Goal: Task Accomplishment & Management: Manage account settings

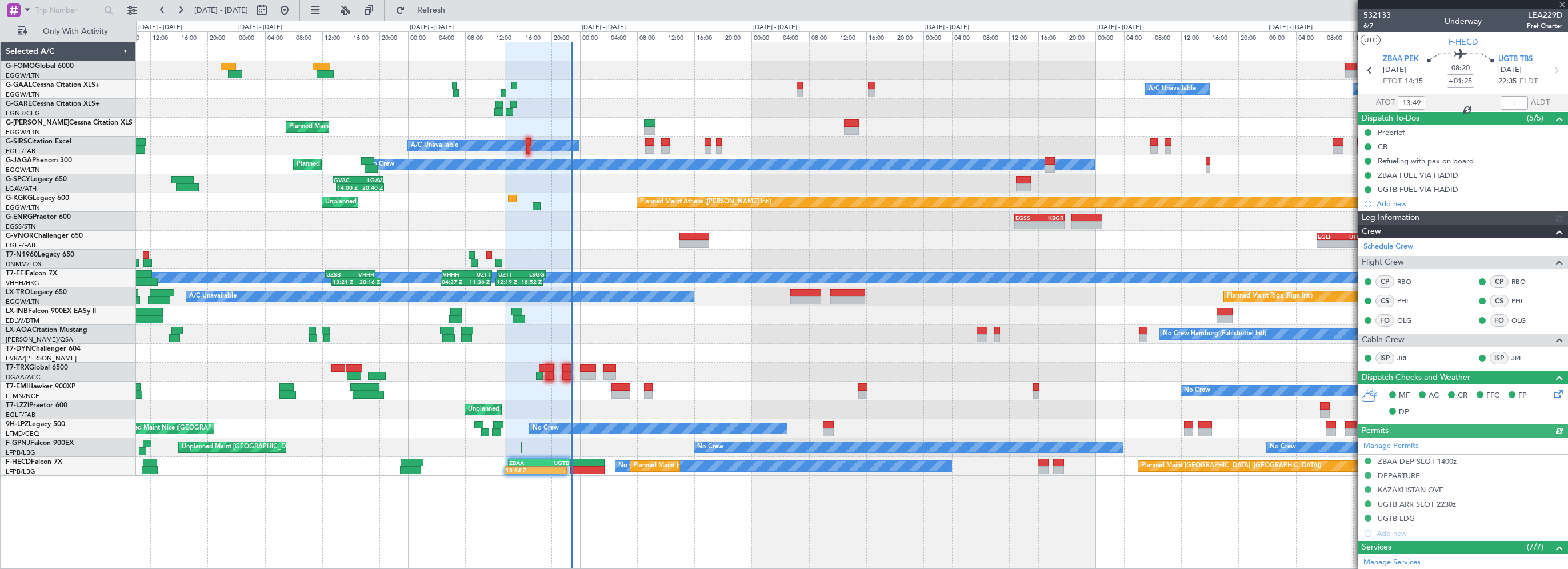
type input "21:47"
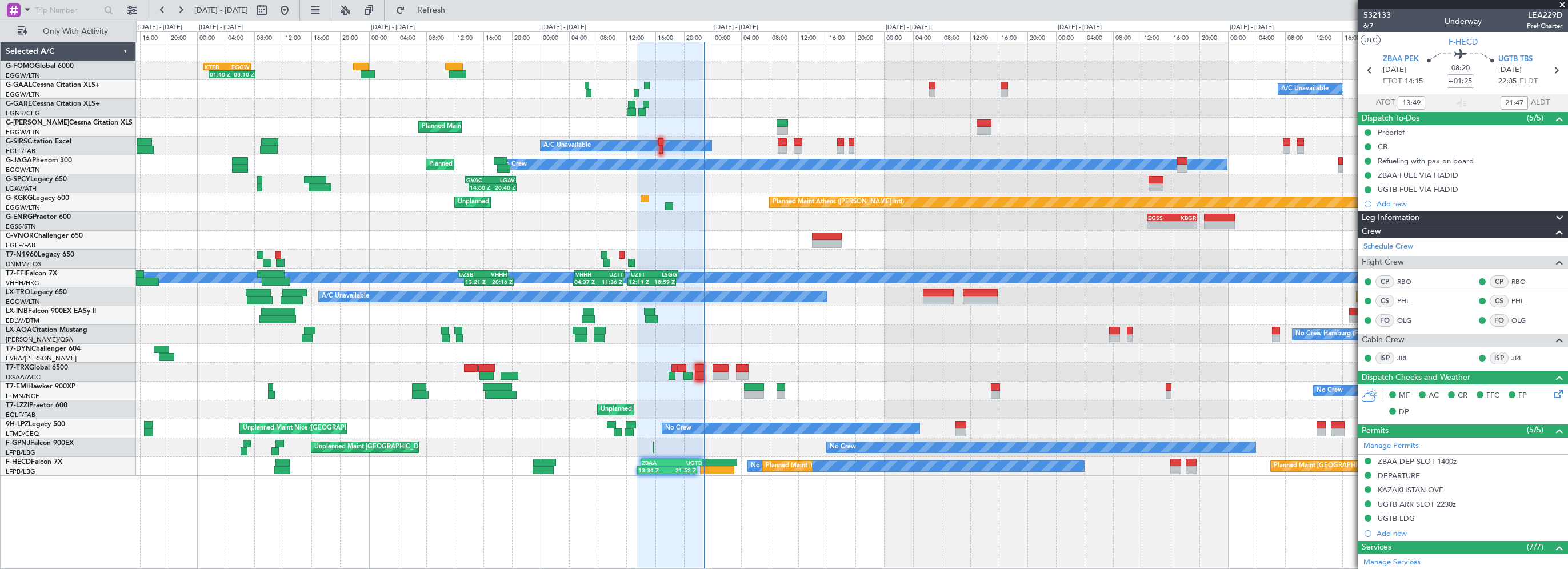
click at [617, 57] on div at bounding box center [851, 52] width 1432 height 19
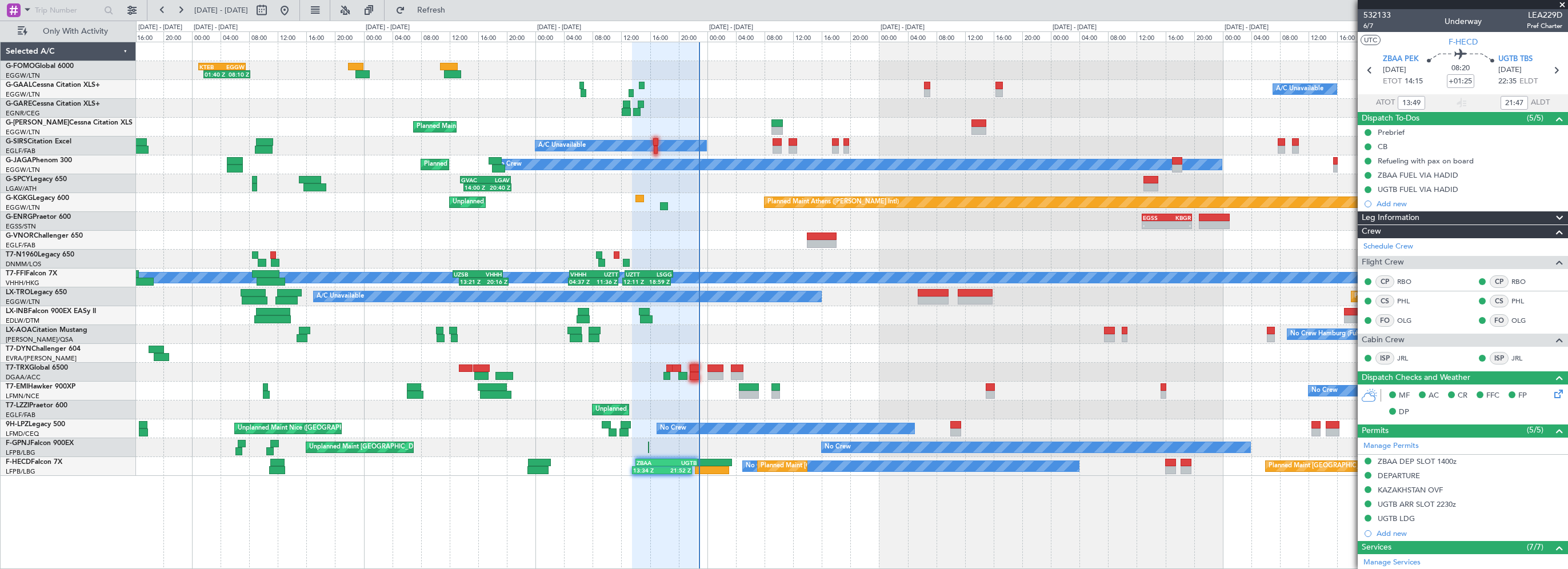
click at [600, 49] on div at bounding box center [851, 52] width 1432 height 19
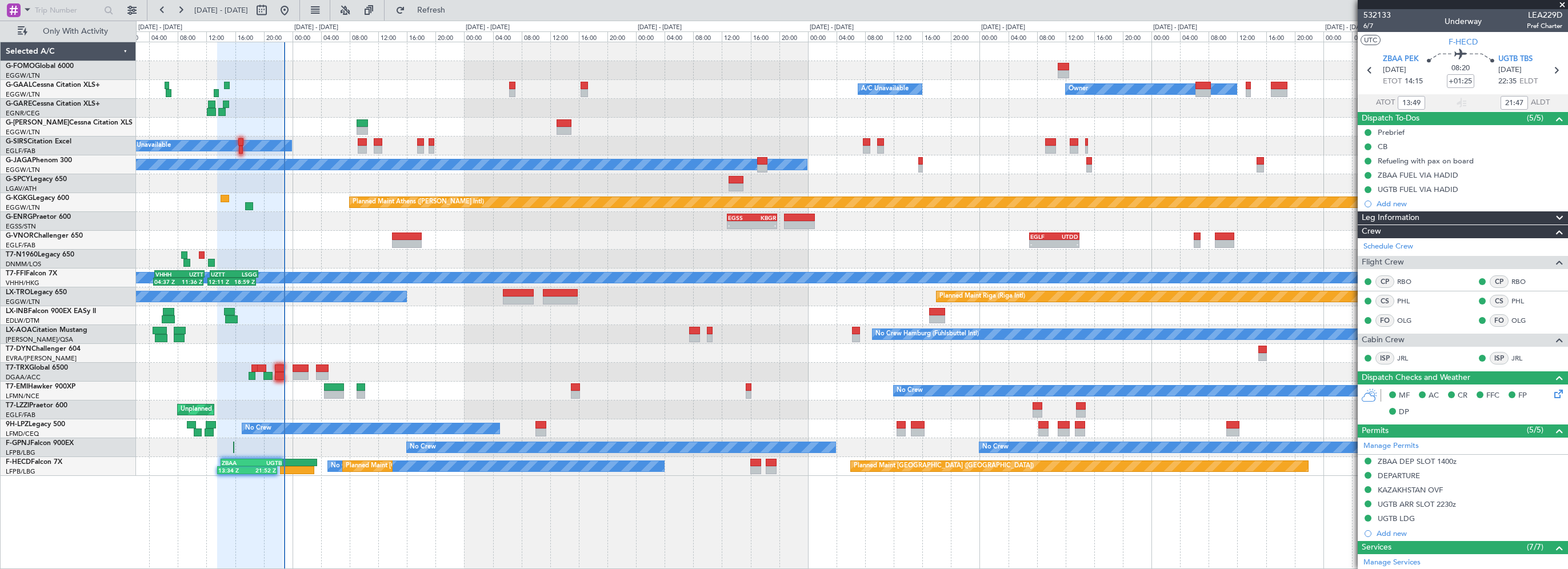
click at [365, 69] on div "01:40 Z 08:10 Z KTEB 01:00 Z EGGW 07:35 Z Owner A/C Unavailable Owner A/C Unava…" at bounding box center [851, 259] width 1432 height 434
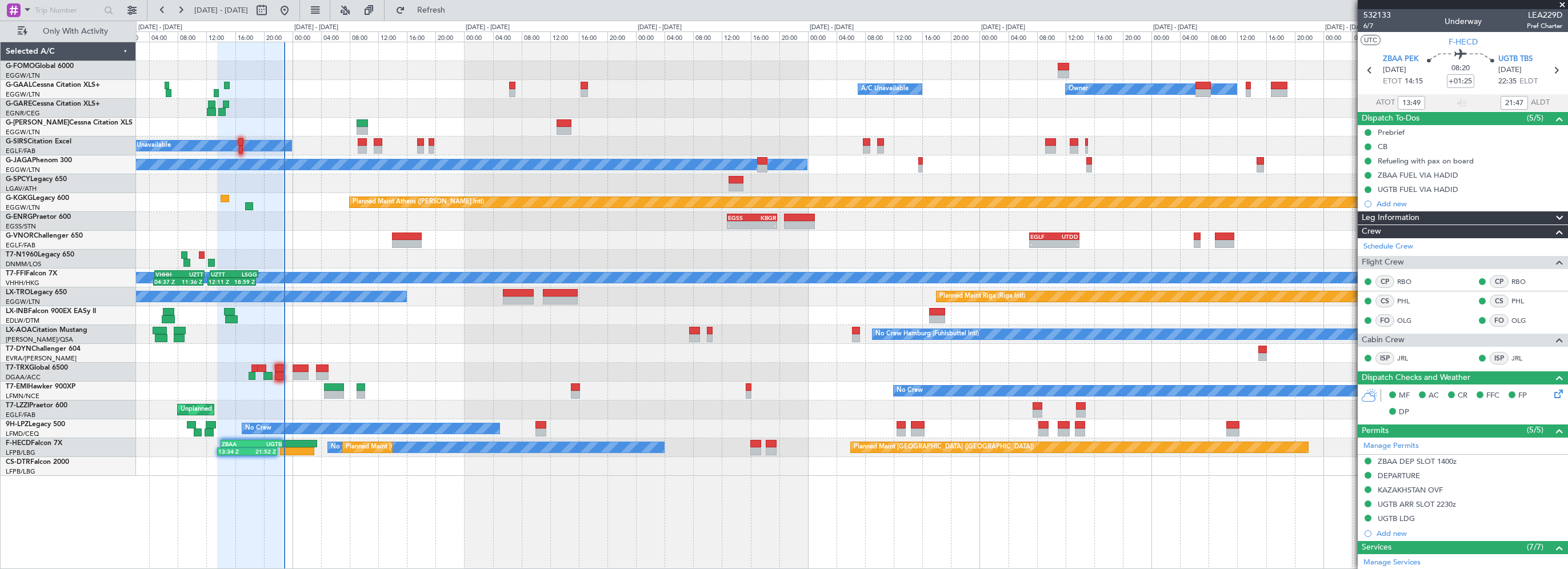
click at [467, 359] on div at bounding box center [851, 353] width 1432 height 19
click at [441, 11] on button "Refresh" at bounding box center [425, 10] width 69 height 18
click at [435, 64] on div "01:40 Z 08:10 Z KTEB 01:00 Z EGGW 07:35 Z" at bounding box center [851, 71] width 1432 height 19
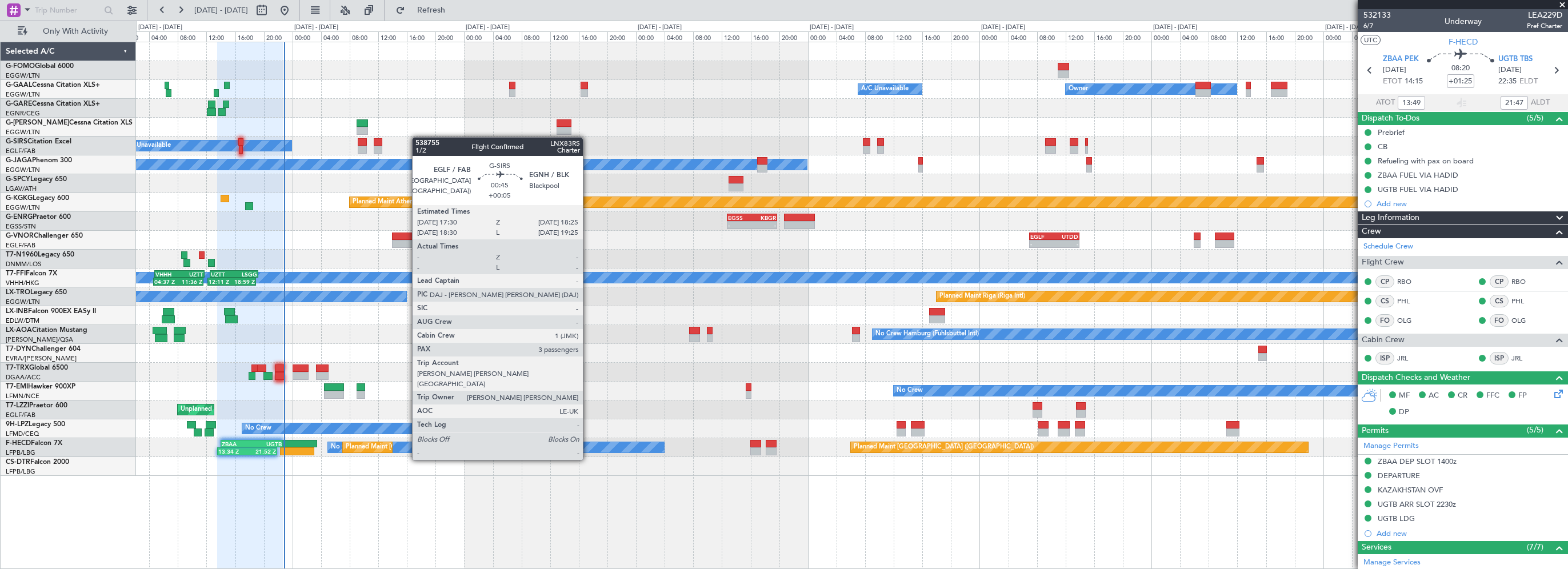
click at [418, 138] on div at bounding box center [420, 142] width 7 height 8
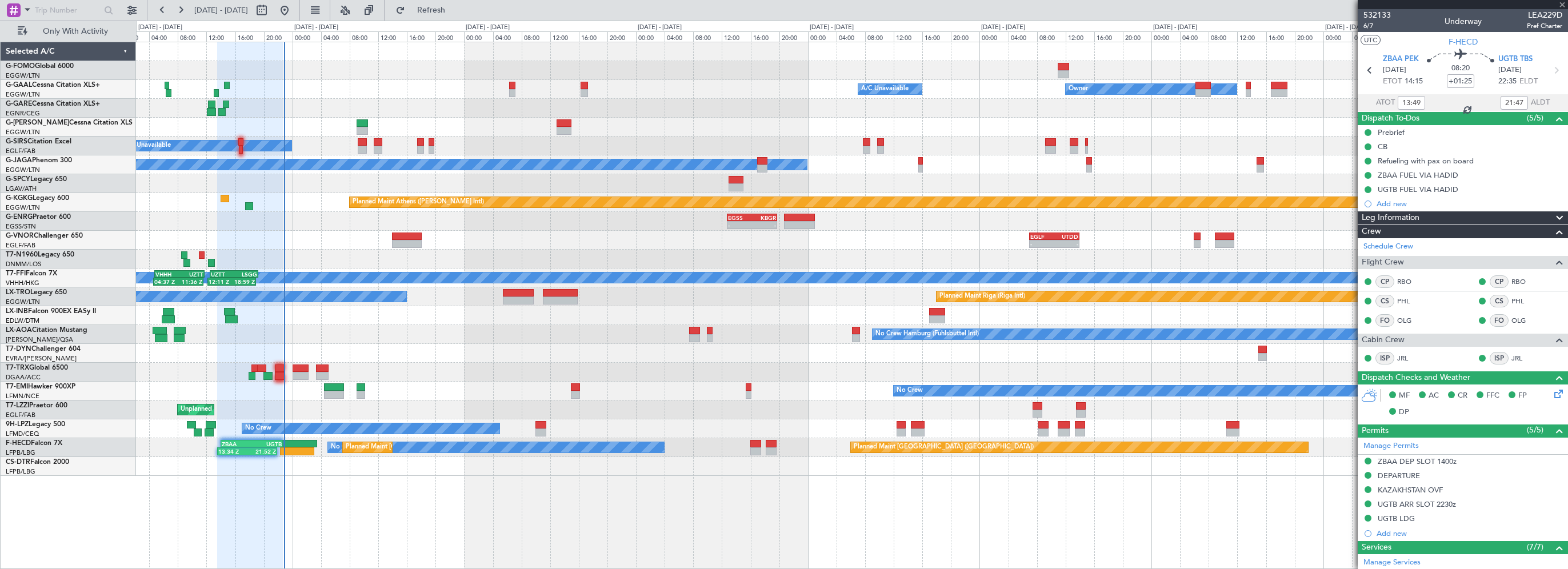
click at [420, 139] on div at bounding box center [420, 142] width 7 height 8
type input "+00:05"
type input "3"
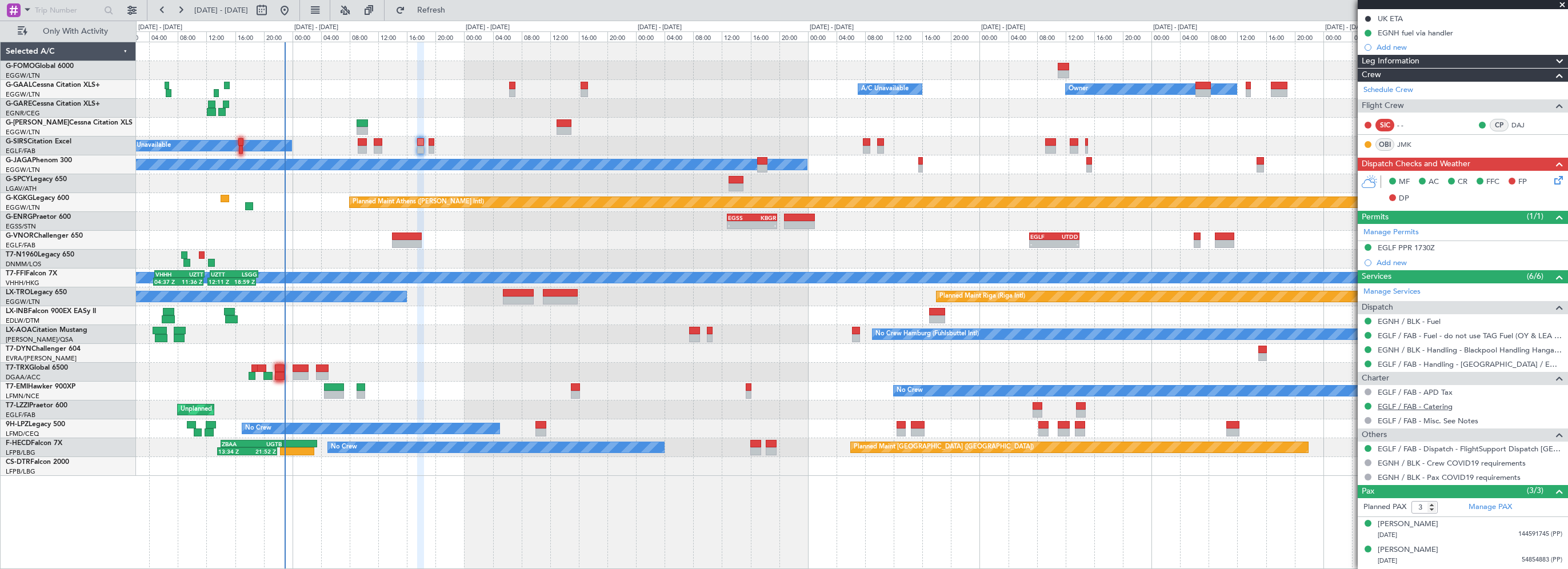
scroll to position [151, 0]
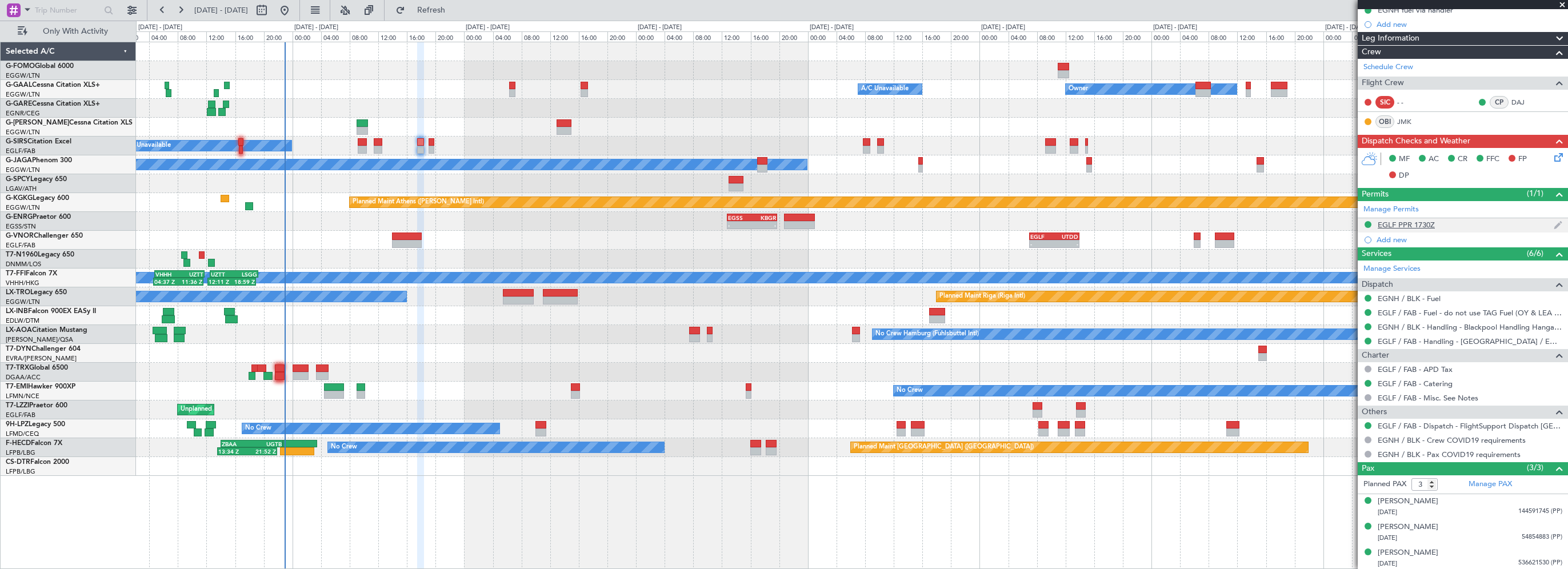
click at [1403, 224] on div "EGLF PPR 1730Z" at bounding box center [1406, 225] width 57 height 10
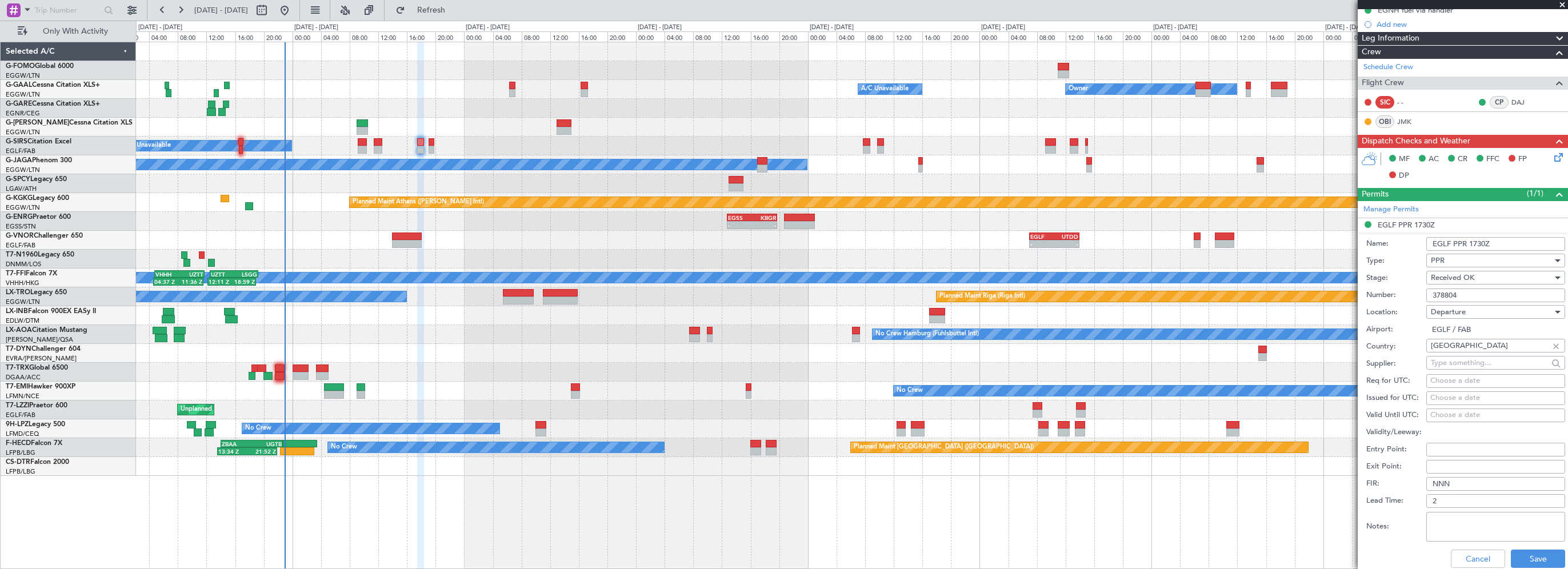
drag, startPoint x: 1484, startPoint y: 298, endPoint x: 1412, endPoint y: 296, distance: 72.0
click at [1412, 296] on div "Number: 378804" at bounding box center [1466, 295] width 199 height 17
click at [1471, 558] on button "Cancel" at bounding box center [1478, 558] width 54 height 18
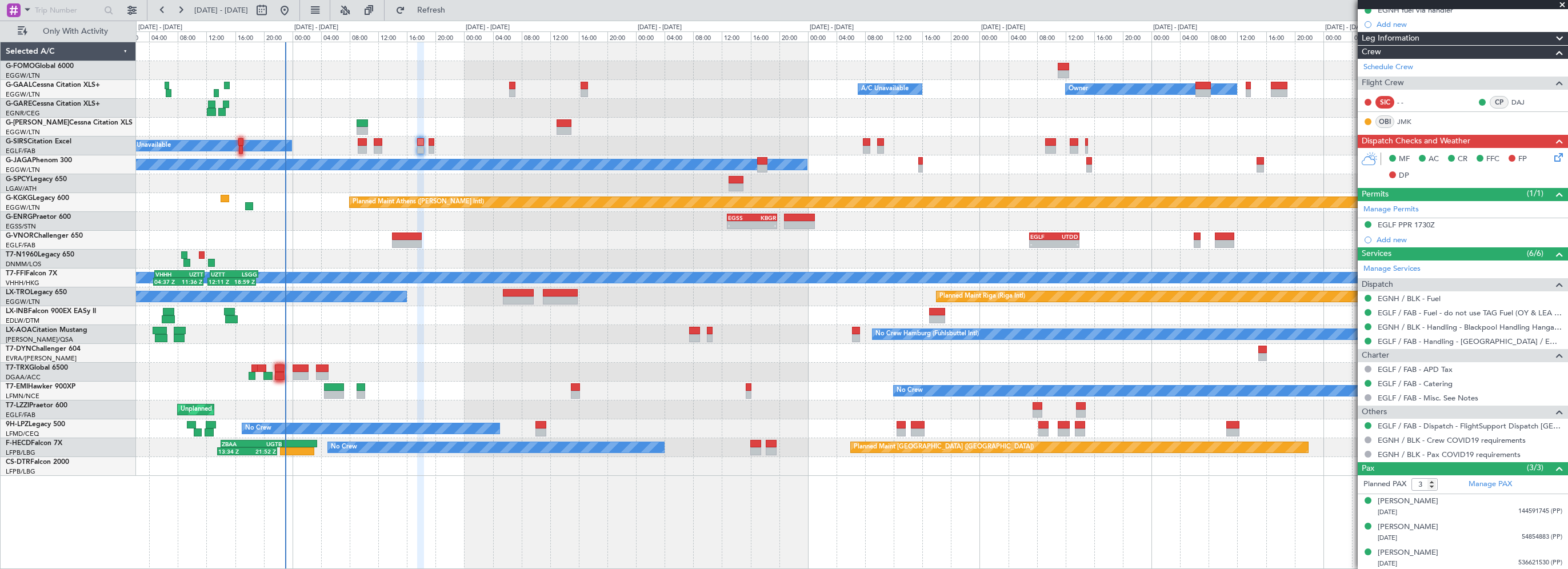
scroll to position [0, 0]
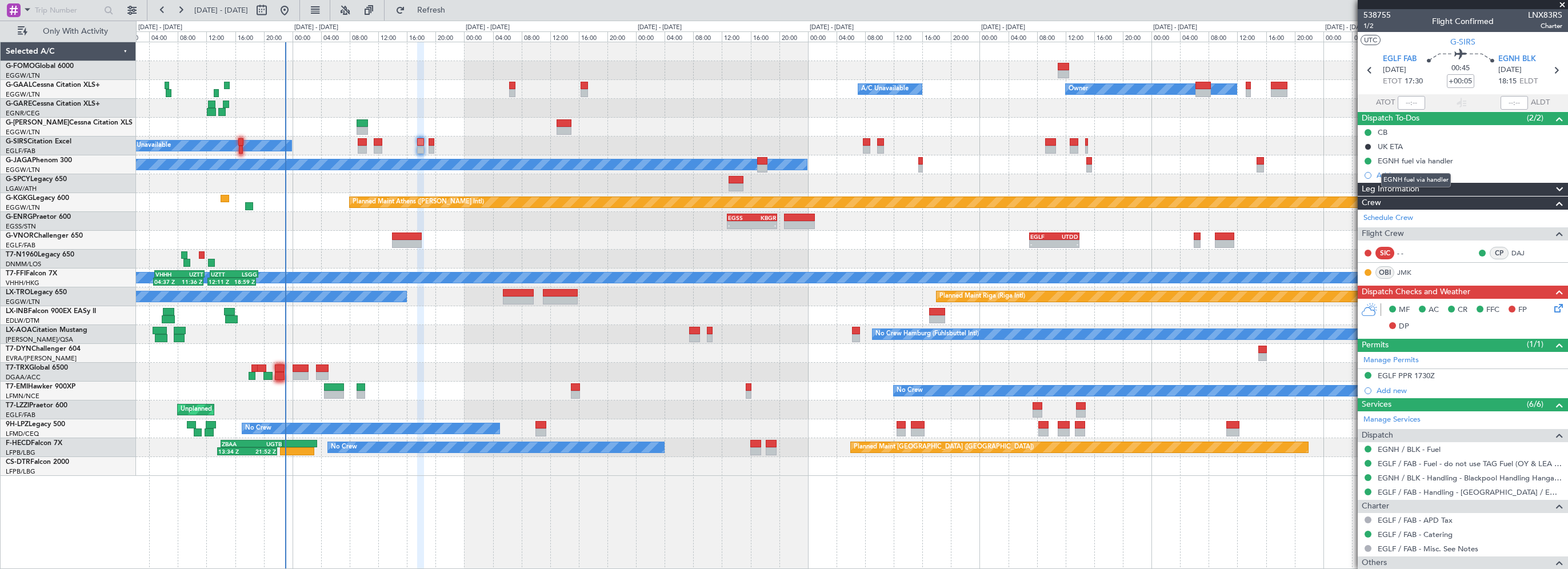
click at [1415, 190] on mat-tooltip-component "EGNH fuel via handler" at bounding box center [1416, 180] width 86 height 30
click at [1369, 189] on span "Leg Information" at bounding box center [1390, 189] width 58 height 13
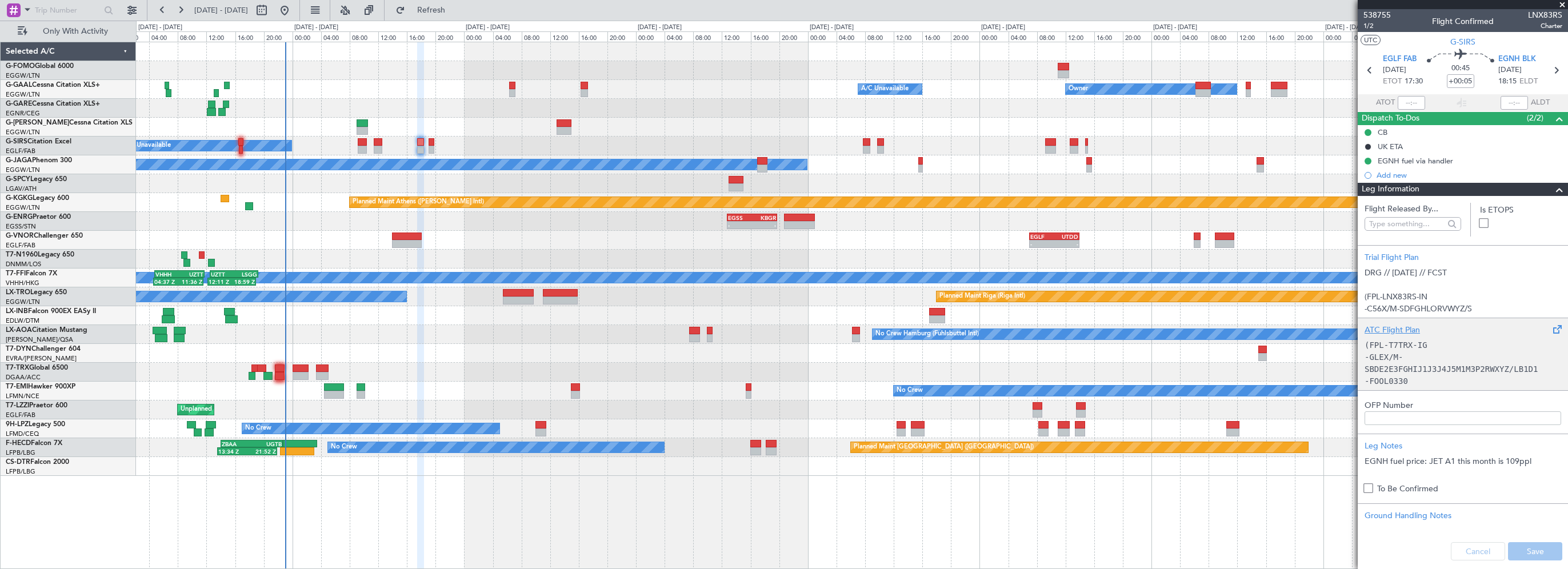
click at [1393, 331] on div "ATC Flight Plan" at bounding box center [1463, 330] width 196 height 12
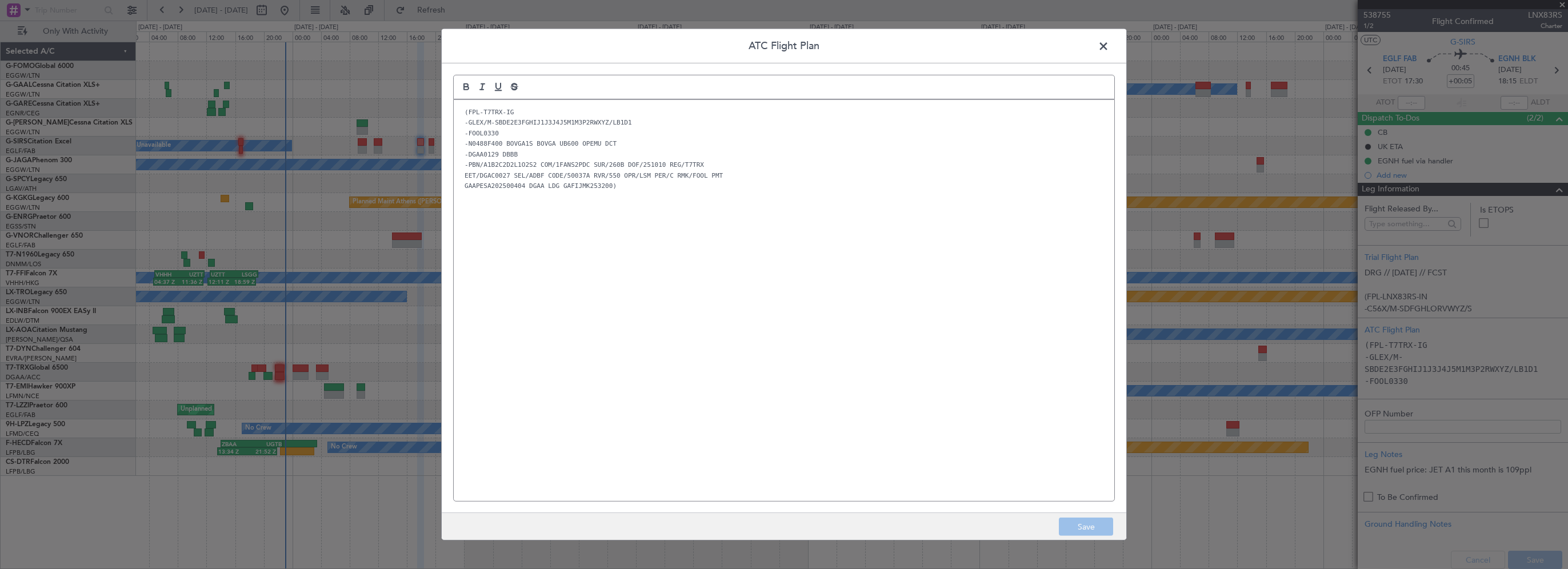
click at [624, 231] on div "(FPL-T7TRX-IG -GLEX/M-SBDE2E3FGHIJ1J3J4J5M1M3P2RWXYZ/LB1D1 -FOOL0330 -N0488F400…" at bounding box center [784, 300] width 660 height 401
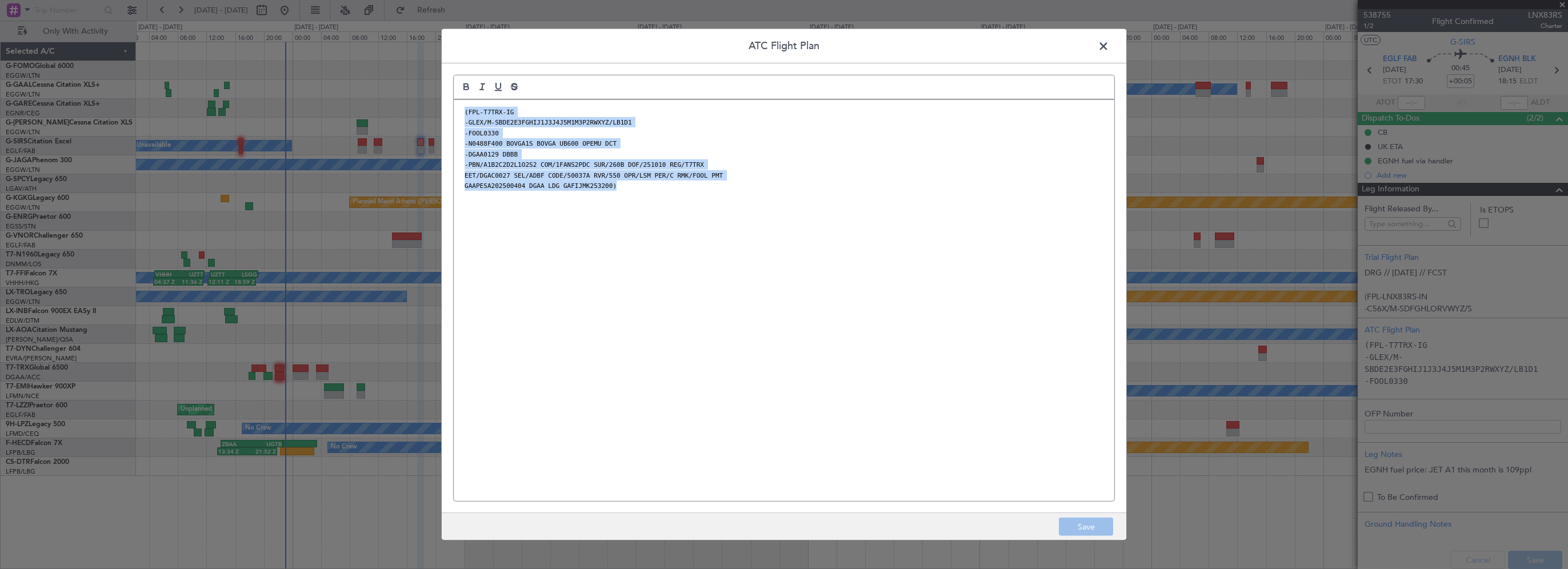
drag, startPoint x: 613, startPoint y: 188, endPoint x: 457, endPoint y: 112, distance: 173.5
click at [457, 112] on div "(FPL-T7TRX-IG -GLEX/M-SBDE2E3FGHIJ1J3J4J5M1M3P2RWXYZ/LB1D1 -FOOL0330 -N0488F400…" at bounding box center [784, 300] width 660 height 401
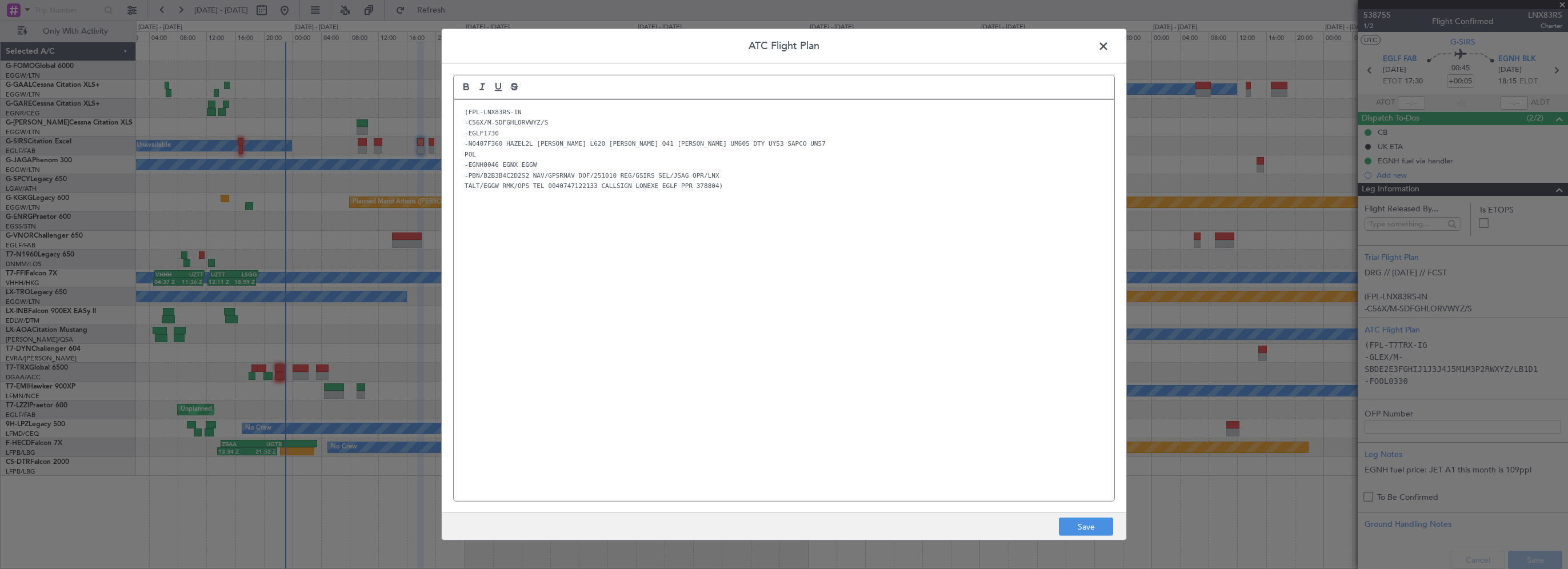
click at [821, 336] on div "(FPL-LNX83RS-IN -C56X/M-SDFGHLORVWYZ/S -EGLF1730 -N0407F360 HAZEL2L [PERSON_NAM…" at bounding box center [784, 300] width 660 height 401
click at [1099, 532] on button "Save" at bounding box center [1086, 526] width 54 height 18
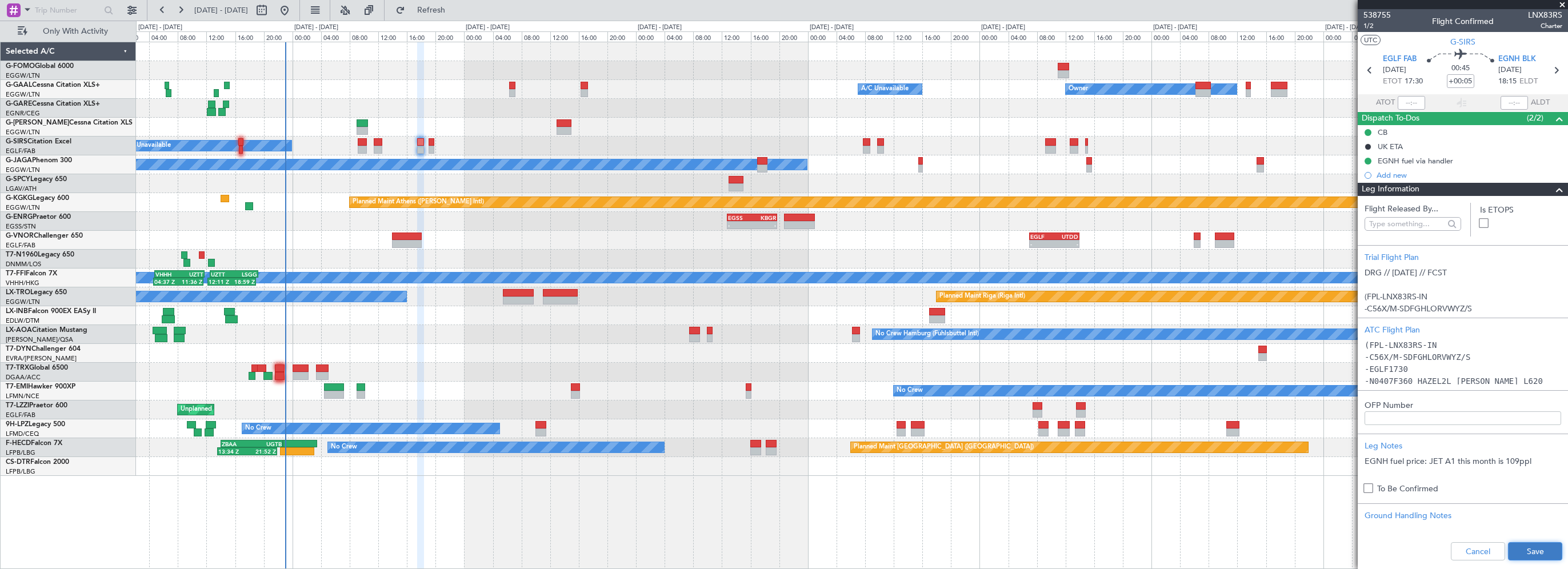
click at [1519, 550] on button "Save" at bounding box center [1535, 551] width 54 height 18
click at [1553, 192] on span at bounding box center [1560, 189] width 14 height 14
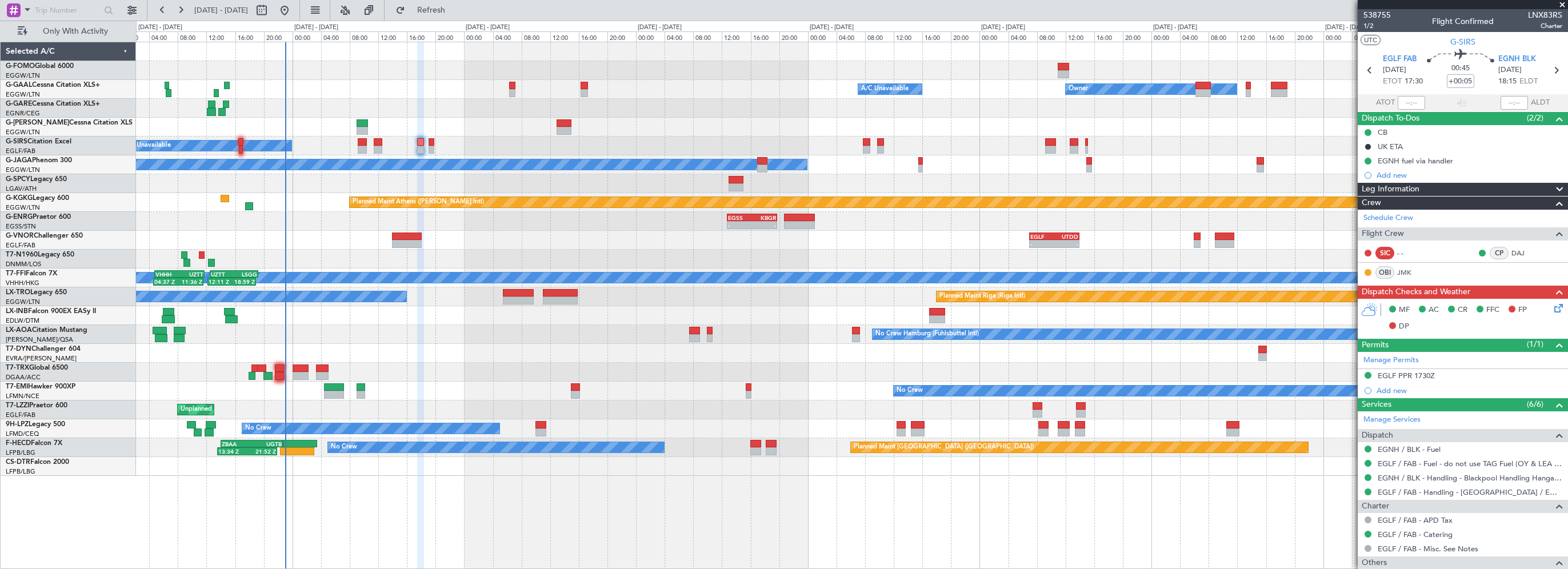
click at [1552, 308] on icon at bounding box center [1557, 306] width 9 height 9
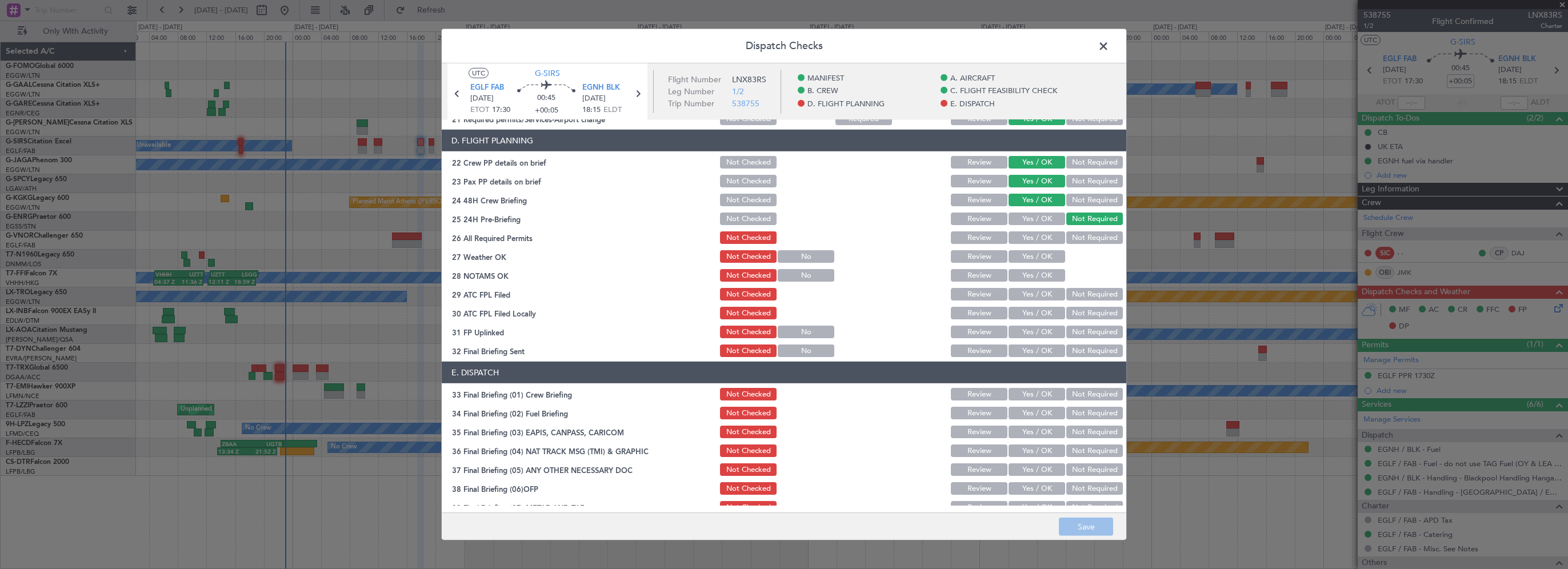
scroll to position [572, 0]
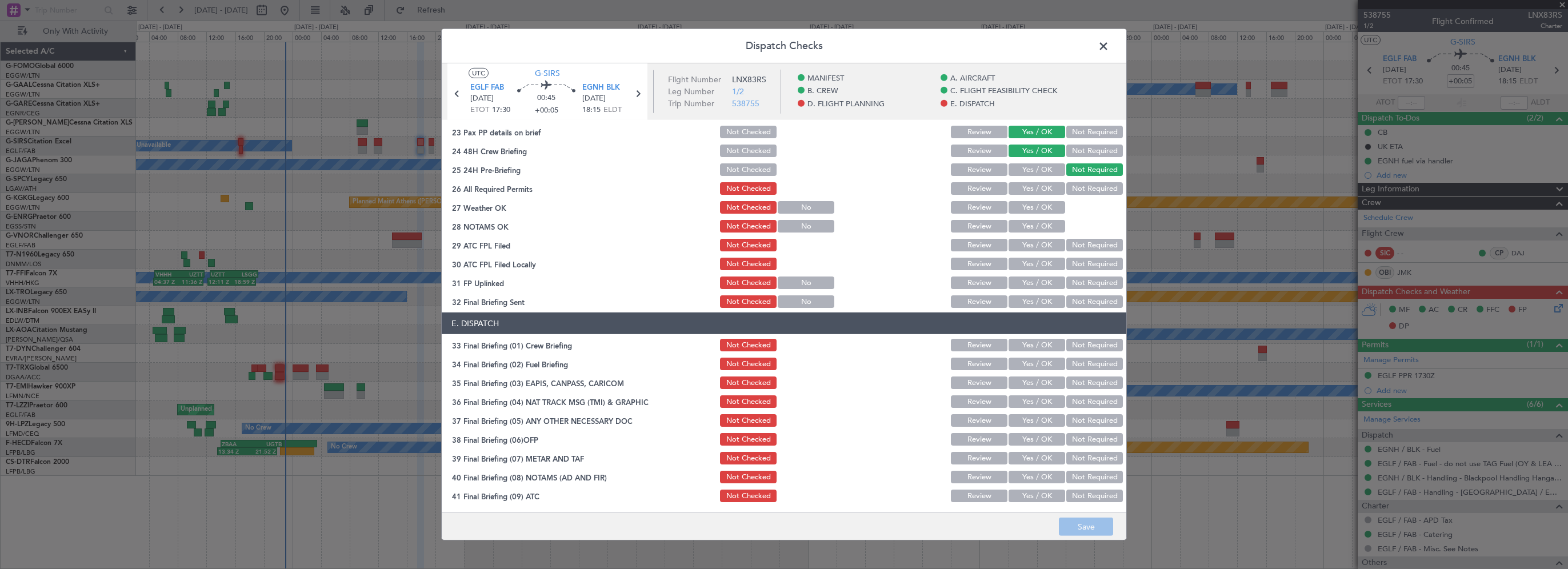
click at [1023, 187] on button "Yes / OK" at bounding box center [1037, 188] width 56 height 13
click at [1022, 205] on button "Yes / OK" at bounding box center [1037, 208] width 56 height 13
click at [1018, 223] on button "Yes / OK" at bounding box center [1037, 226] width 56 height 13
click at [1017, 242] on button "Yes / OK" at bounding box center [1037, 245] width 56 height 13
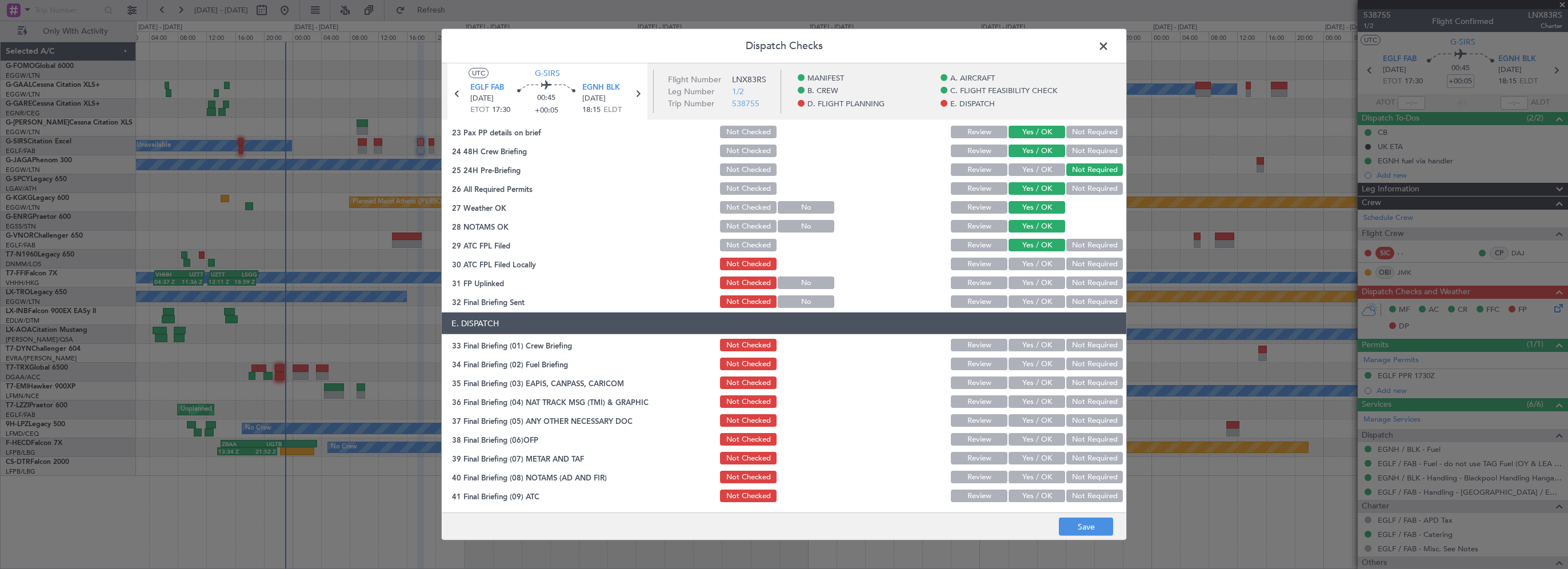
click at [1095, 268] on button "Not Required" at bounding box center [1095, 264] width 56 height 13
click at [1038, 281] on button "Yes / OK" at bounding box center [1037, 283] width 56 height 13
click at [1035, 295] on button "Yes / OK" at bounding box center [1037, 301] width 56 height 13
drag, startPoint x: 1024, startPoint y: 336, endPoint x: 1026, endPoint y: 345, distance: 9.2
click at [1024, 338] on section "E. DISPATCH 33 Final Briefing (01) Crew Briefing Not Checked Review Yes / OK No…" at bounding box center [784, 436] width 685 height 248
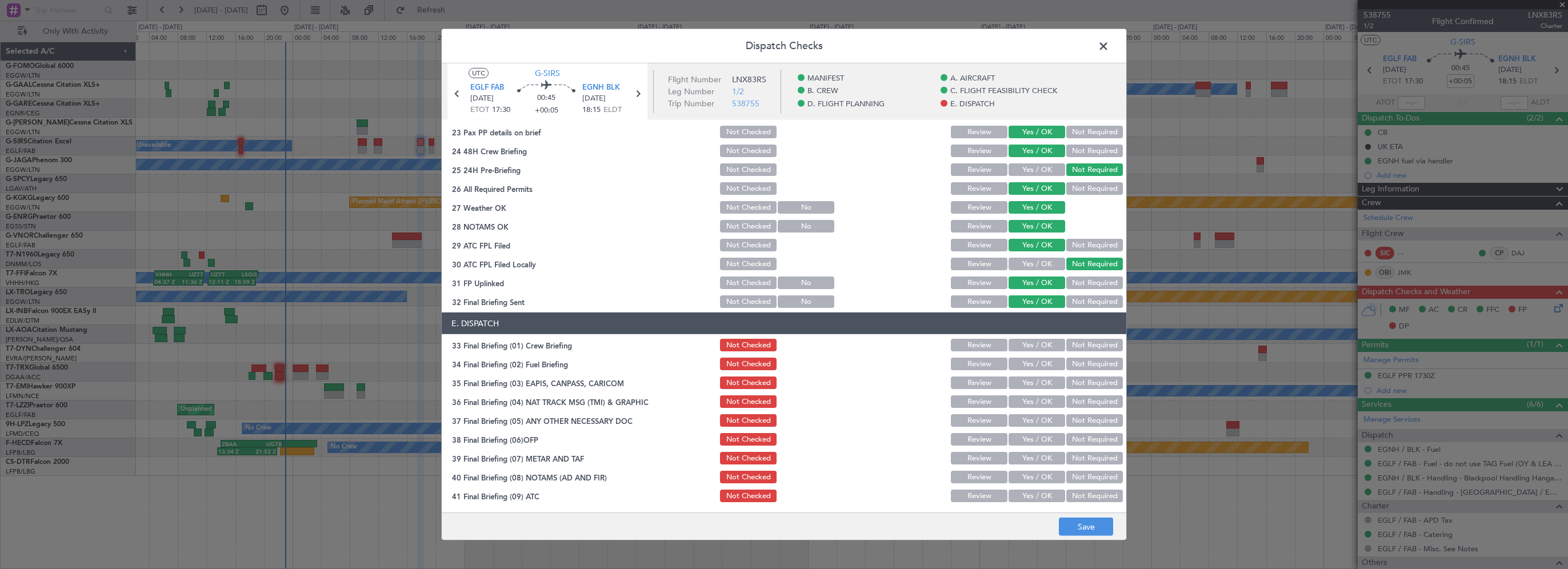
drag, startPoint x: 1026, startPoint y: 345, endPoint x: 1026, endPoint y: 354, distance: 9.0
click at [1027, 346] on button "Yes / OK" at bounding box center [1037, 345] width 56 height 13
click at [1025, 367] on button "Yes / OK" at bounding box center [1037, 364] width 56 height 13
click at [1023, 381] on button "Yes / OK" at bounding box center [1037, 383] width 56 height 13
click at [1068, 389] on div "Not Required" at bounding box center [1093, 383] width 58 height 16
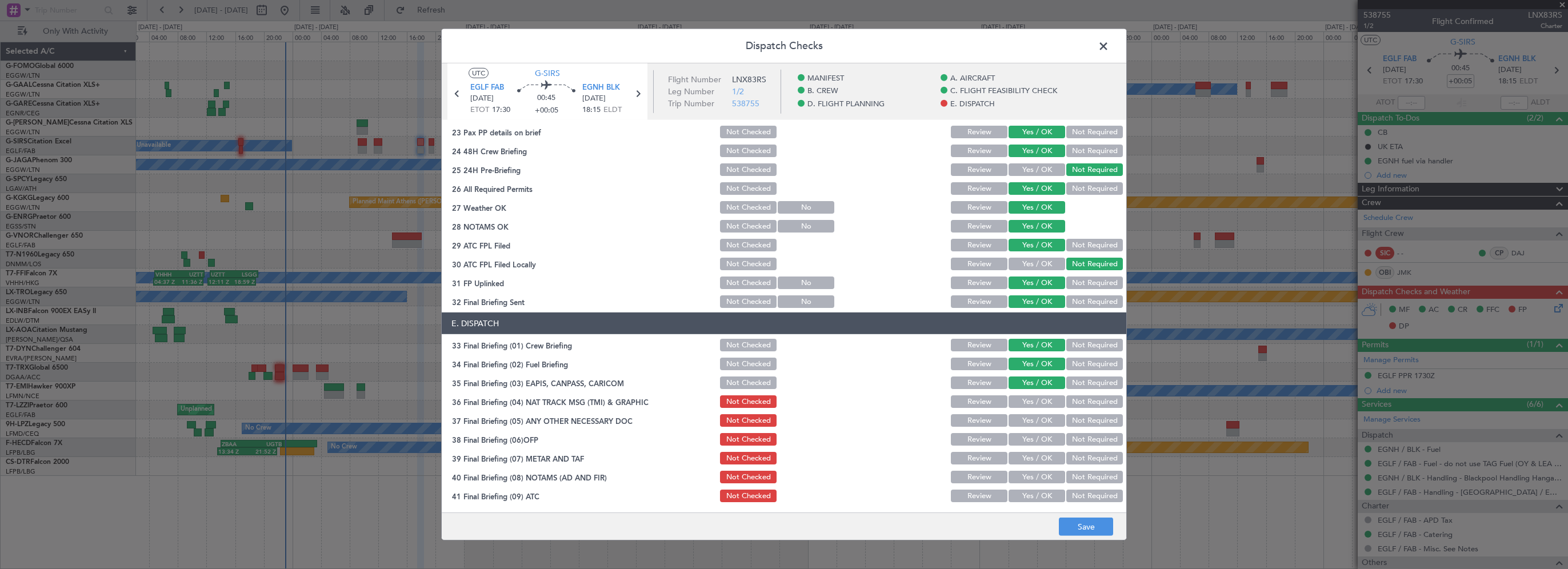
click at [1075, 381] on button "Not Required" at bounding box center [1095, 383] width 56 height 13
click at [1072, 402] on button "Not Required" at bounding box center [1095, 401] width 56 height 13
click at [1070, 418] on button "Not Required" at bounding box center [1095, 420] width 56 height 13
click at [1033, 438] on button "Yes / OK" at bounding box center [1037, 440] width 56 height 13
click at [1027, 455] on button "Yes / OK" at bounding box center [1037, 458] width 56 height 13
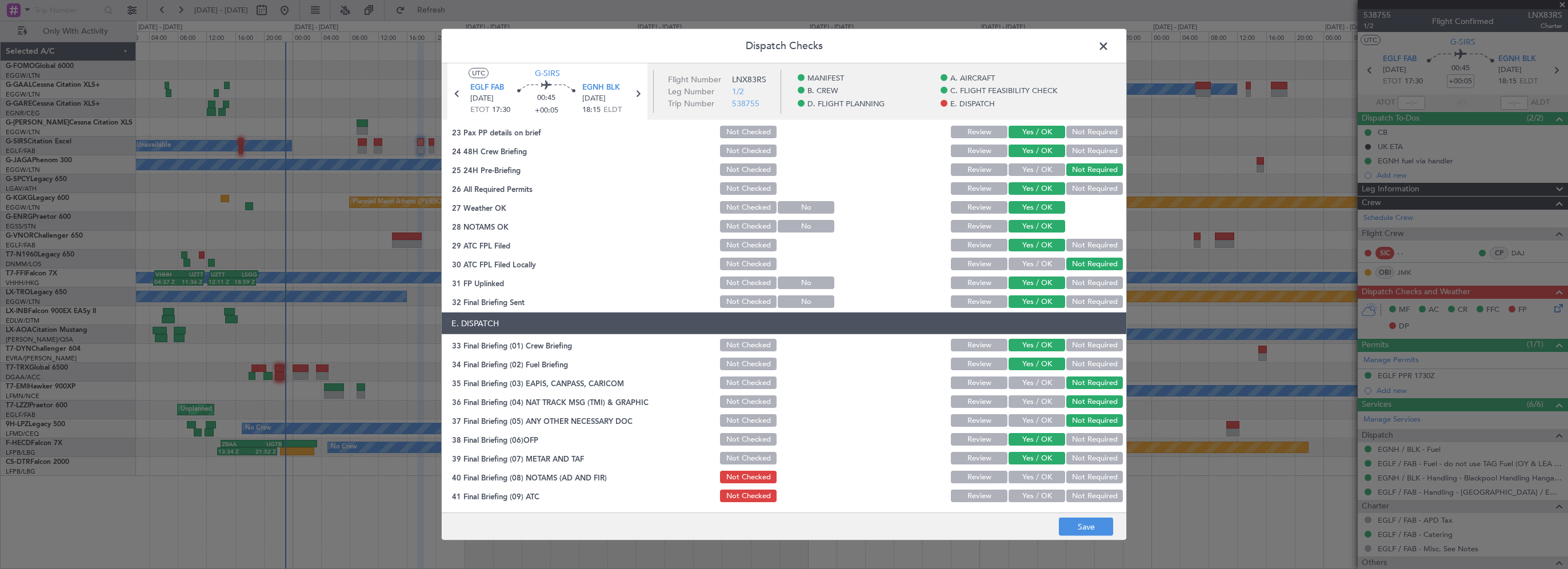
click at [1022, 475] on button "Yes / OK" at bounding box center [1037, 477] width 56 height 13
click at [1017, 493] on button "Yes / OK" at bounding box center [1037, 496] width 56 height 13
click at [1079, 521] on button "Save" at bounding box center [1086, 526] width 54 height 18
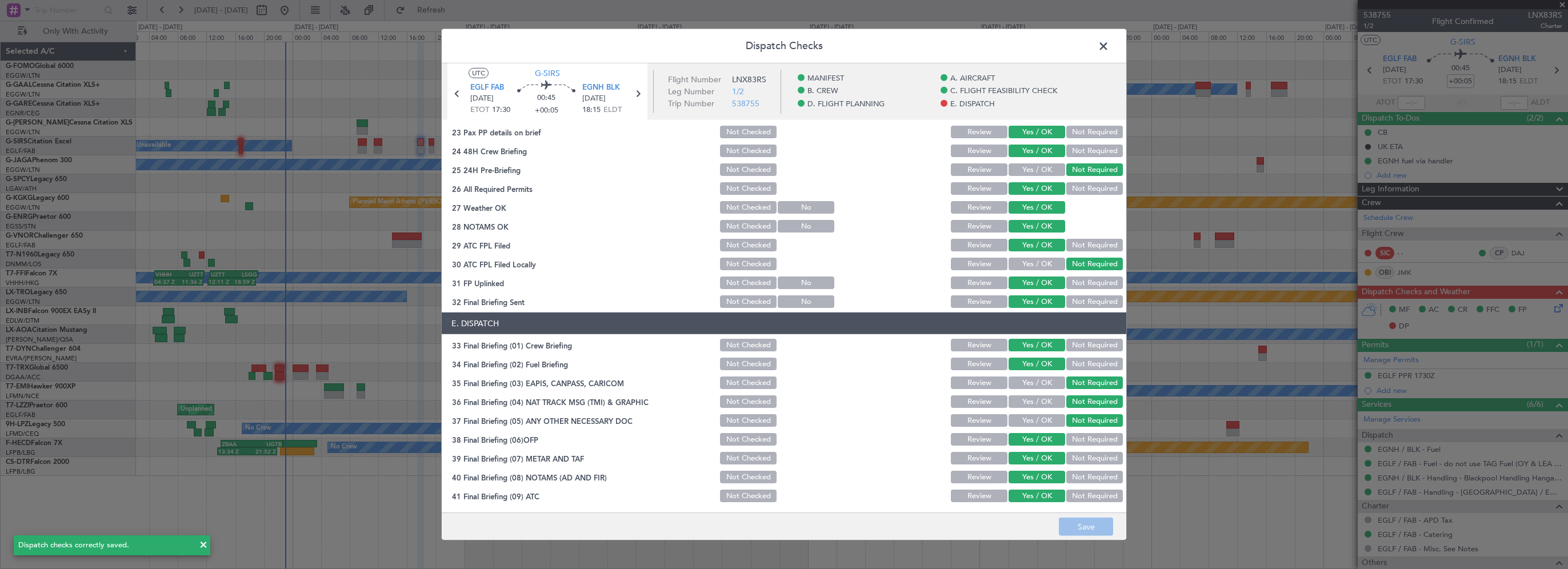
click at [1110, 38] on span at bounding box center [1110, 49] width 0 height 23
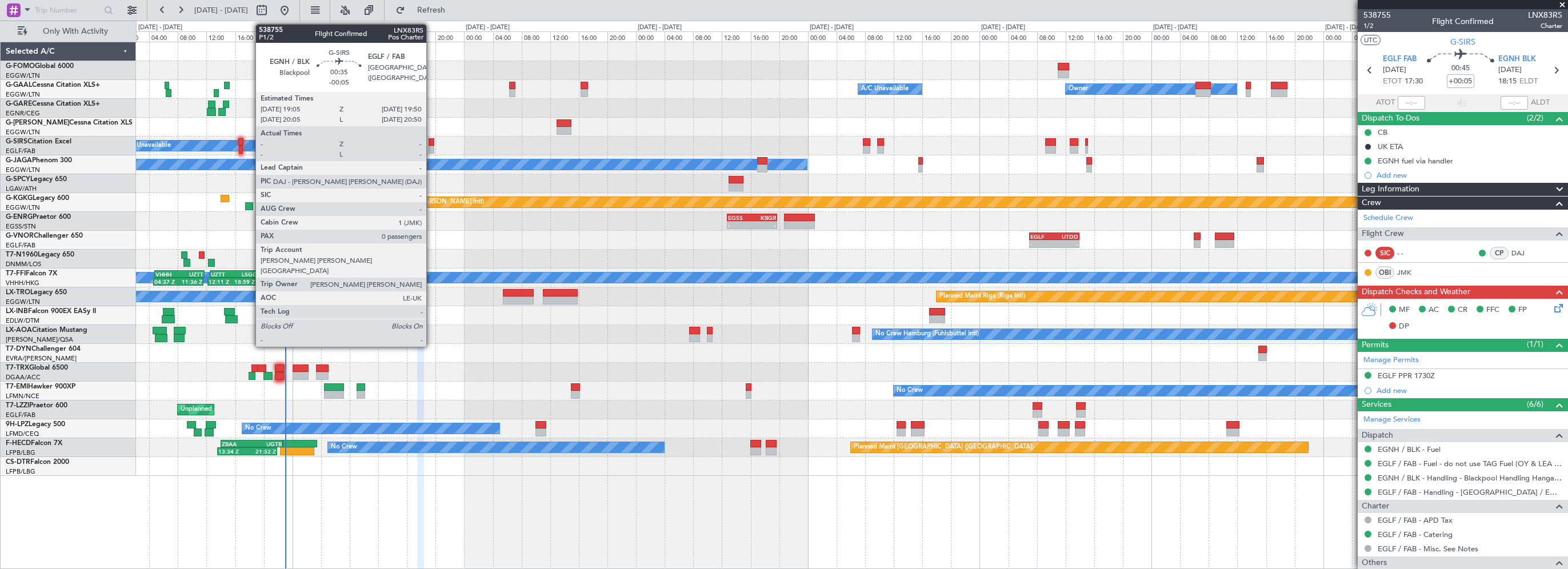
click at [432, 144] on div at bounding box center [431, 142] width 6 height 8
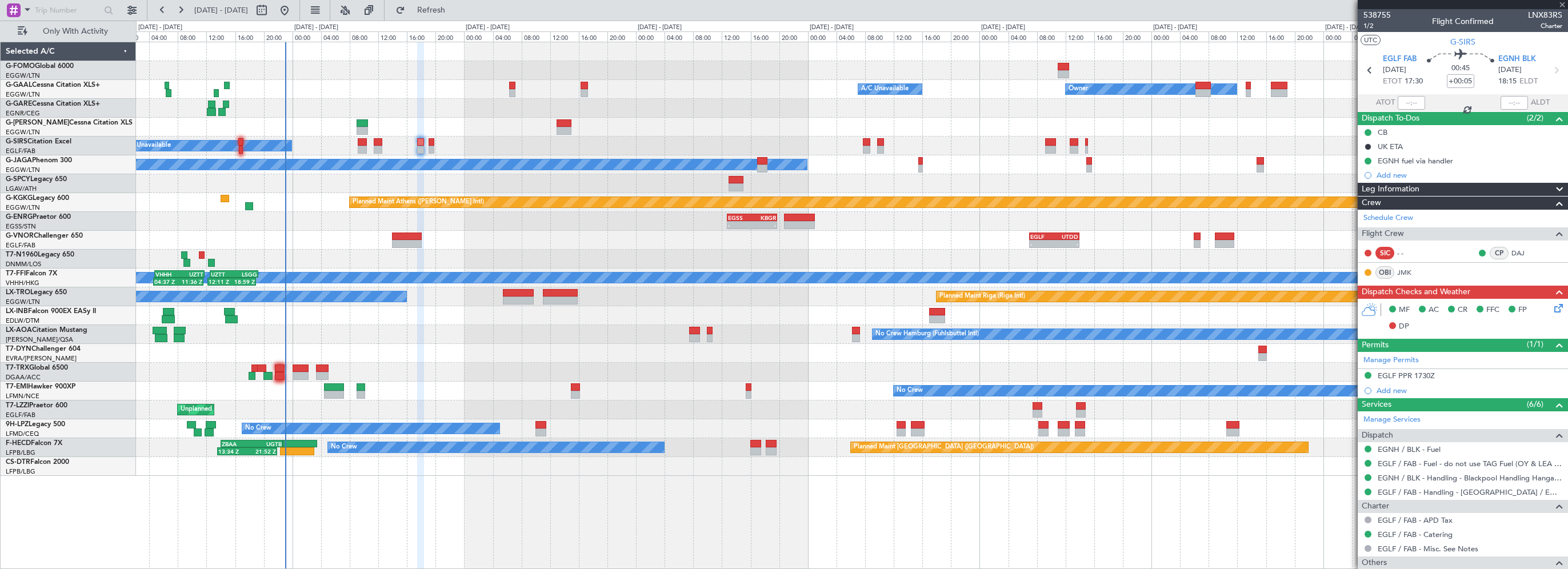
type input "-00:05"
type input "0"
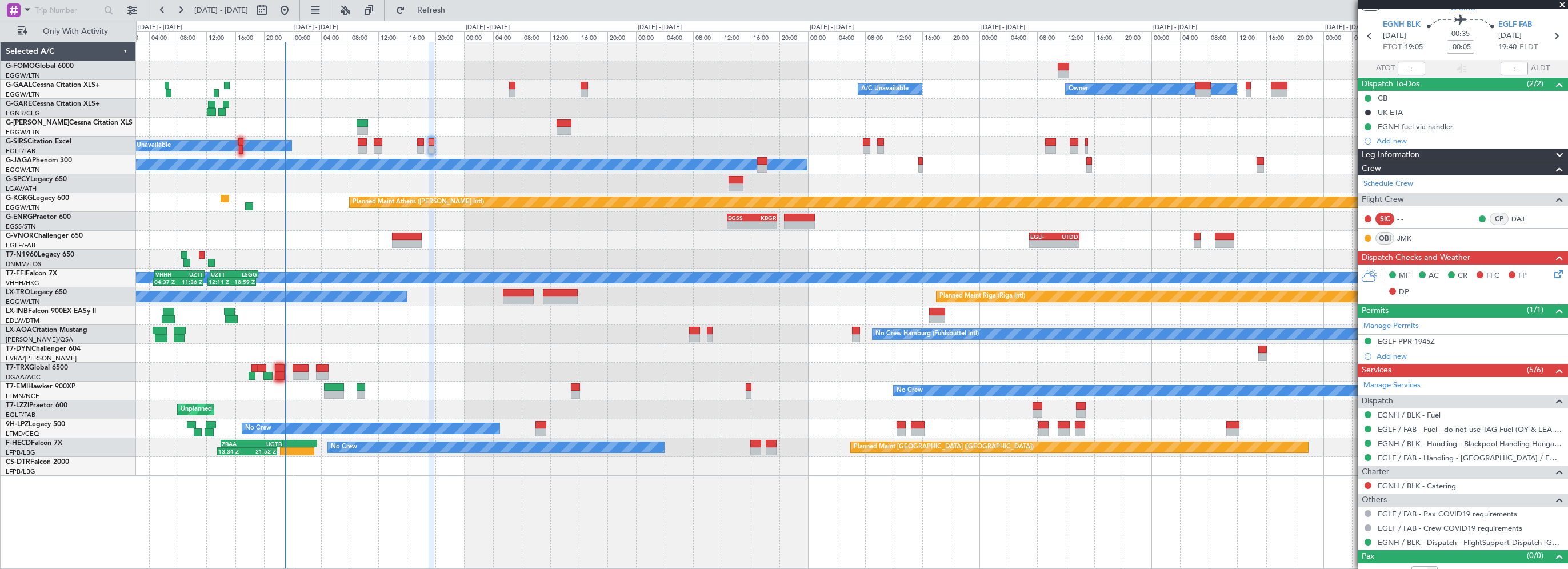
scroll to position [45, 0]
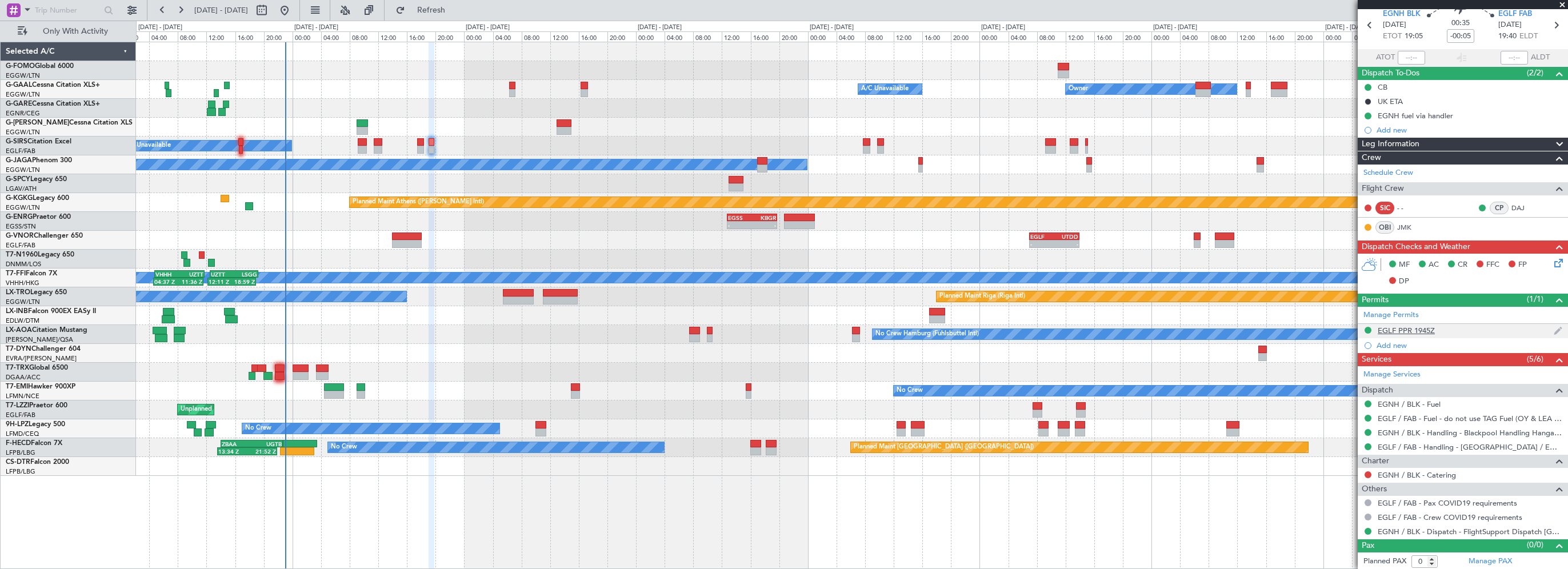
click at [1407, 328] on div "EGLF PPR 1945Z" at bounding box center [1406, 331] width 57 height 10
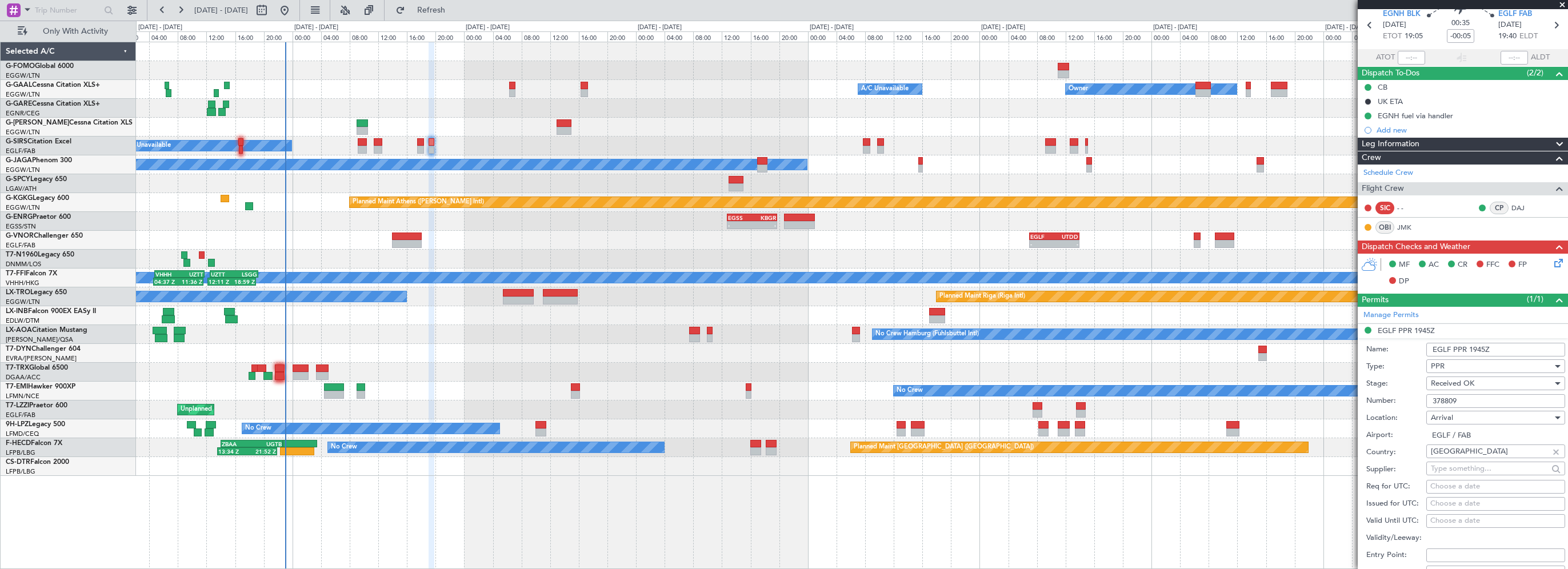
drag, startPoint x: 1460, startPoint y: 401, endPoint x: 1429, endPoint y: 401, distance: 31.0
click at [1429, 401] on input "378809" at bounding box center [1496, 401] width 139 height 14
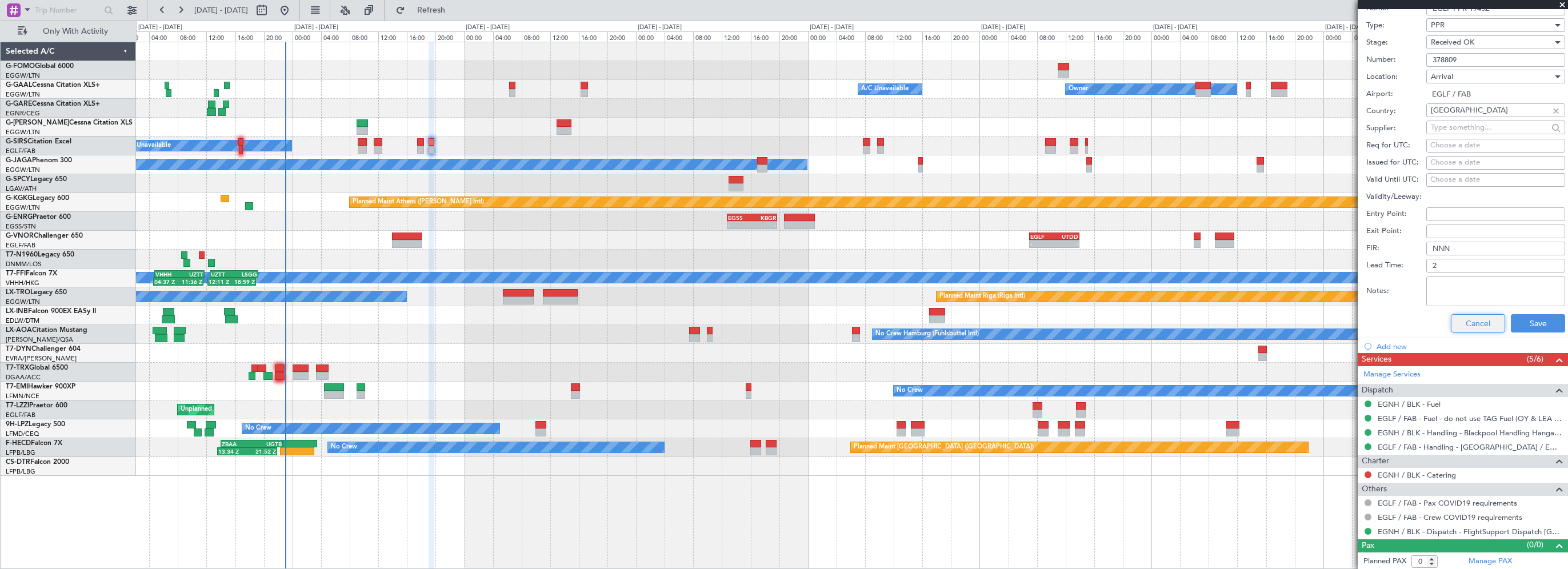
click at [1471, 327] on button "Cancel" at bounding box center [1478, 323] width 54 height 18
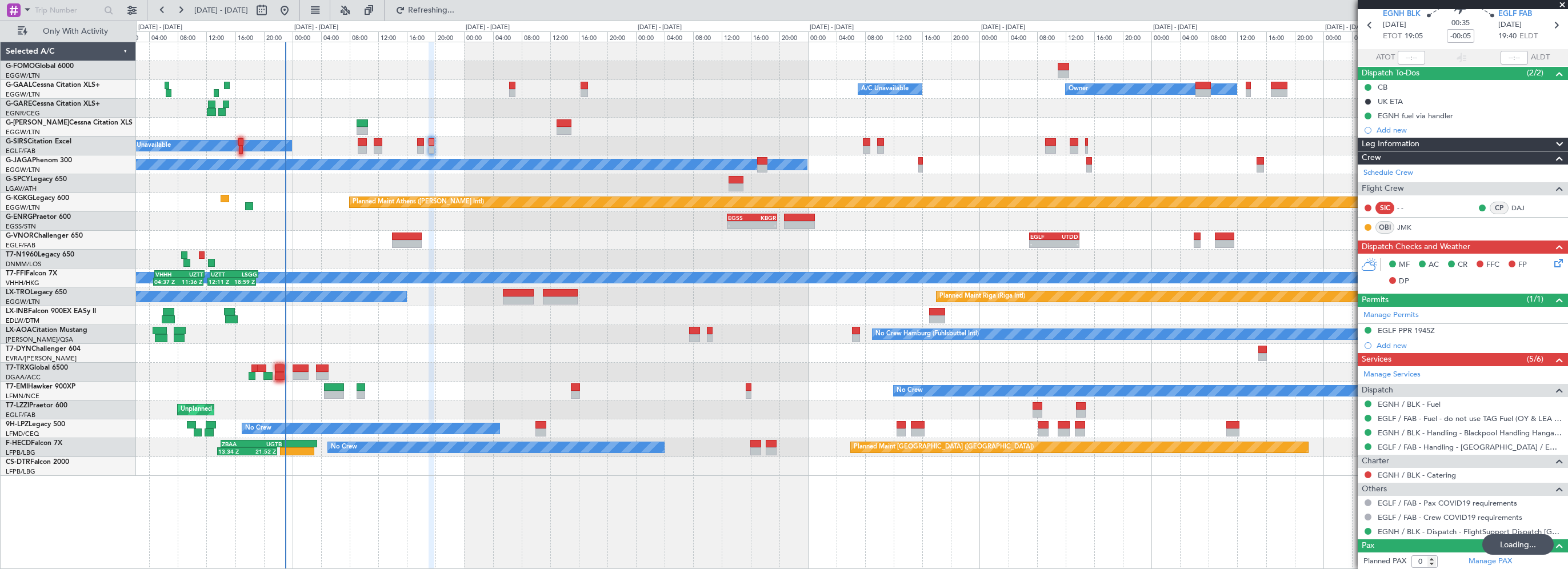
click at [1552, 261] on icon at bounding box center [1557, 261] width 9 height 9
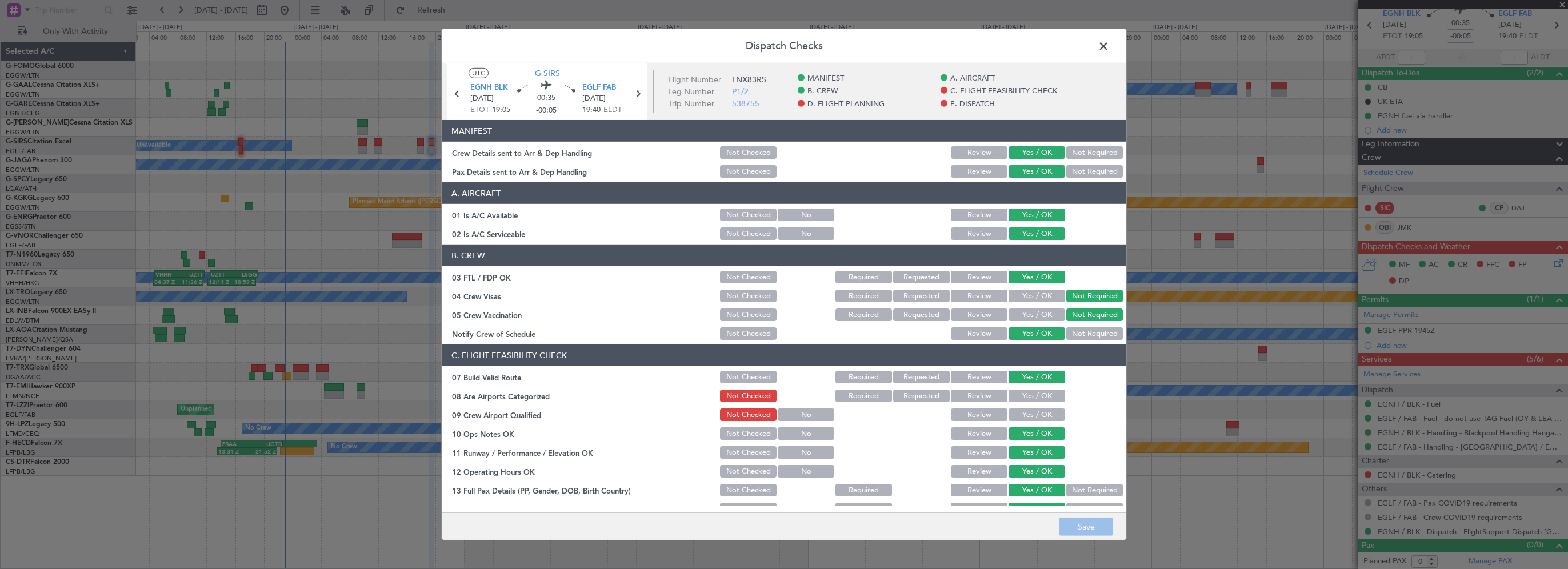
click at [1043, 395] on button "Yes / OK" at bounding box center [1037, 396] width 56 height 13
click at [1043, 411] on button "Yes / OK" at bounding box center [1037, 415] width 56 height 13
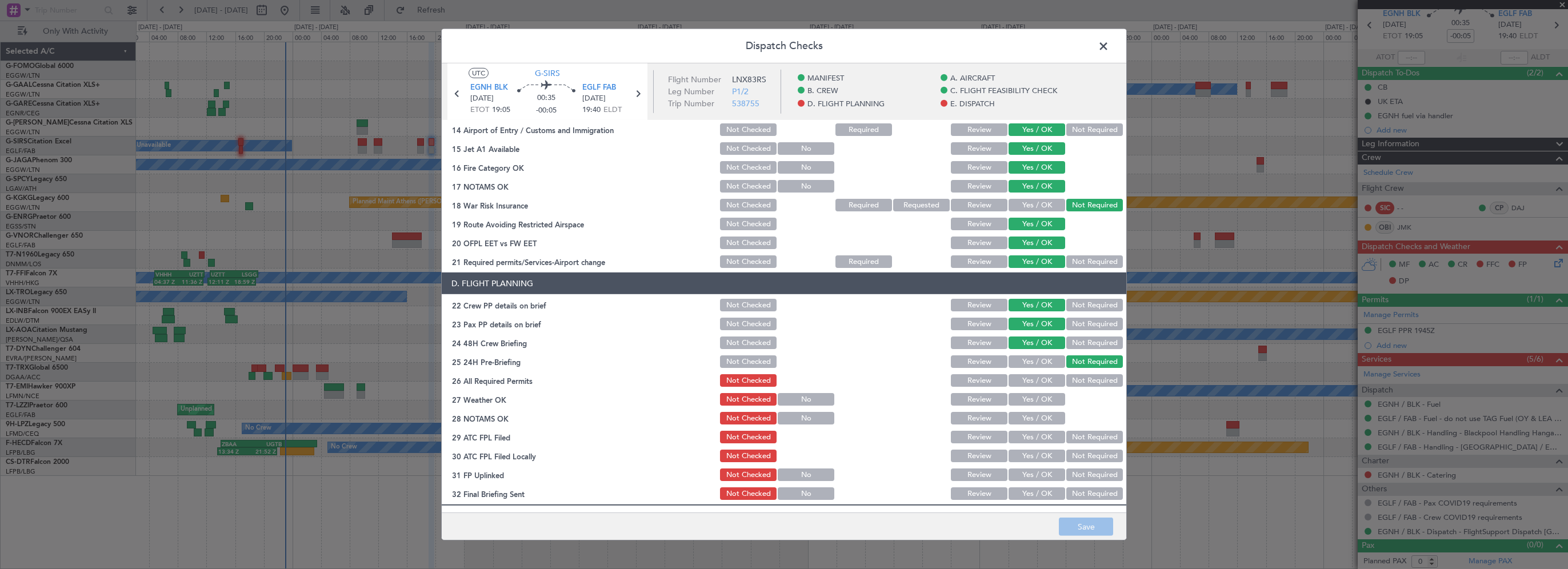
scroll to position [400, 0]
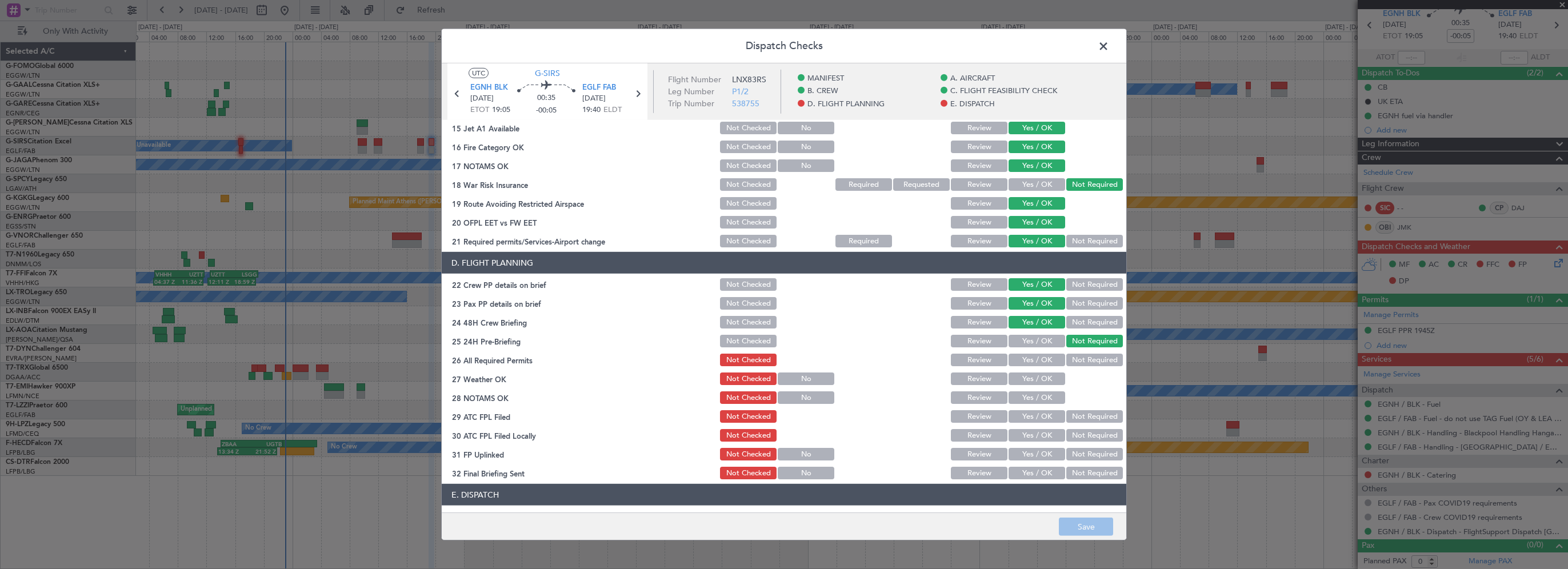
click at [1024, 363] on button "Yes / OK" at bounding box center [1037, 360] width 56 height 13
click at [1024, 379] on button "Yes / OK" at bounding box center [1037, 379] width 56 height 13
click at [1023, 406] on section "D. FLIGHT PLANNING 22 Crew PP details on brief Not Checked Review Yes / OK Not …" at bounding box center [784, 366] width 685 height 229
click at [1029, 400] on button "Yes / OK" at bounding box center [1037, 398] width 56 height 13
click at [1029, 415] on button "Yes / OK" at bounding box center [1037, 416] width 56 height 13
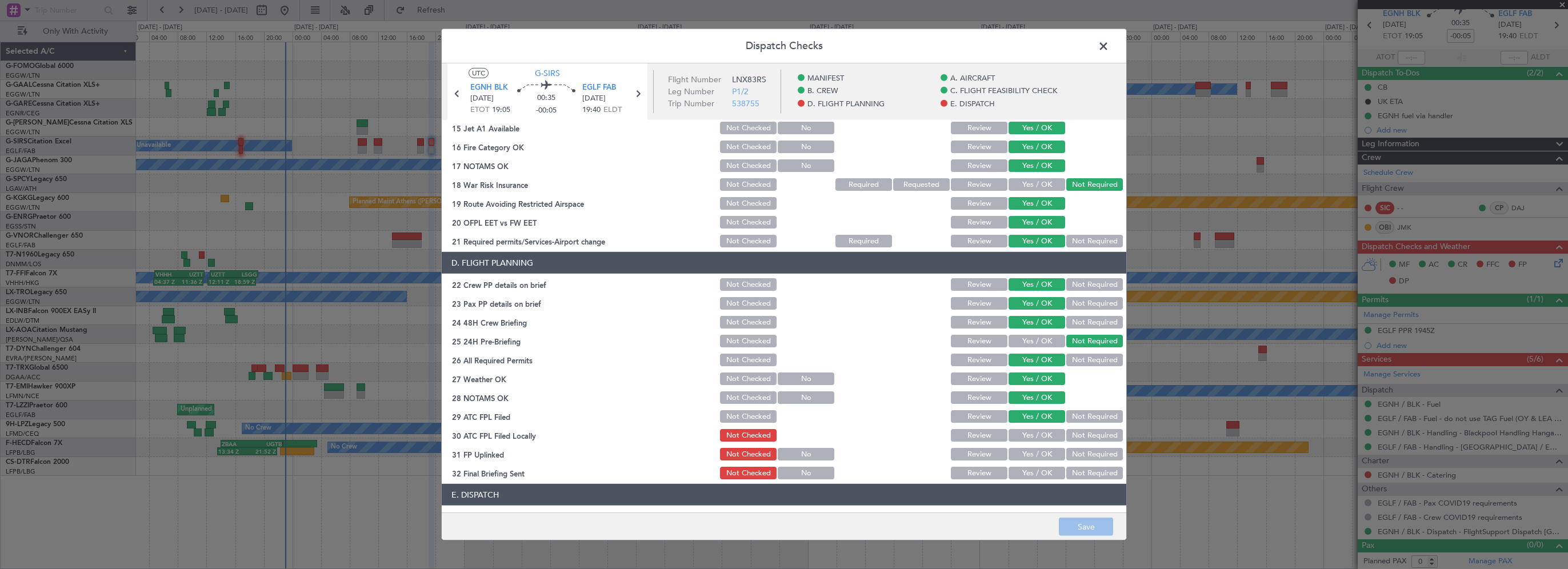
click at [1075, 431] on button "Not Required" at bounding box center [1095, 435] width 56 height 13
drag, startPoint x: 1017, startPoint y: 453, endPoint x: 1022, endPoint y: 467, distance: 14.9
click at [1017, 454] on button "Yes / OK" at bounding box center [1037, 454] width 56 height 13
drag, startPoint x: 1029, startPoint y: 478, endPoint x: 1033, endPoint y: 458, distance: 20.4
click at [1030, 475] on button "Yes / OK" at bounding box center [1037, 473] width 56 height 13
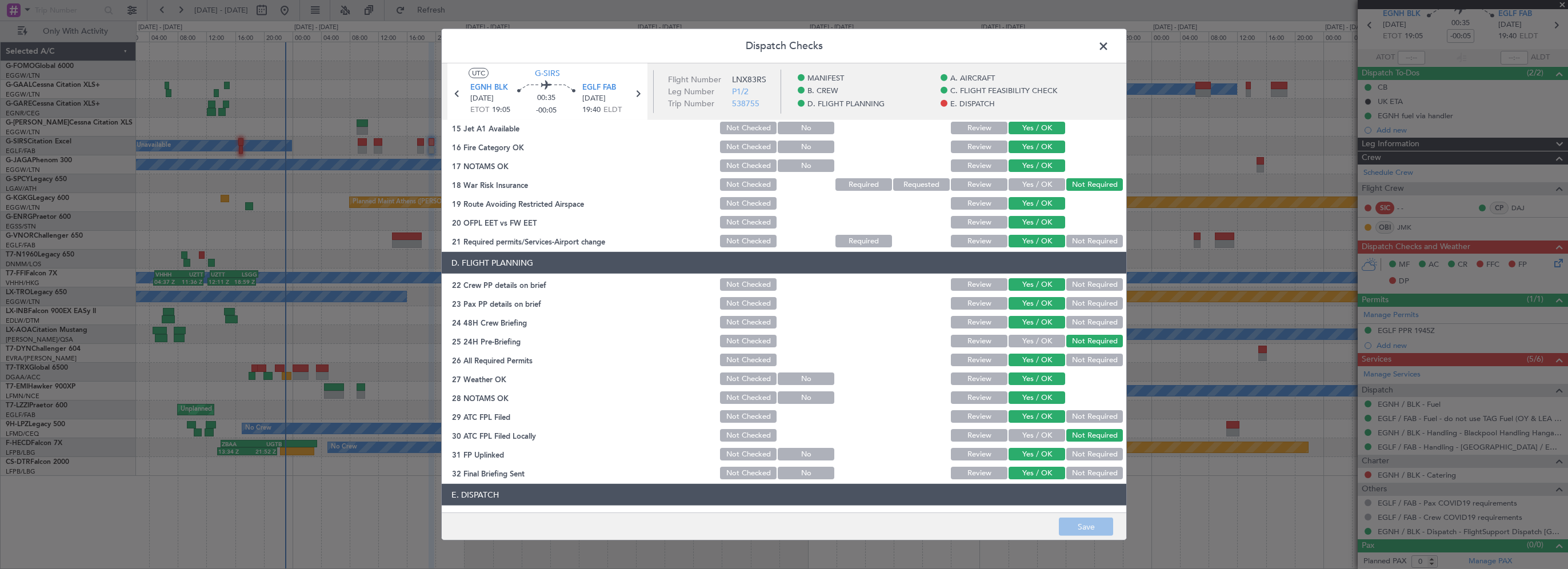
scroll to position [628, 0]
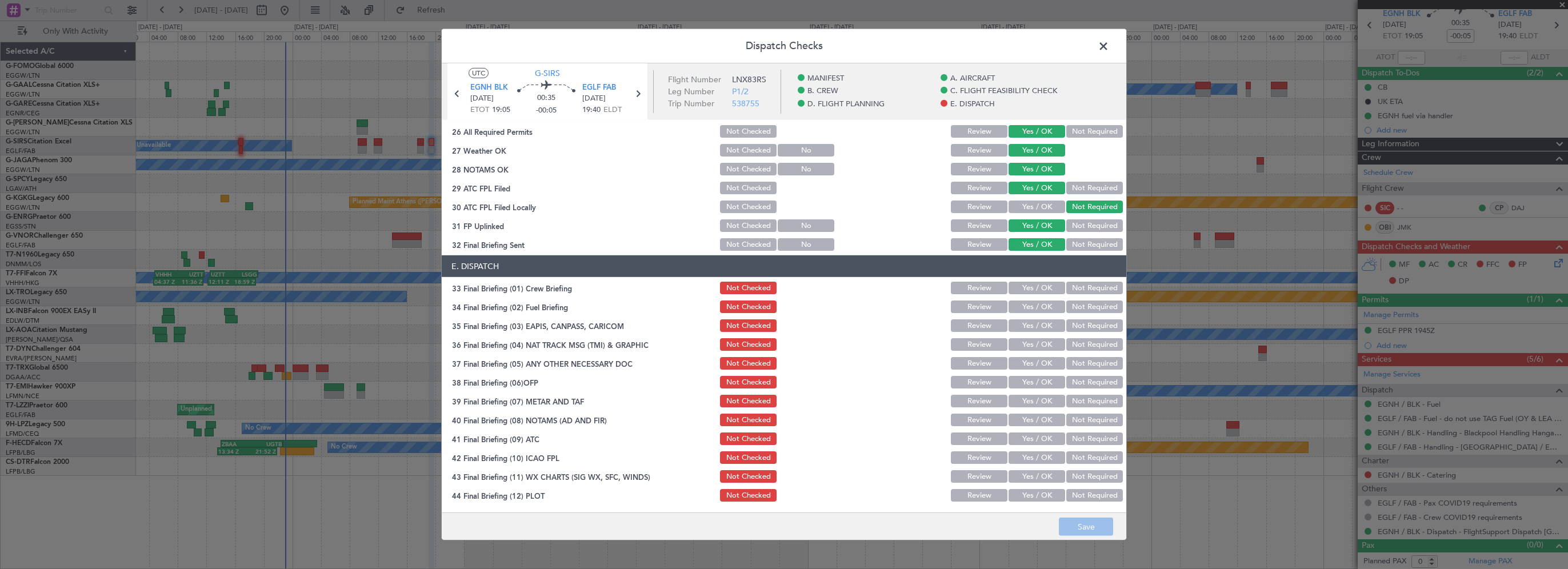
click at [1036, 294] on button "Yes / OK" at bounding box center [1037, 288] width 56 height 13
click at [1029, 307] on button "Yes / OK" at bounding box center [1037, 307] width 56 height 13
click at [1076, 328] on button "Not Required" at bounding box center [1095, 326] width 56 height 13
click at [1071, 348] on button "Not Required" at bounding box center [1095, 345] width 56 height 13
click at [1071, 361] on button "Not Required" at bounding box center [1095, 363] width 56 height 13
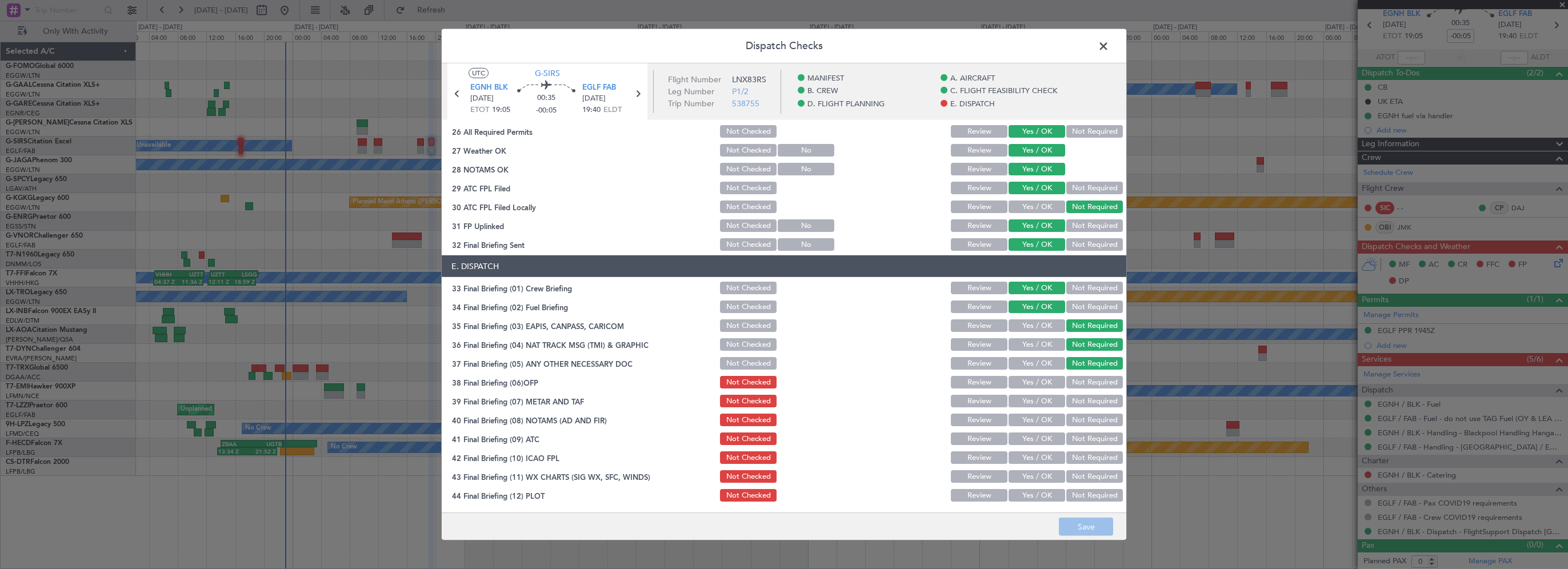
click at [1033, 388] on div "Yes / OK" at bounding box center [1036, 382] width 58 height 16
click at [1036, 380] on button "Yes / OK" at bounding box center [1037, 382] width 56 height 13
click at [1031, 401] on button "Yes / OK" at bounding box center [1037, 401] width 56 height 13
click at [1026, 416] on button "Yes / OK" at bounding box center [1037, 420] width 56 height 13
drag, startPoint x: 1023, startPoint y: 432, endPoint x: 1019, endPoint y: 446, distance: 14.6
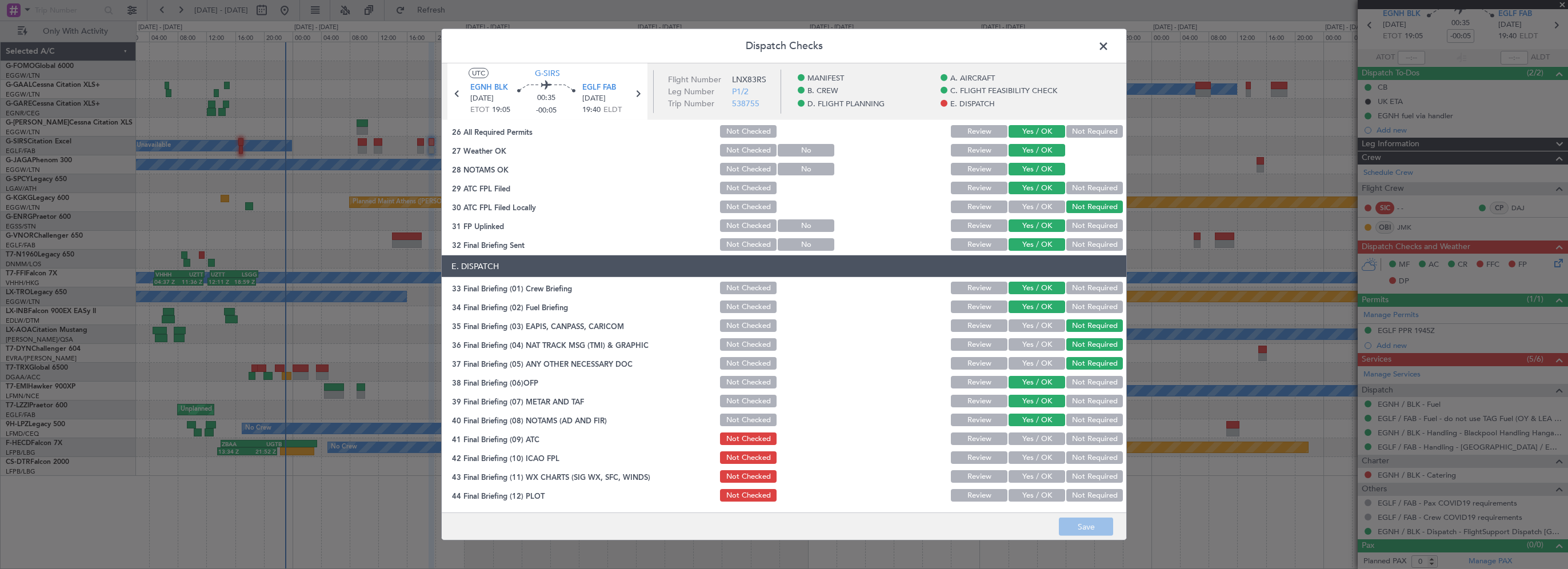
click at [1022, 436] on div "Yes / OK" at bounding box center [1036, 439] width 58 height 16
click at [1019, 446] on div "Yes / OK" at bounding box center [1036, 439] width 58 height 16
drag, startPoint x: 1024, startPoint y: 440, endPoint x: 1024, endPoint y: 446, distance: 6.0
click at [1024, 440] on button "Yes / OK" at bounding box center [1037, 439] width 56 height 13
click at [1019, 460] on button "Yes / OK" at bounding box center [1037, 458] width 56 height 13
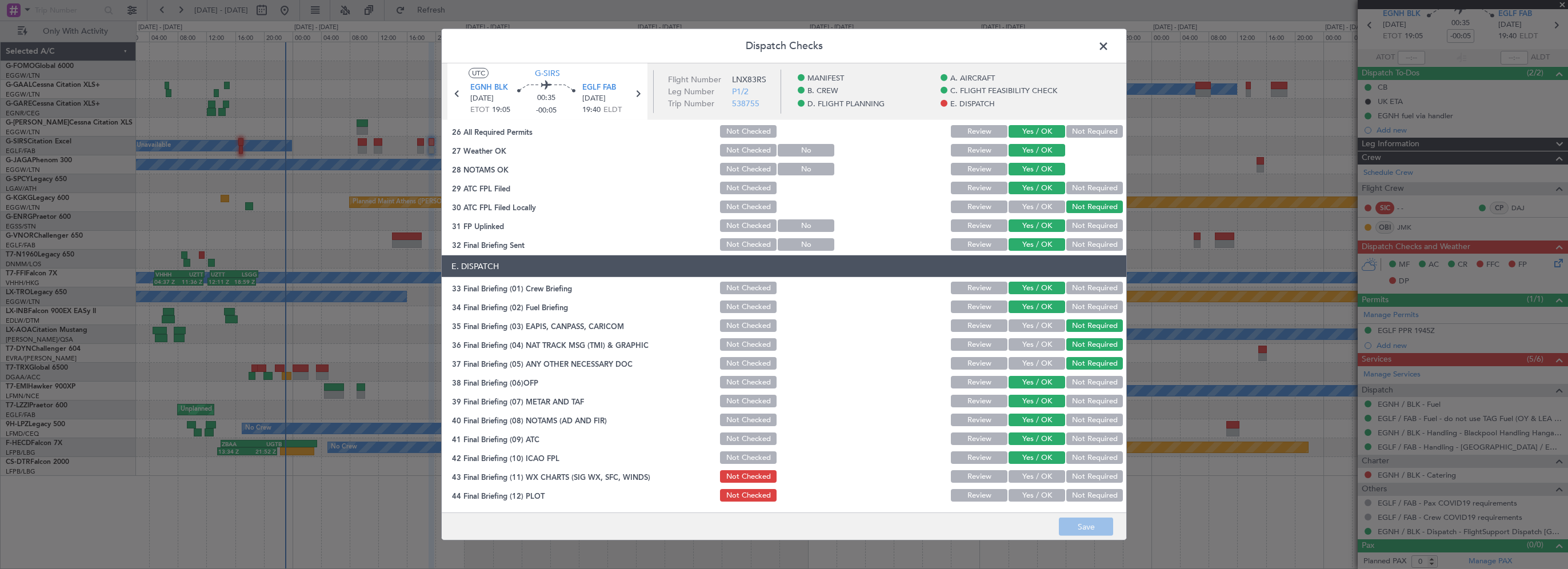
drag, startPoint x: 1019, startPoint y: 473, endPoint x: 1019, endPoint y: 493, distance: 20.0
click at [1019, 474] on button "Yes / OK" at bounding box center [1037, 476] width 56 height 13
click at [1019, 496] on button "Yes / OK" at bounding box center [1037, 495] width 56 height 13
click at [1083, 521] on footer "Save" at bounding box center [784, 526] width 685 height 28
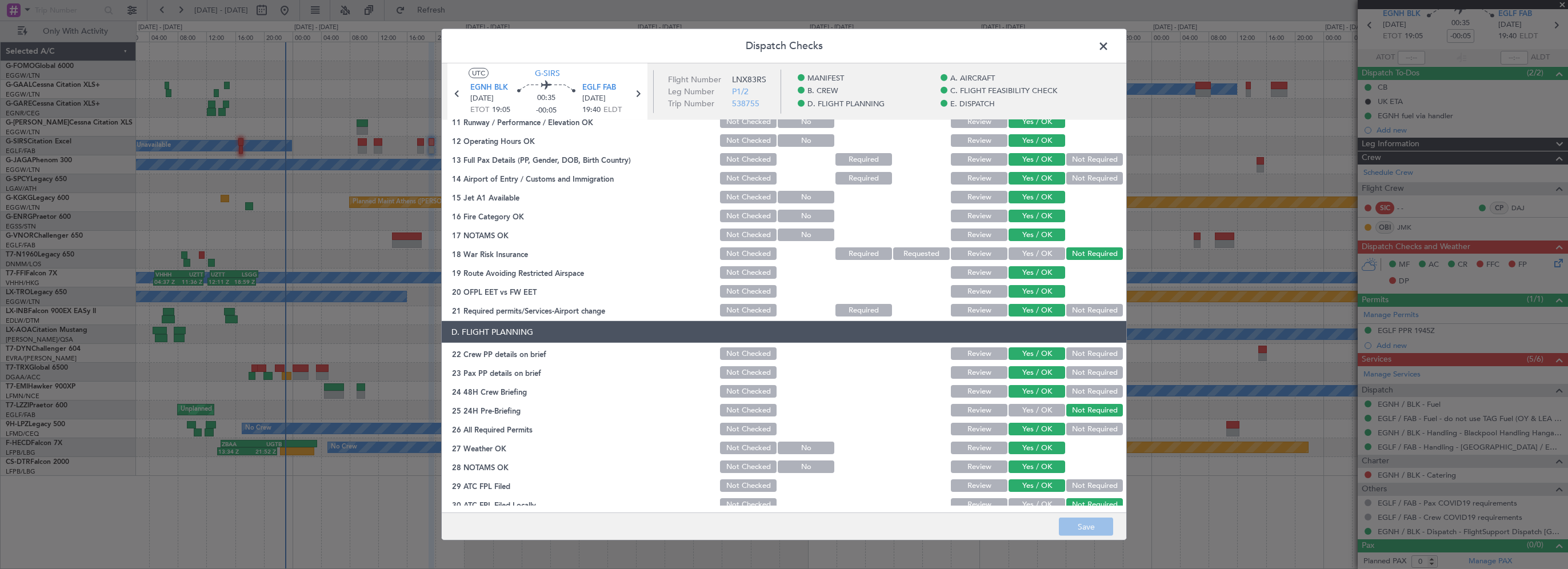
scroll to position [286, 0]
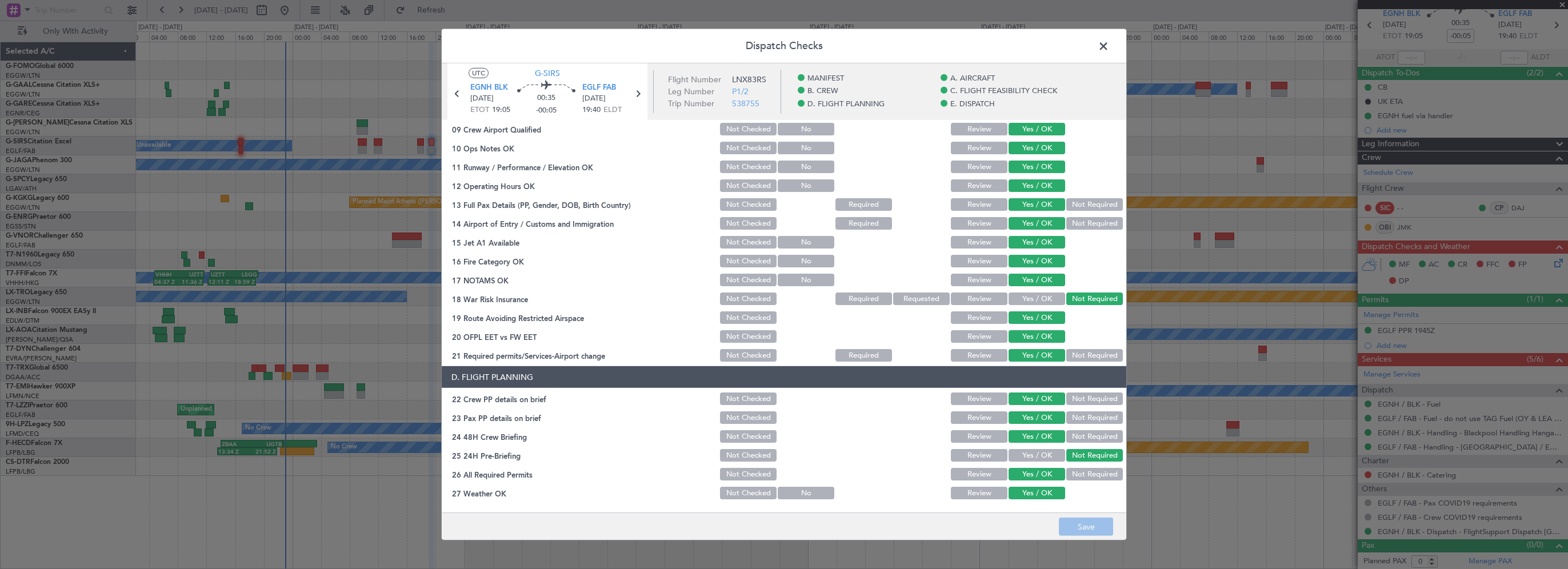
click at [1110, 48] on span at bounding box center [1110, 49] width 0 height 23
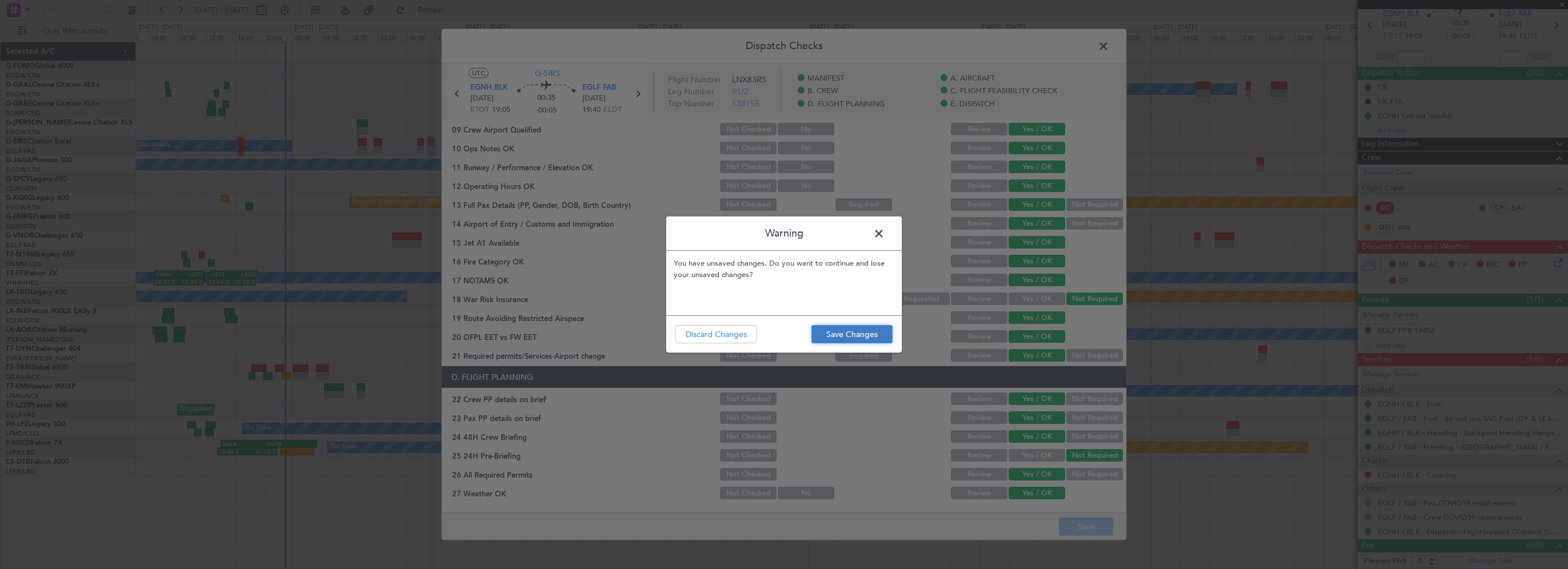
click at [861, 329] on button "Save Changes" at bounding box center [852, 334] width 81 height 18
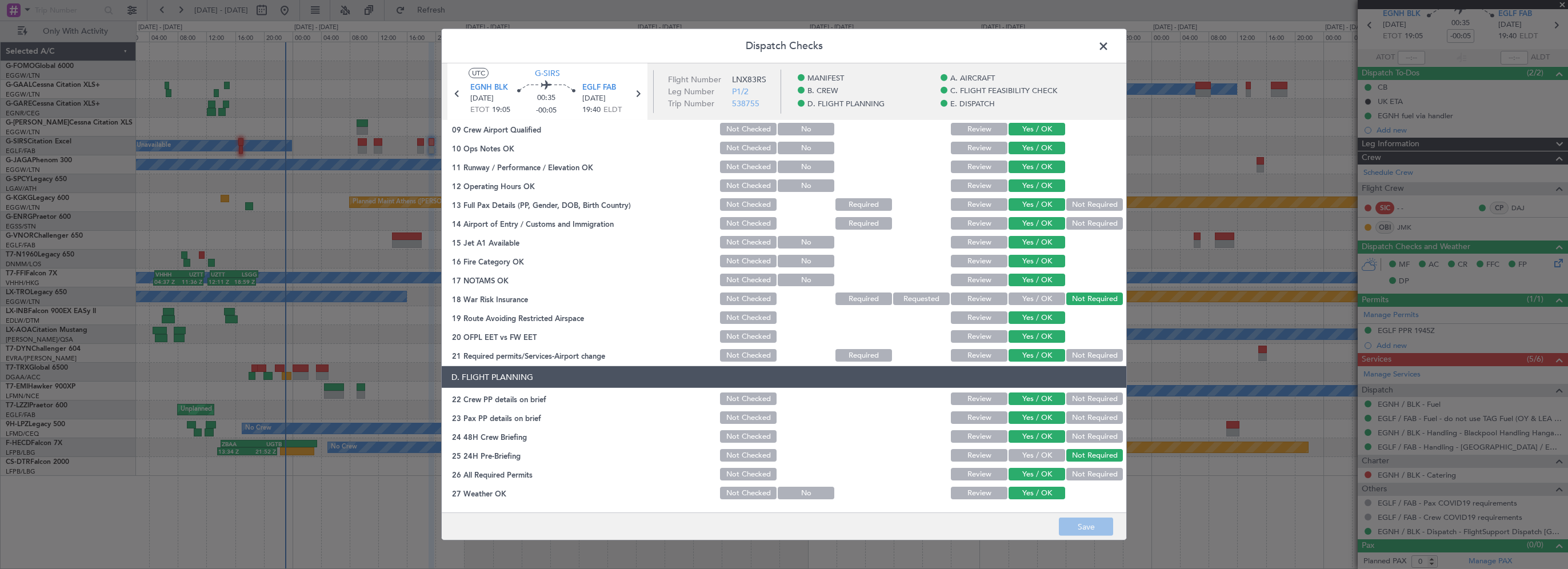
click at [1110, 49] on span at bounding box center [1110, 49] width 0 height 23
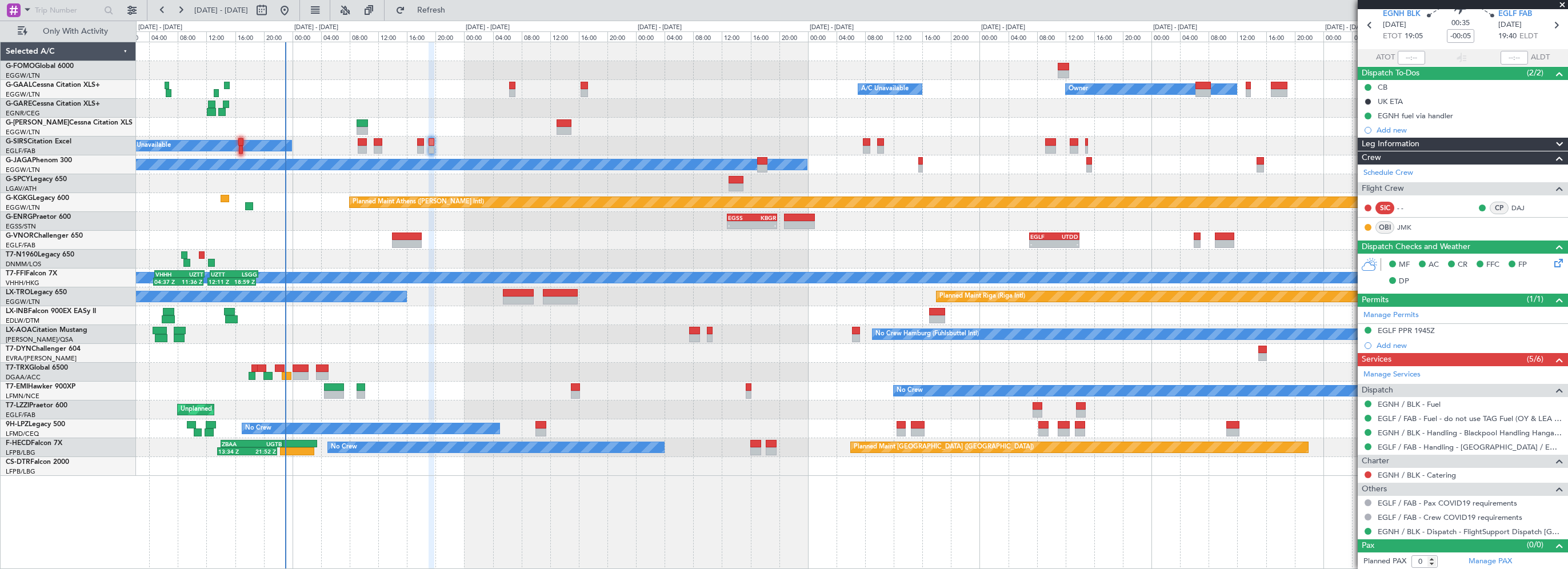
click at [1422, 139] on div "Leg Information" at bounding box center [1463, 144] width 210 height 13
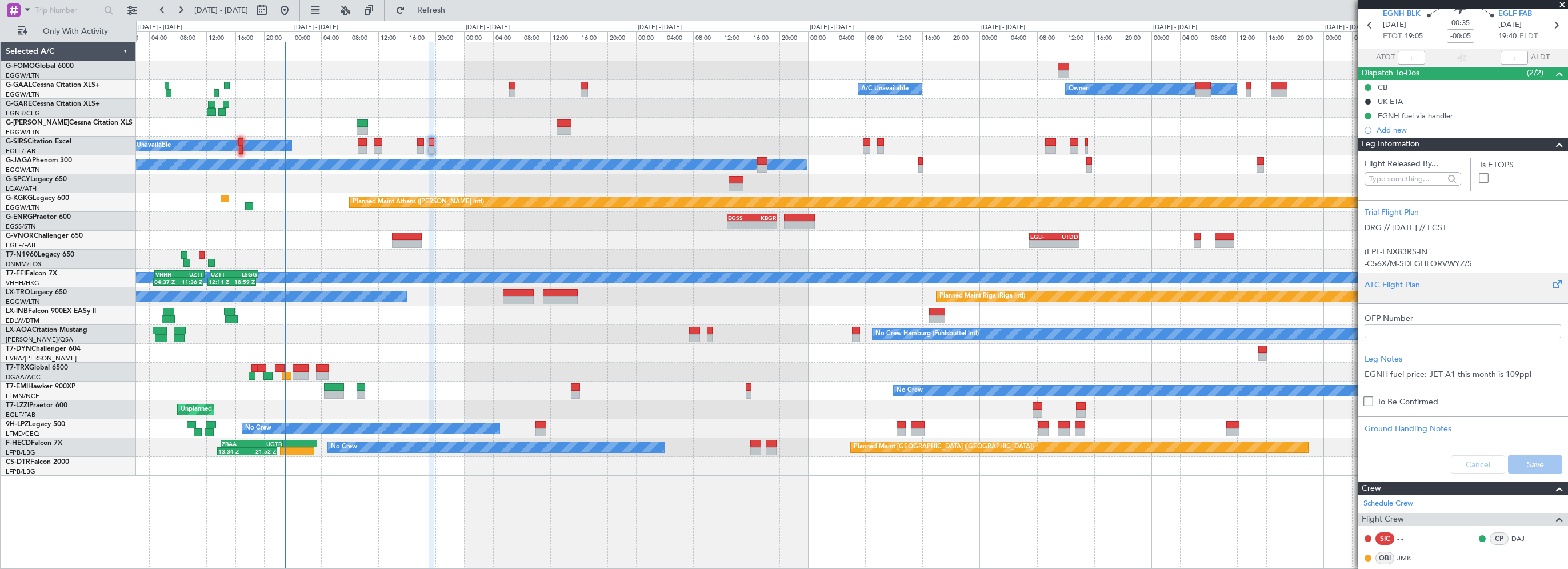
click at [1388, 289] on div "ATC Flight Plan" at bounding box center [1463, 284] width 196 height 12
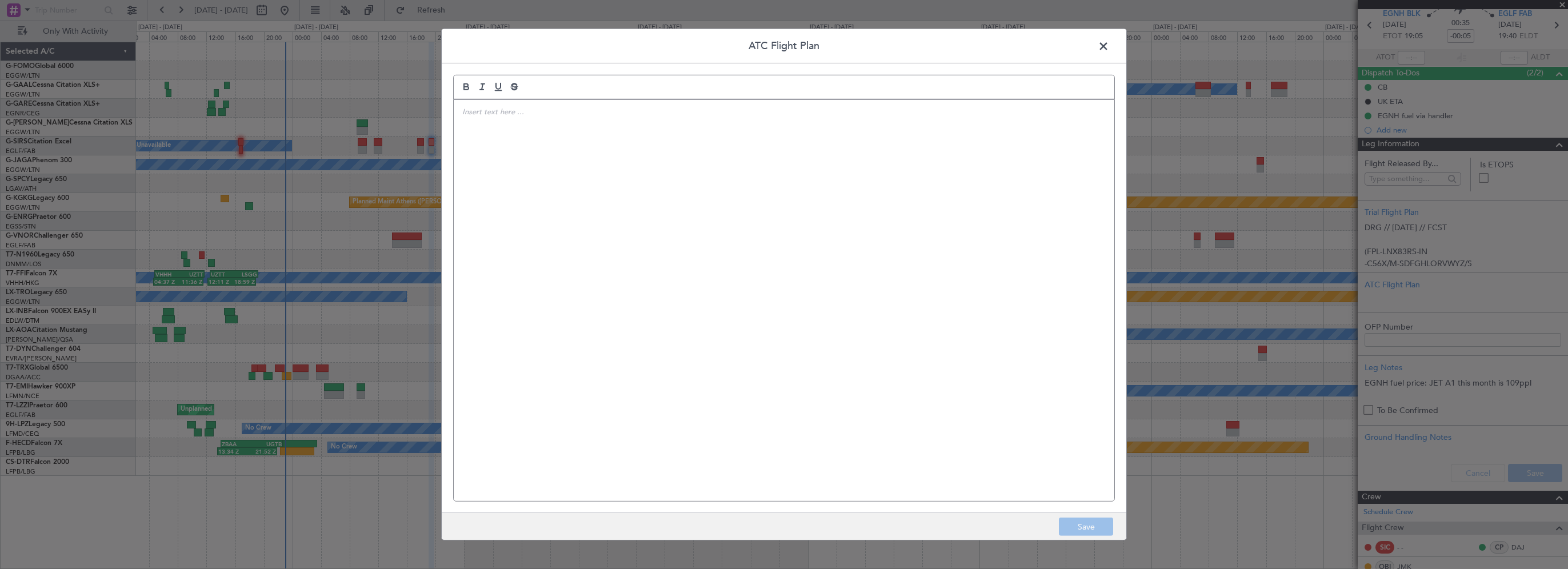
drag, startPoint x: 684, startPoint y: 211, endPoint x: 819, endPoint y: 160, distance: 144.3
click at [684, 211] on div at bounding box center [784, 300] width 660 height 401
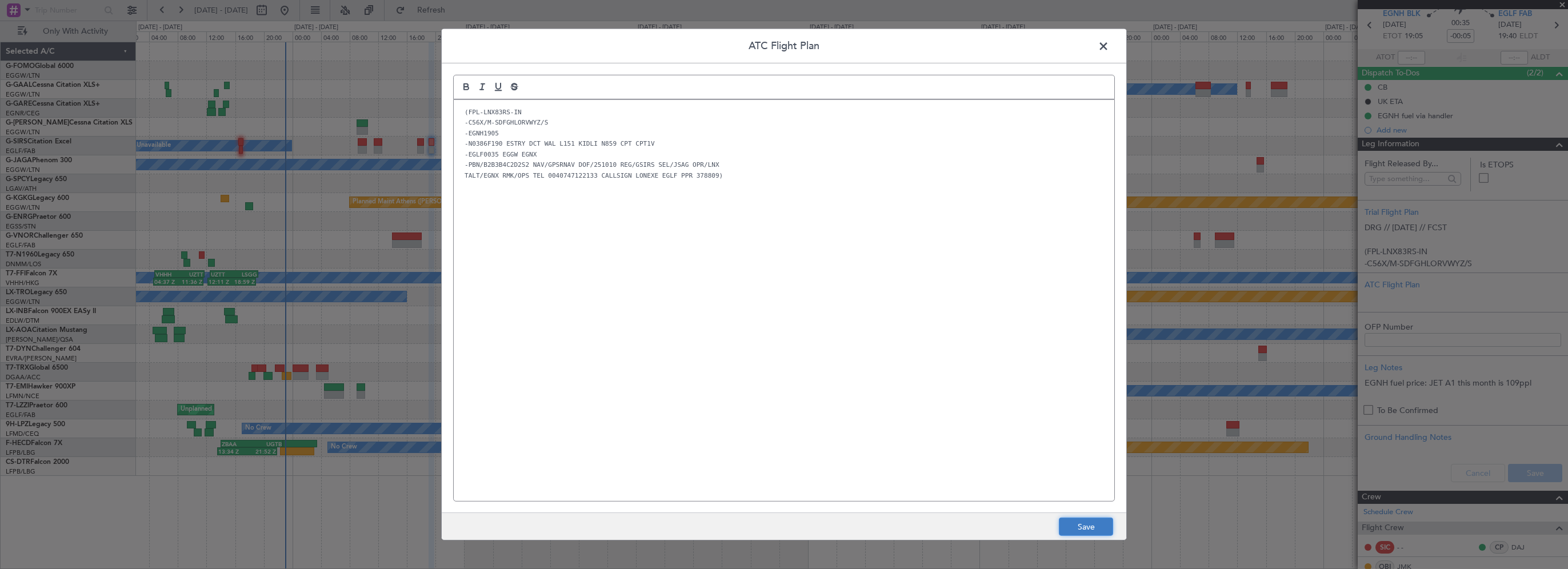
click at [1083, 526] on button "Save" at bounding box center [1086, 526] width 54 height 18
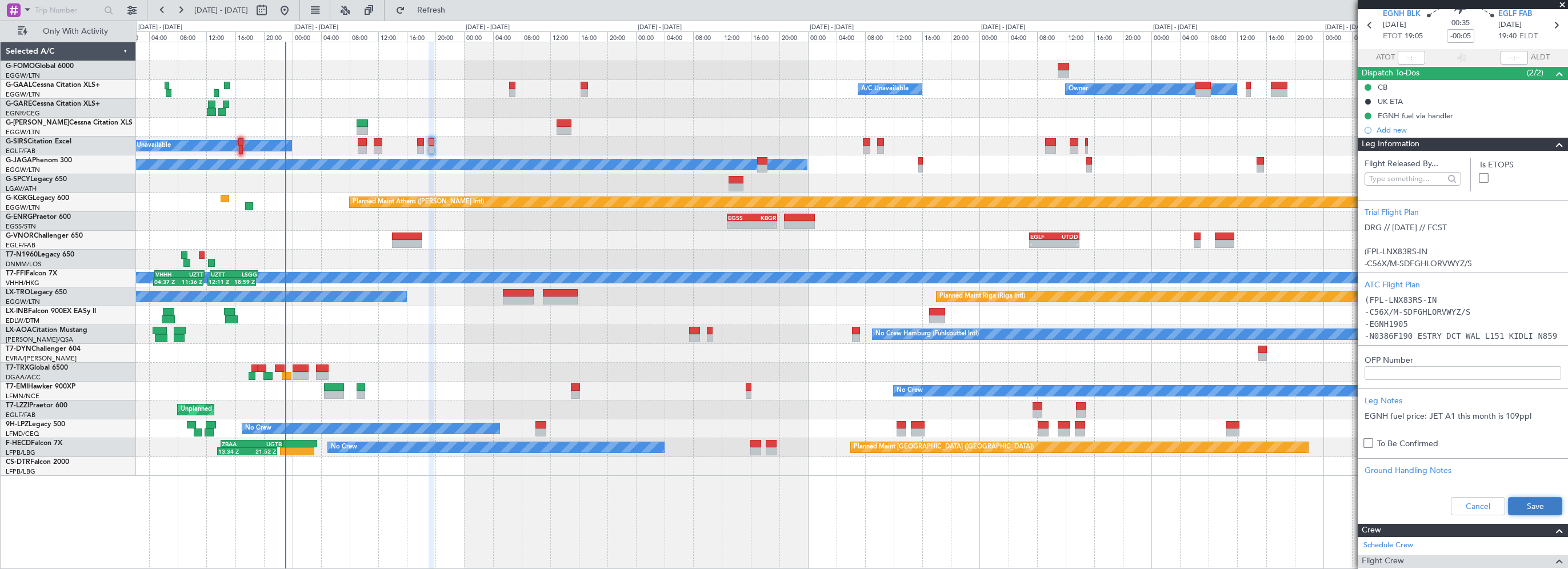
click at [1517, 498] on button "Save" at bounding box center [1535, 506] width 54 height 18
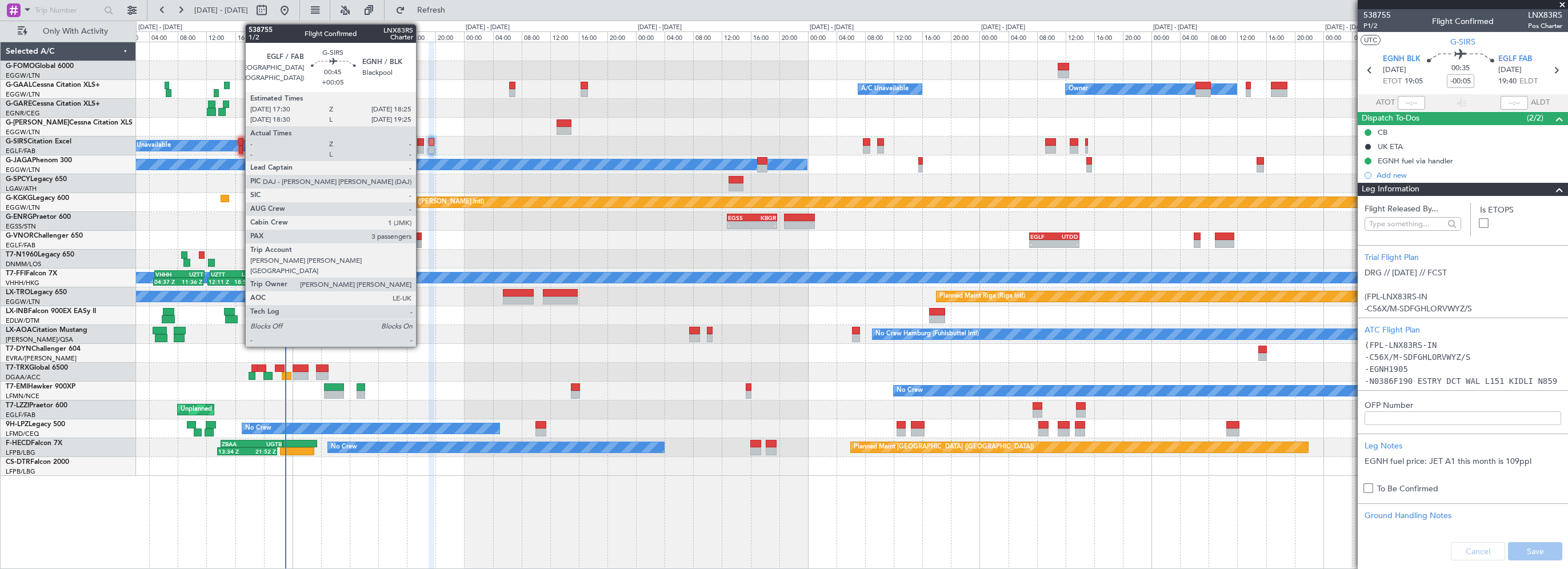
click at [421, 142] on div at bounding box center [420, 142] width 7 height 8
click at [423, 142] on div at bounding box center [420, 142] width 7 height 8
type input "+00:05"
type input "3"
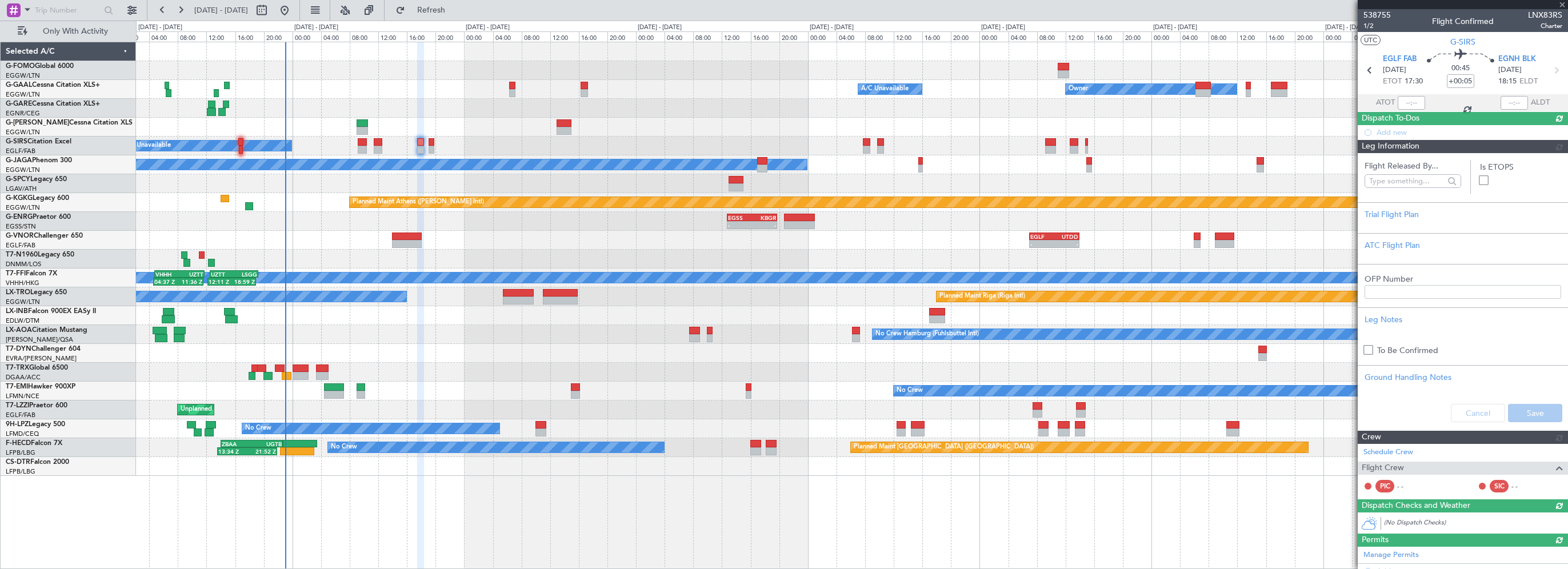
click at [1413, 328] on div "Flight Released By... Is ETOPS Trial Flight Plan ATC Flight Plan OFP Number Leg…" at bounding box center [1463, 291] width 210 height 277
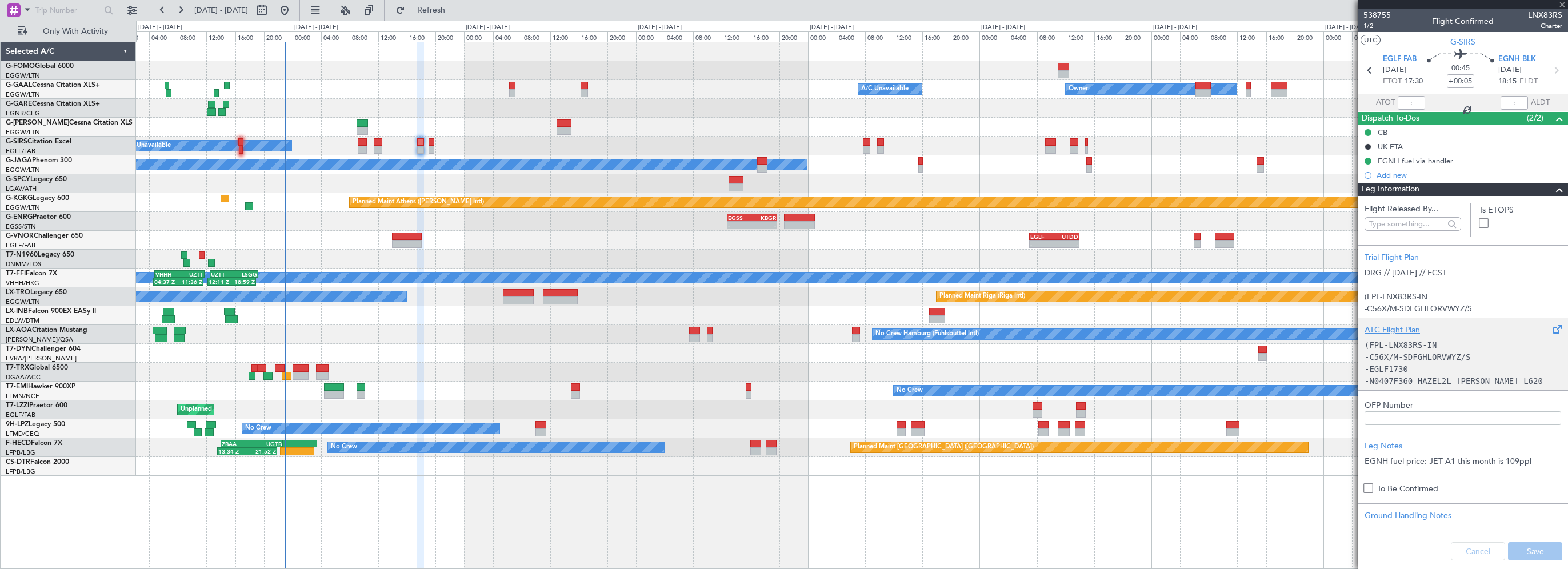
click at [1394, 325] on div "ATC Flight Plan" at bounding box center [1463, 330] width 196 height 12
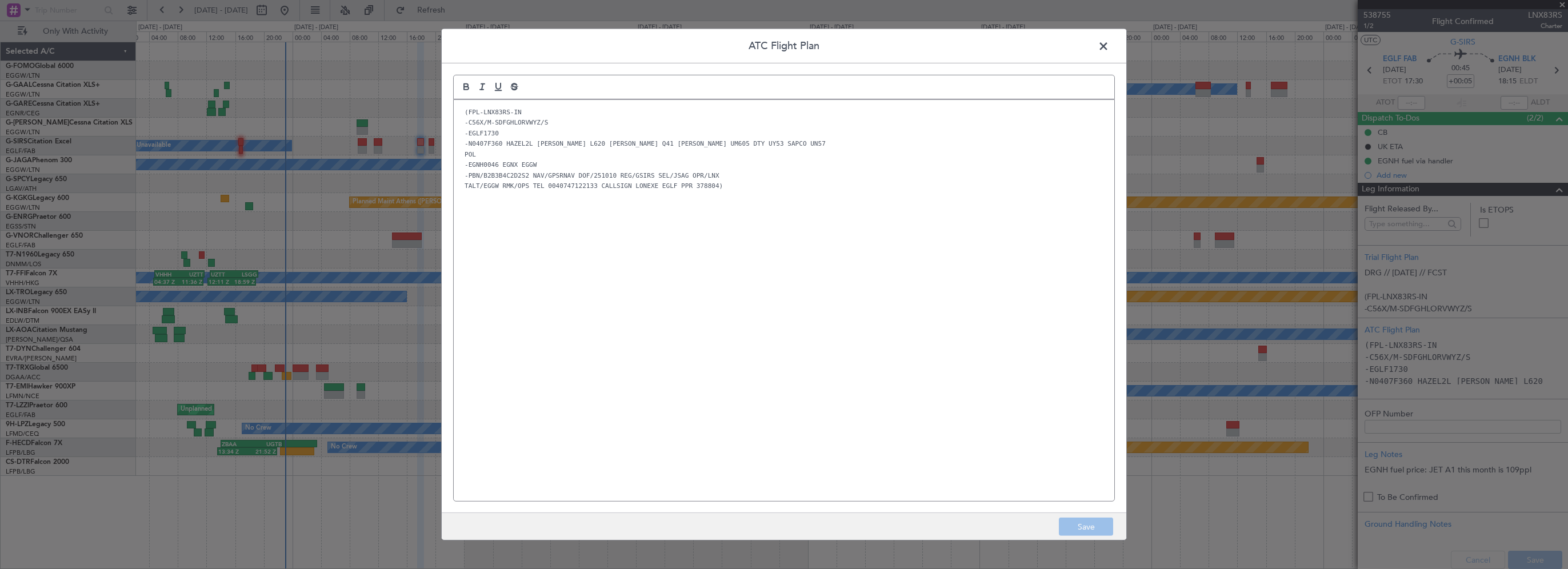
click at [1110, 46] on span at bounding box center [1110, 49] width 0 height 23
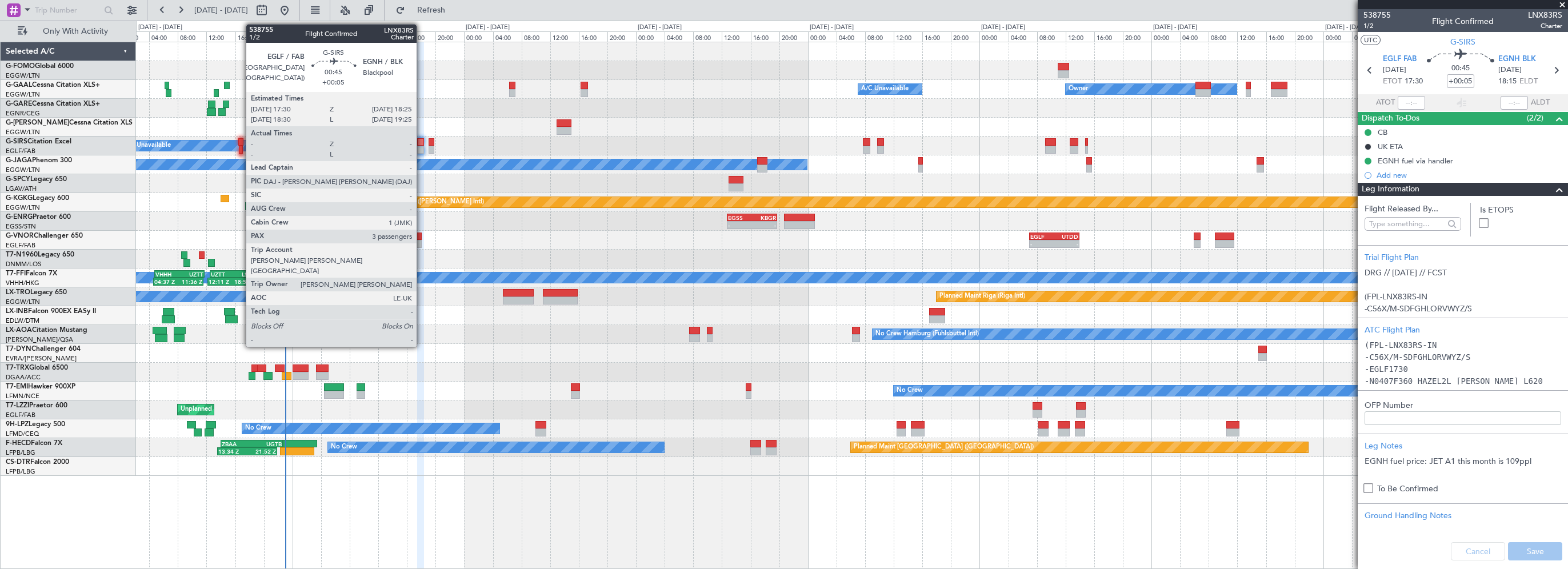
click at [422, 141] on div at bounding box center [420, 142] width 7 height 8
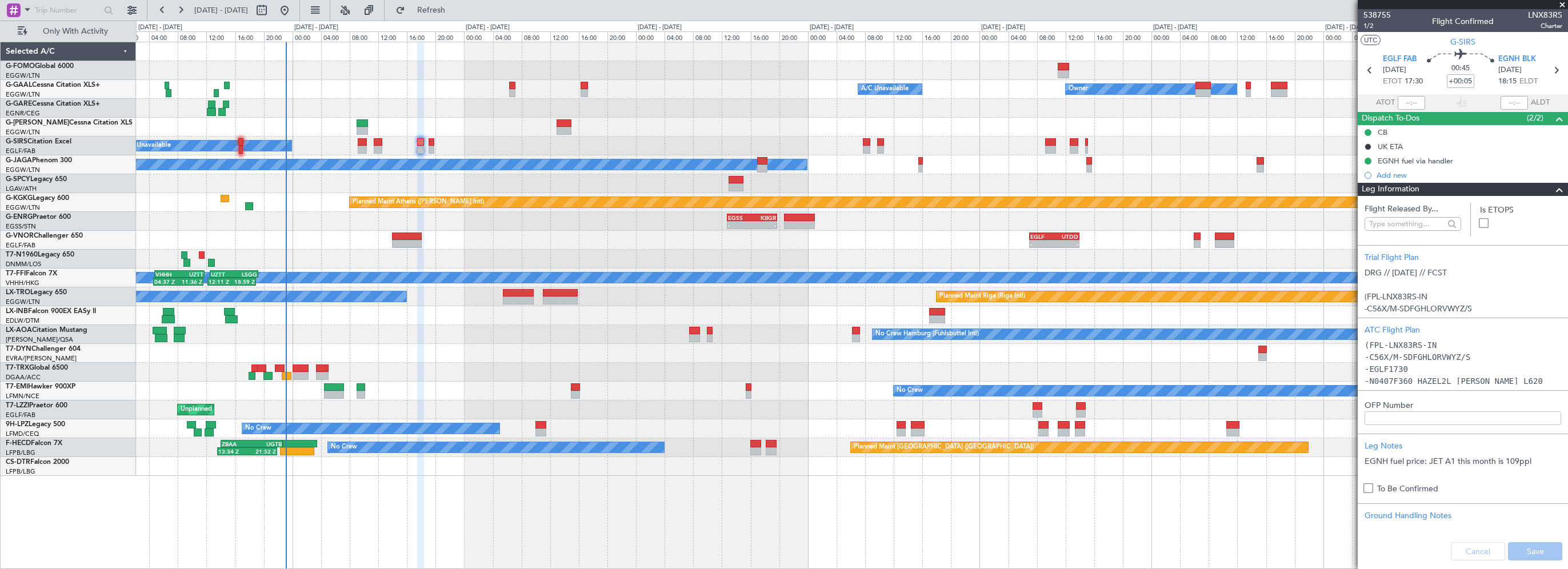
click at [417, 78] on div "01:40 Z 08:10 Z KTEB 01:00 Z EGGW 07:35 Z" at bounding box center [851, 71] width 1432 height 19
click at [1553, 186] on span at bounding box center [1560, 189] width 14 height 14
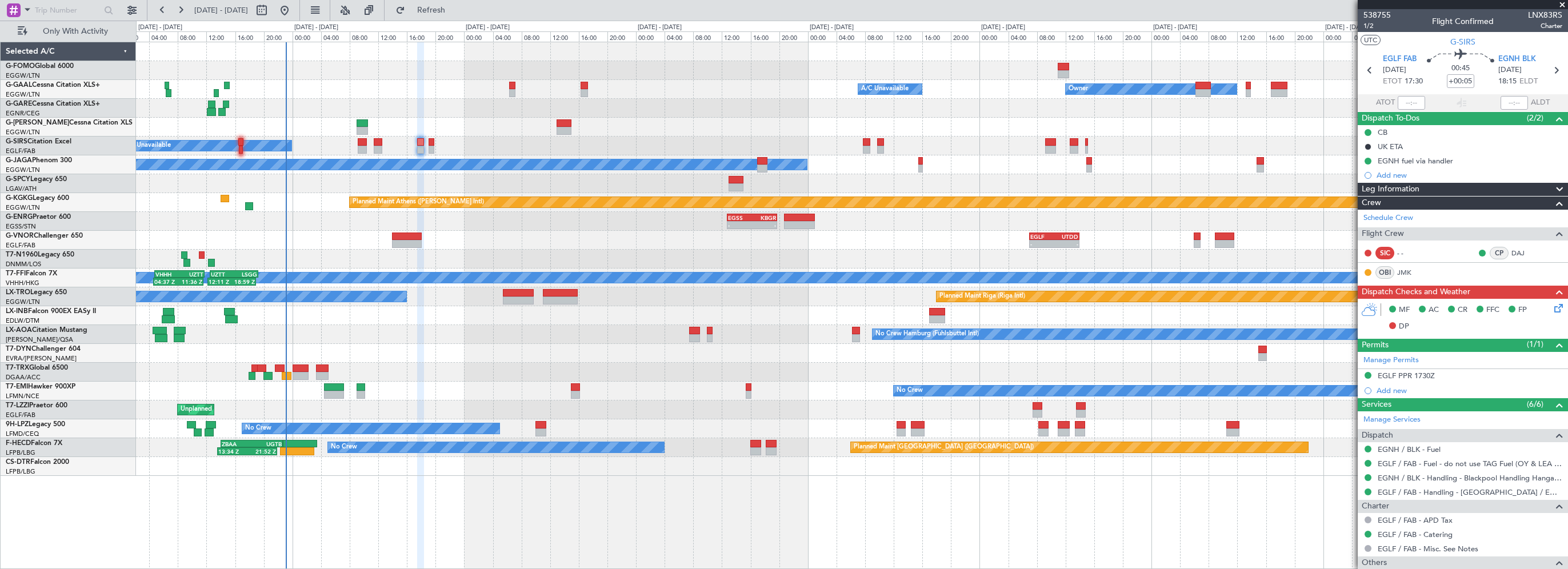
click at [1553, 308] on icon at bounding box center [1557, 306] width 9 height 9
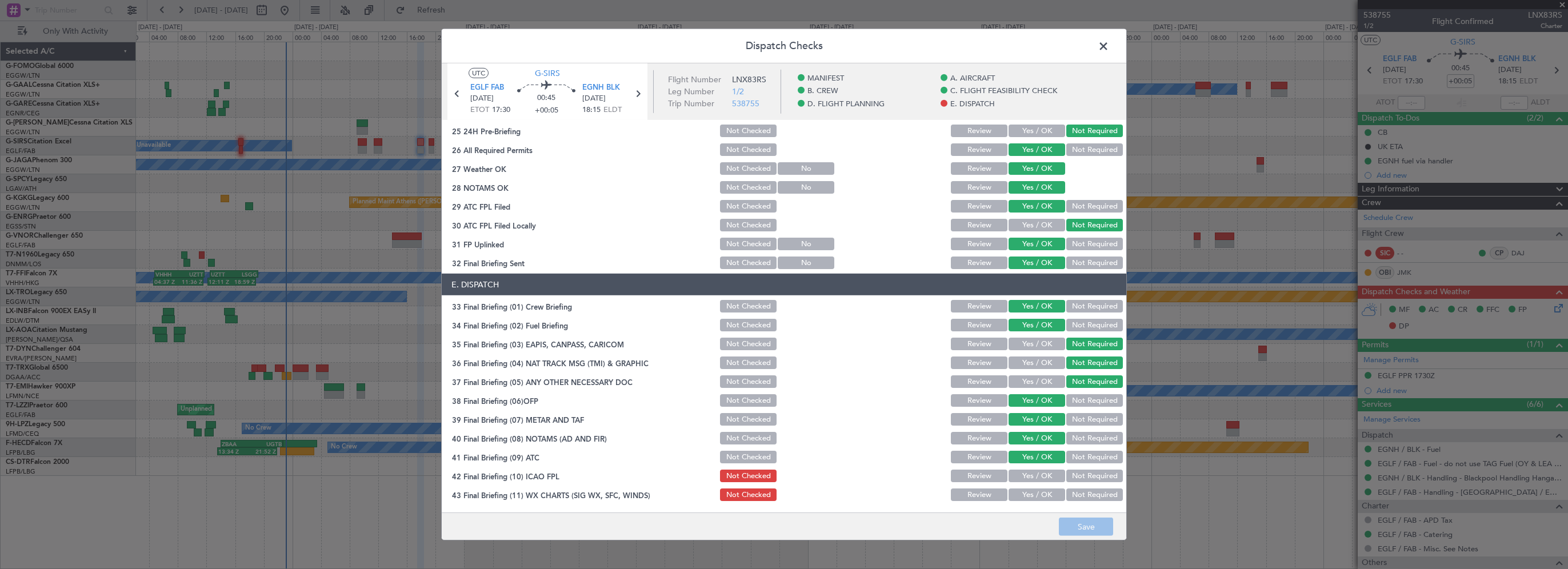
scroll to position [628, 0]
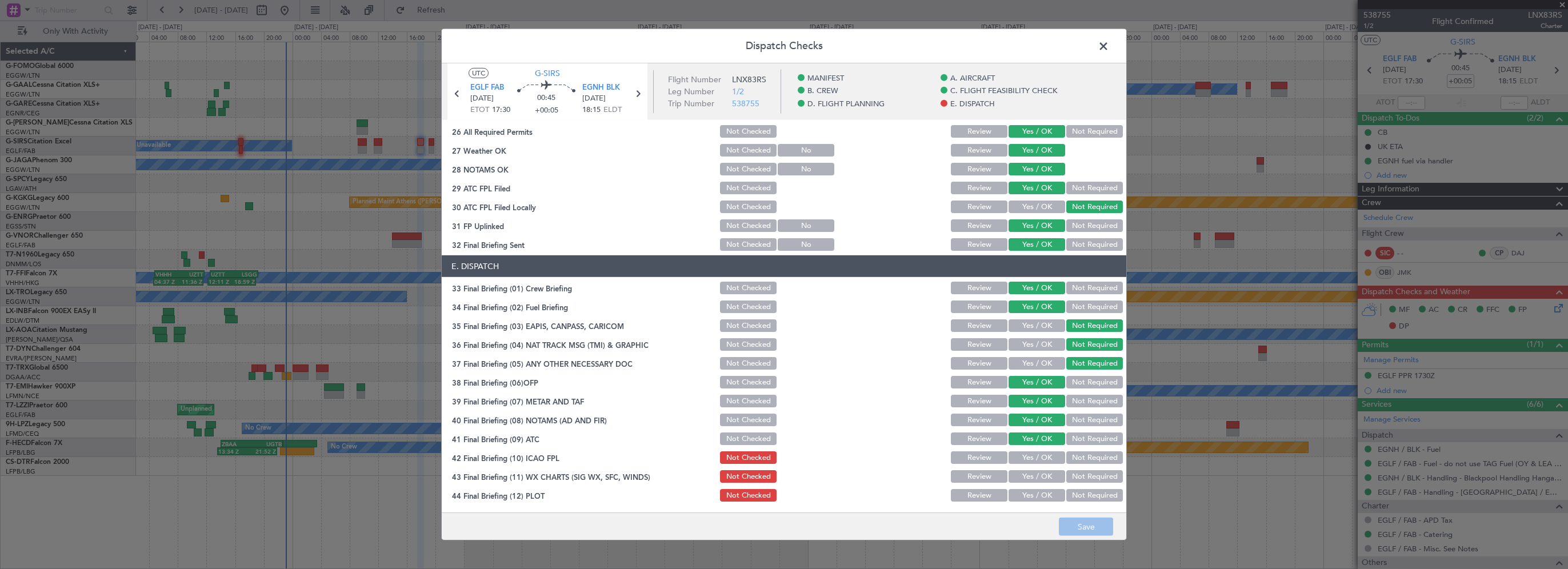
click at [1033, 460] on button "Yes / OK" at bounding box center [1037, 458] width 56 height 13
click at [1031, 474] on button "Yes / OK" at bounding box center [1037, 476] width 56 height 13
click at [1031, 486] on section "E. DISPATCH 33 Final Briefing (01) Crew Briefing Not Checked Review Yes / OK No…" at bounding box center [784, 379] width 685 height 248
click at [1040, 496] on button "Yes / OK" at bounding box center [1037, 495] width 56 height 13
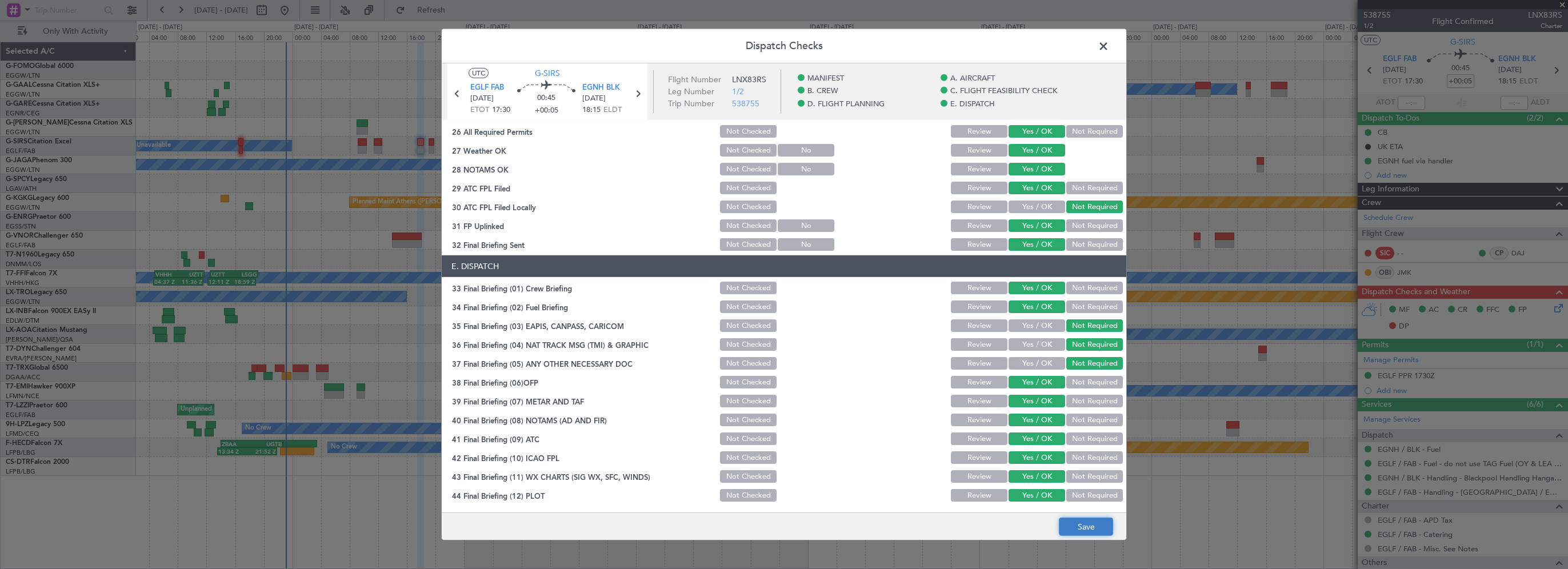
click at [1078, 527] on button "Save" at bounding box center [1086, 526] width 54 height 18
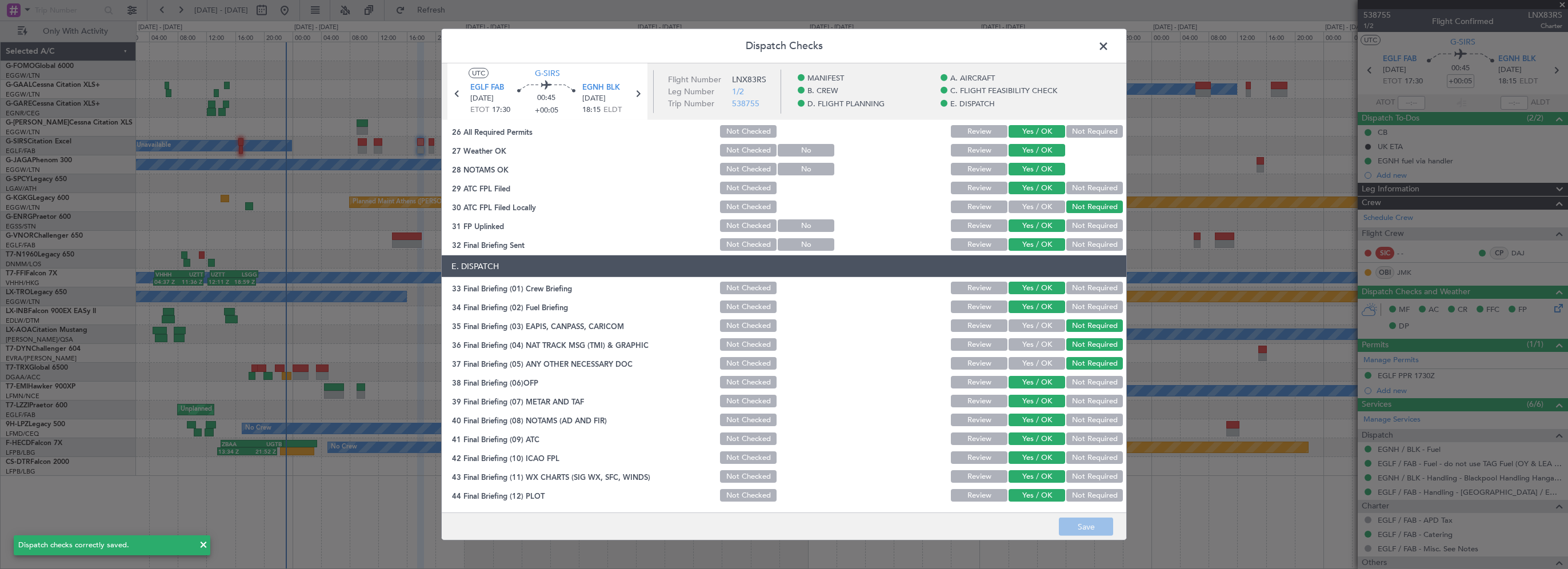
click at [1110, 46] on span at bounding box center [1110, 49] width 0 height 23
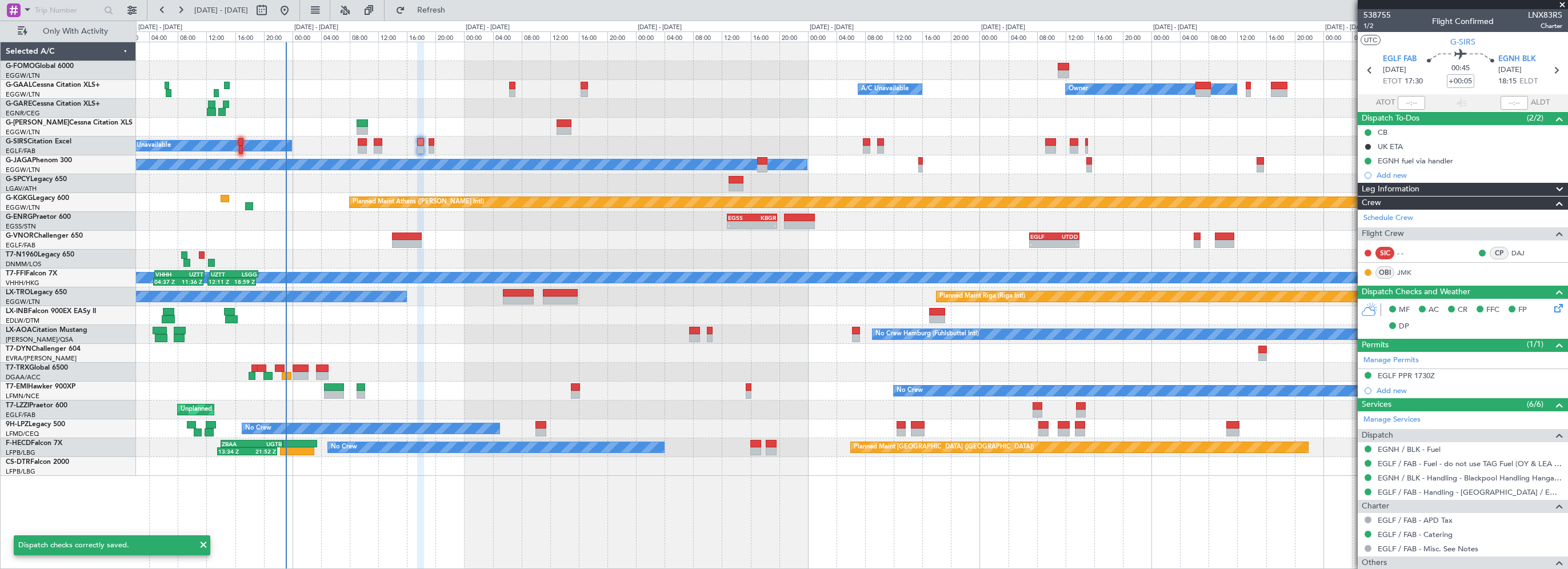
click at [450, 159] on div "No Crew" at bounding box center [442, 164] width 729 height 10
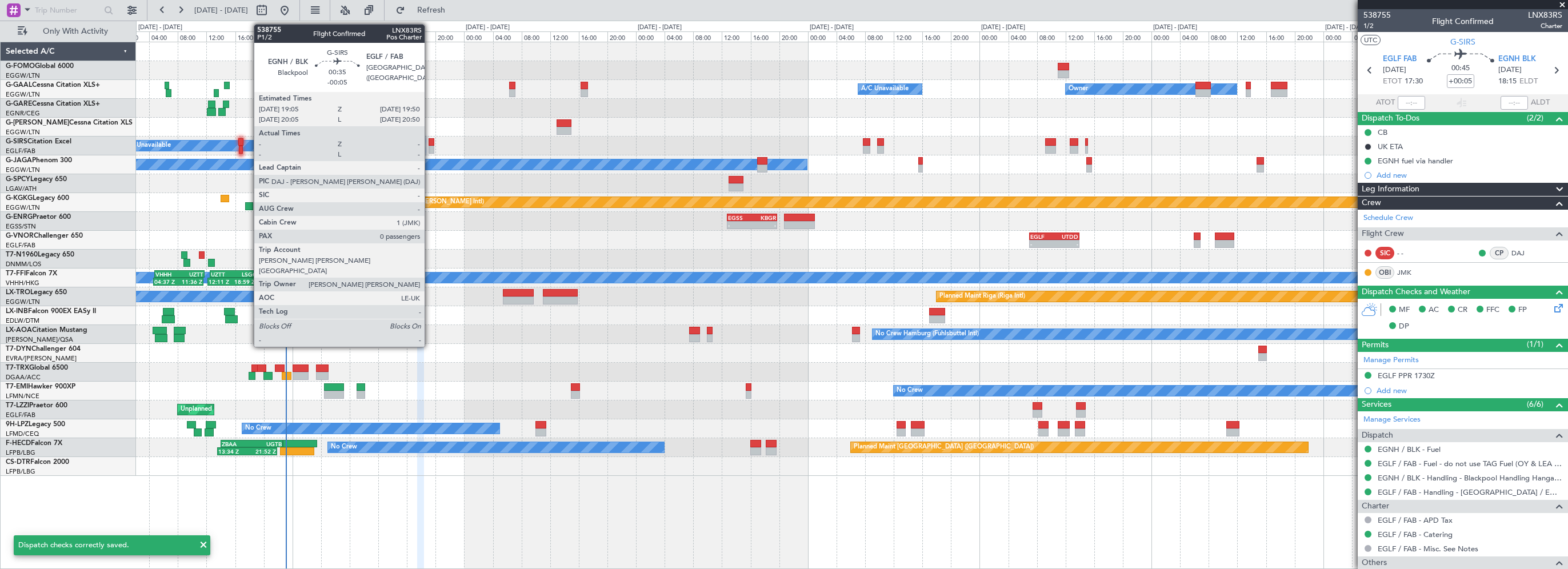
click at [430, 143] on div at bounding box center [431, 142] width 6 height 8
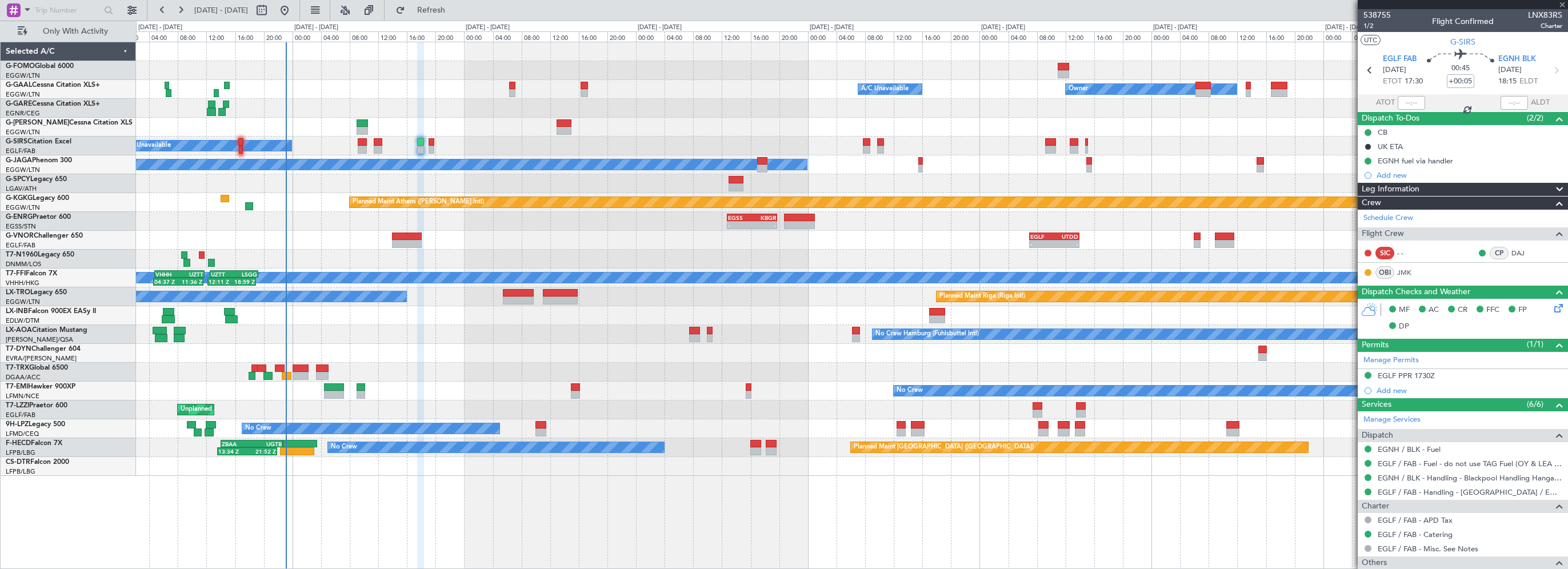
type input "-00:05"
type input "0"
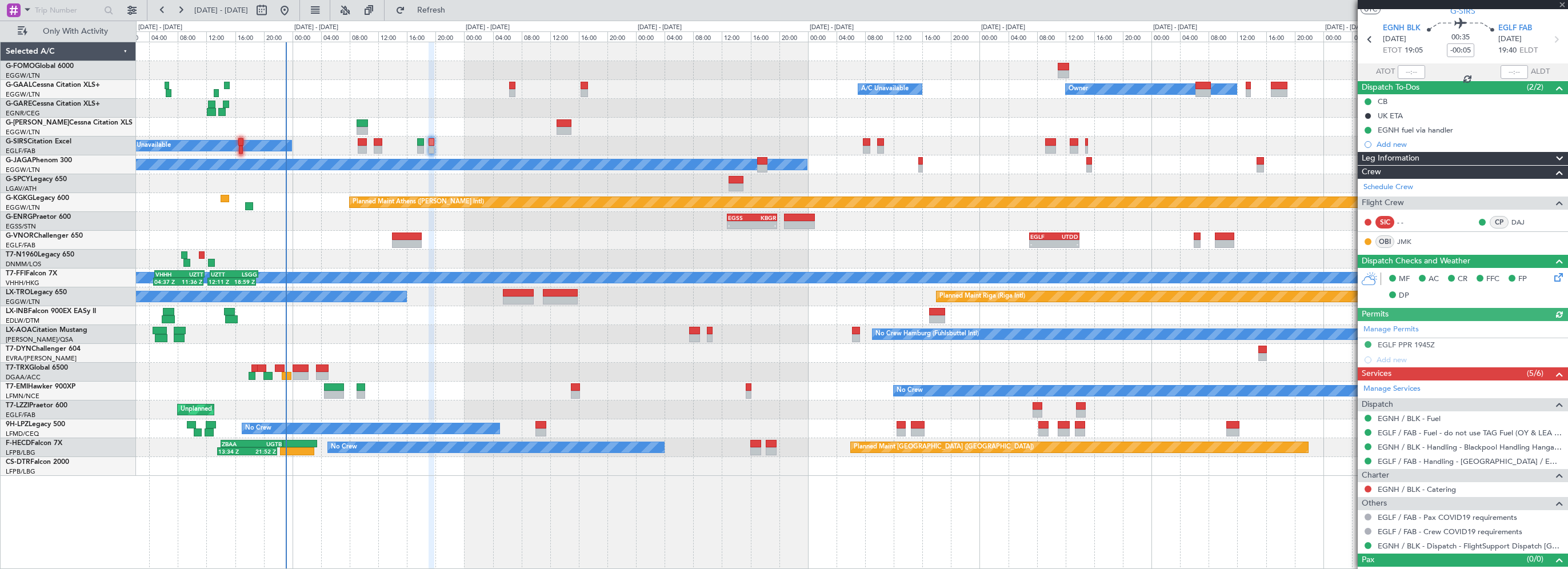
scroll to position [45, 0]
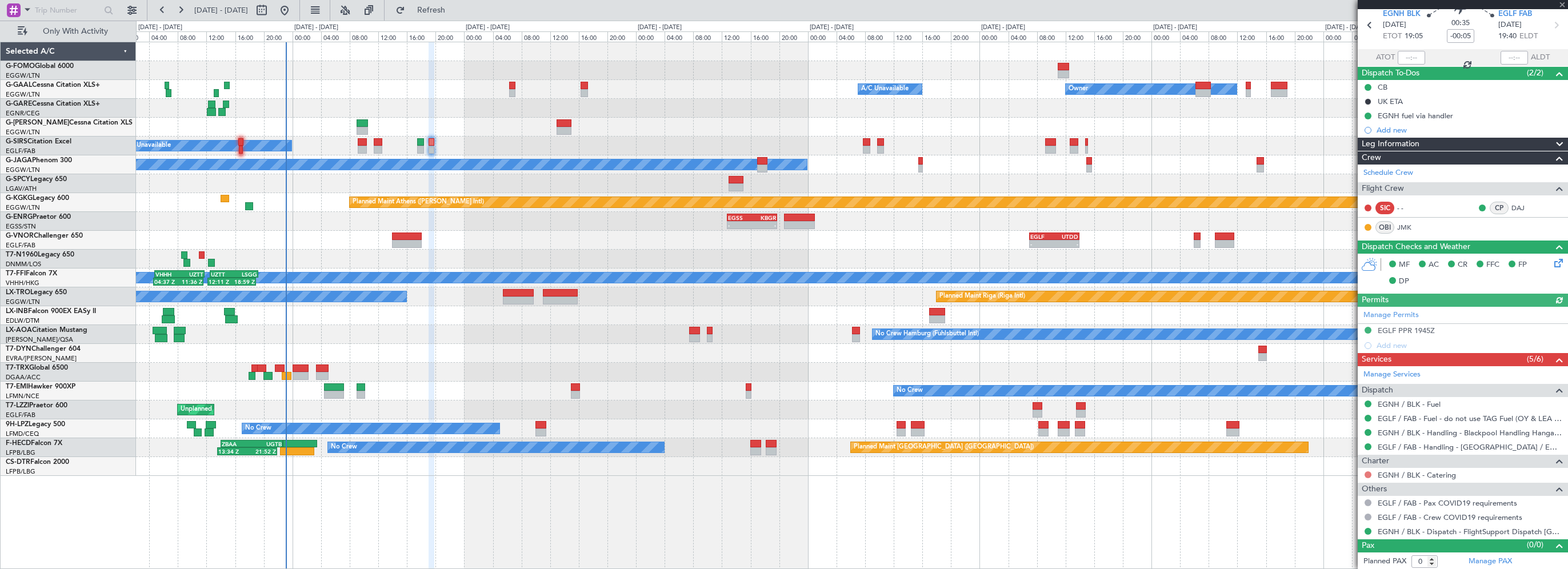
click at [1369, 471] on button at bounding box center [1368, 475] width 7 height 7
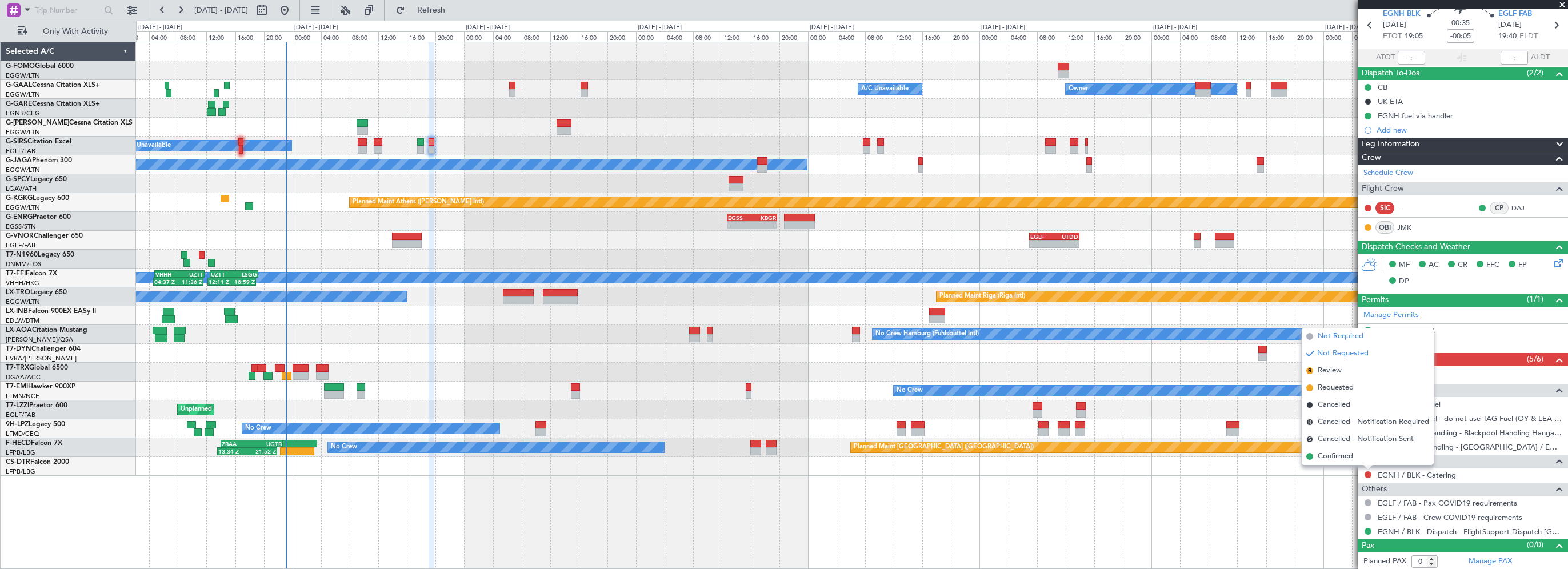
click at [1340, 336] on span "Not Required" at bounding box center [1340, 336] width 46 height 11
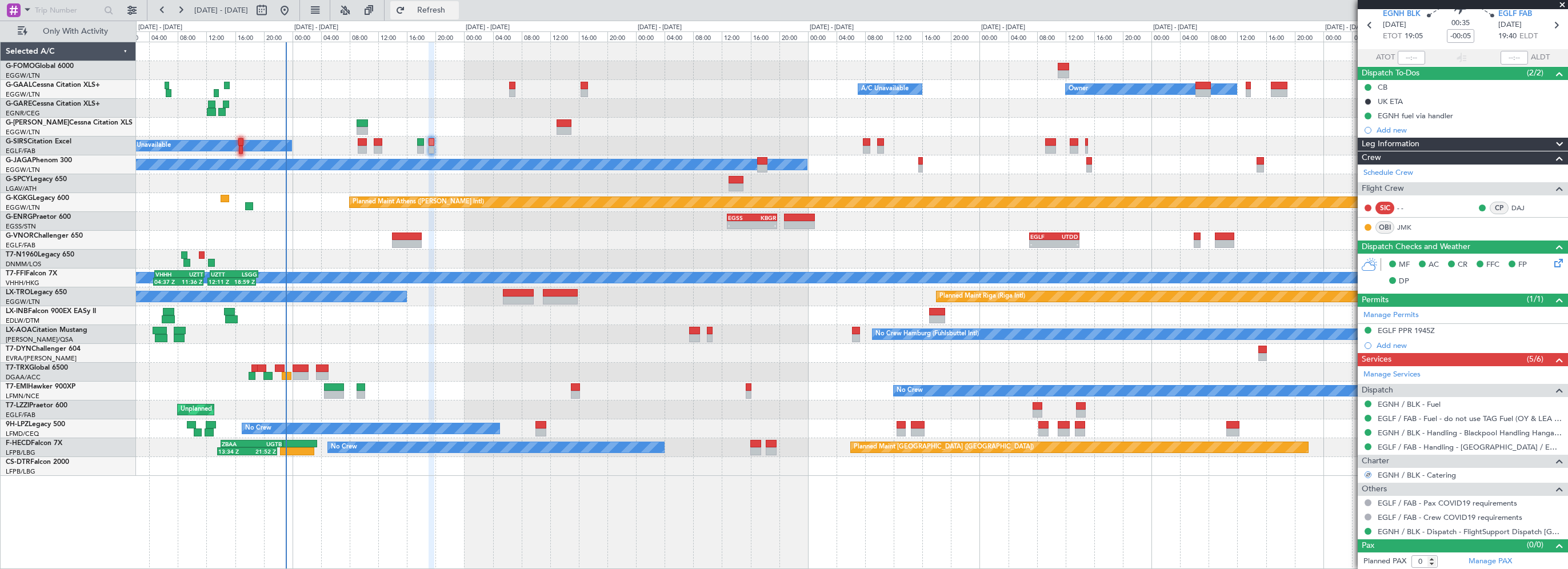
click at [455, 7] on span "Refresh" at bounding box center [431, 10] width 48 height 8
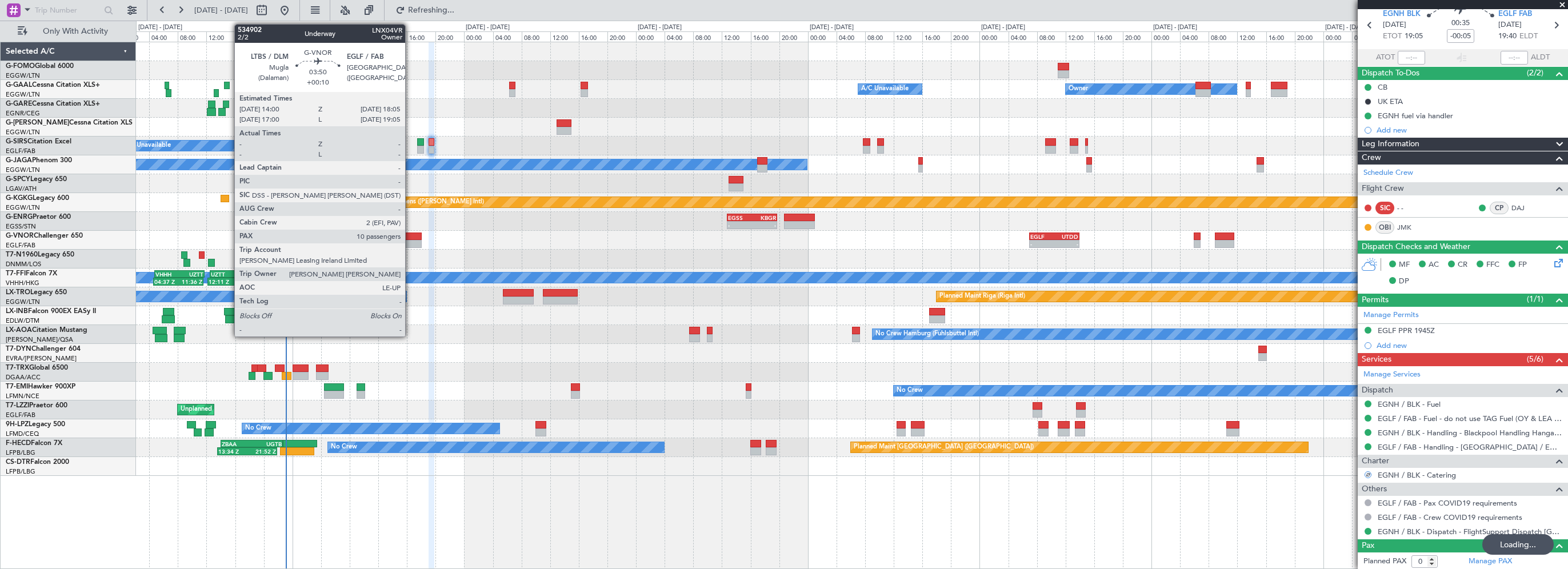
click at [410, 235] on div at bounding box center [407, 236] width 30 height 8
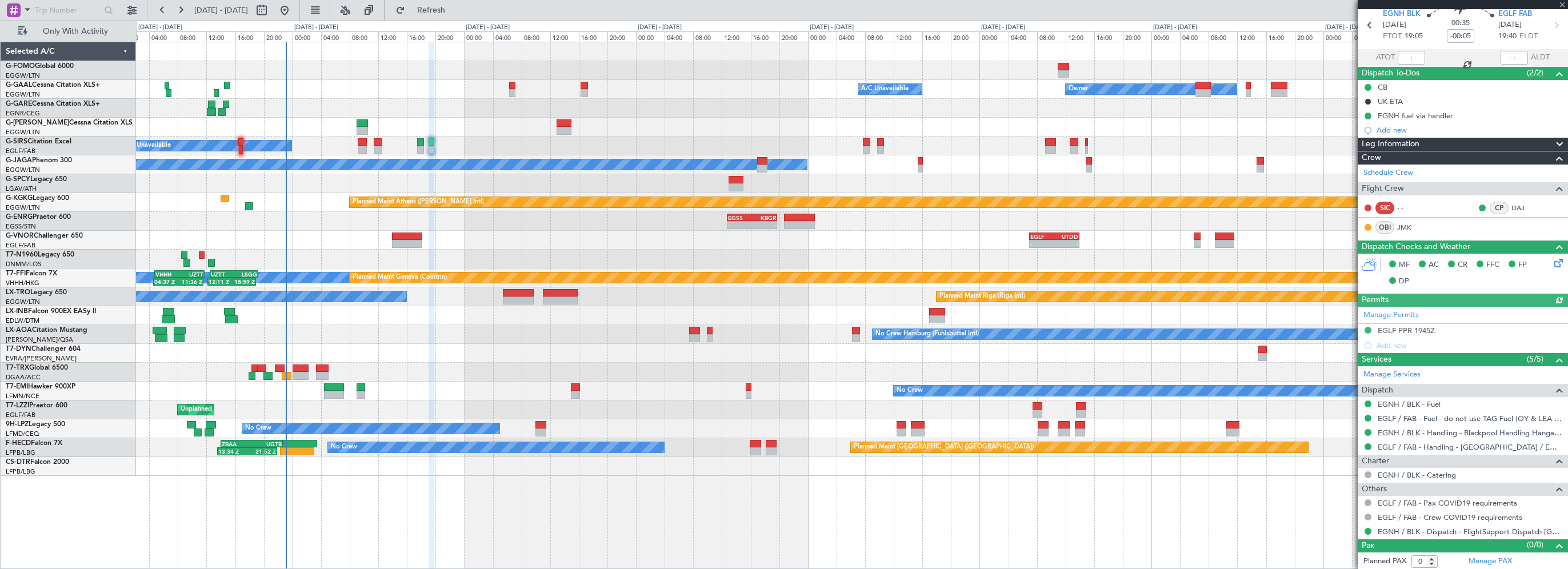
type input "+00:10"
type input "10"
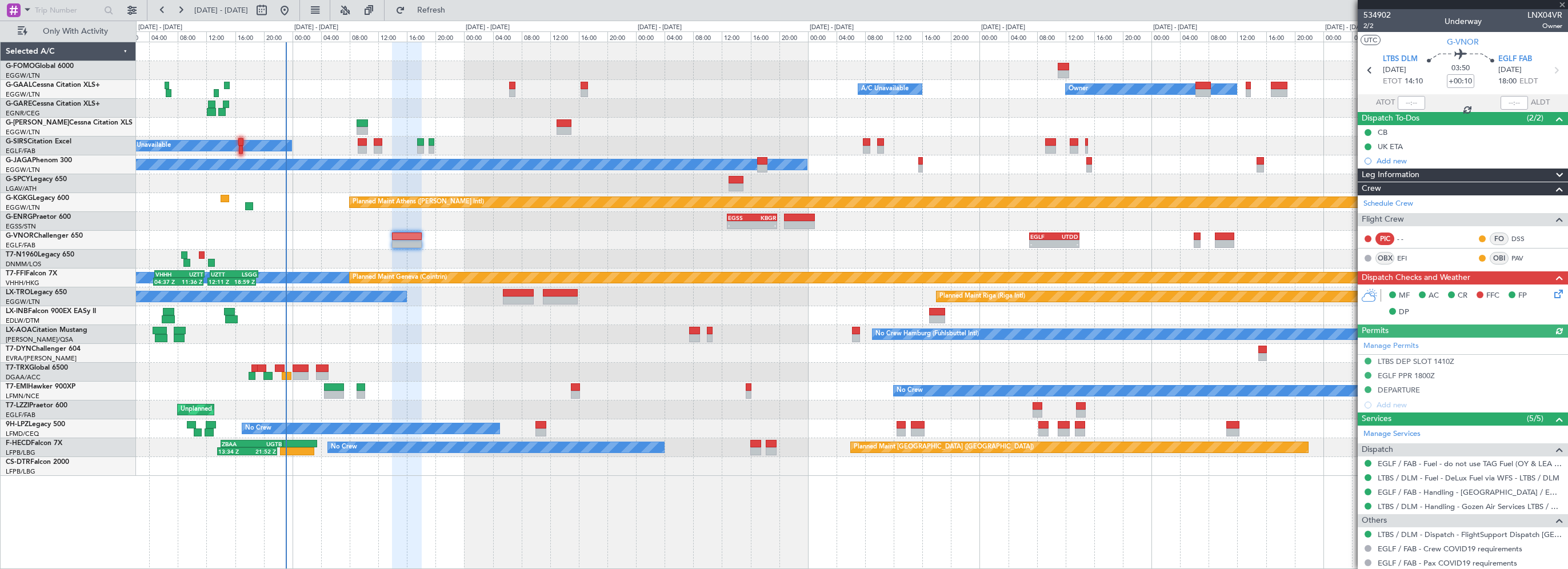
click at [1440, 173] on div "Leg Information" at bounding box center [1463, 175] width 210 height 13
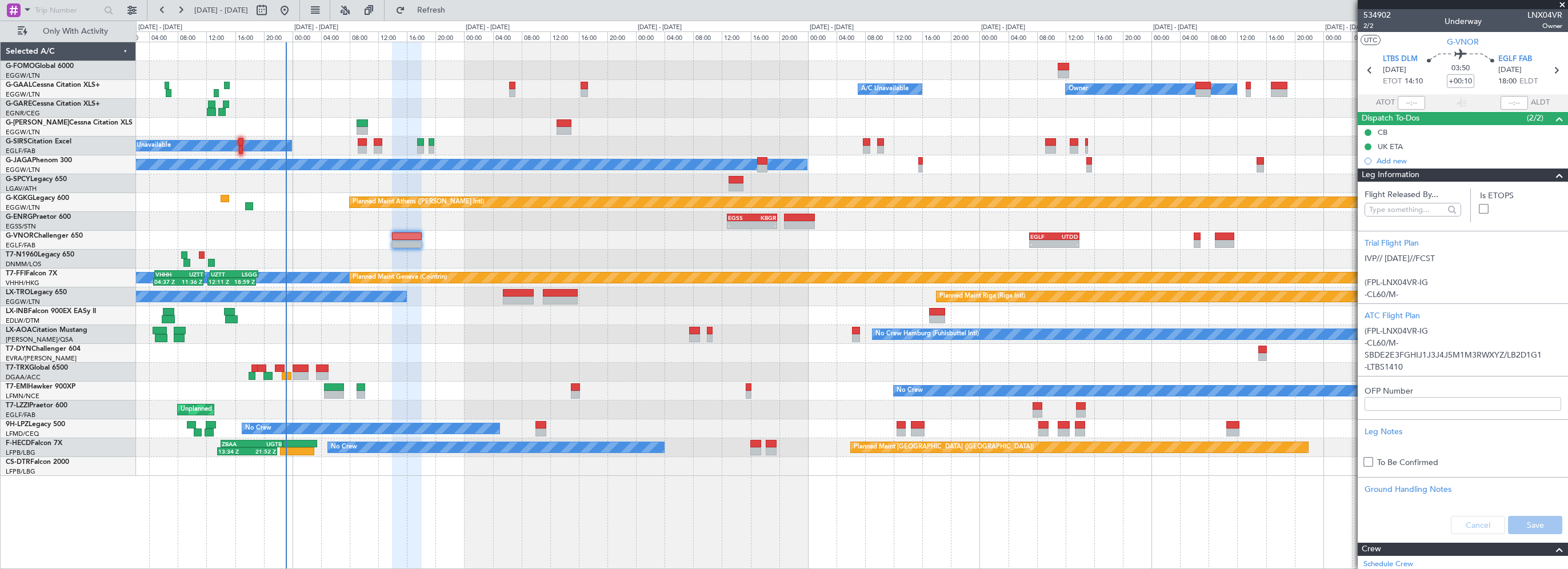
click at [1553, 174] on span at bounding box center [1560, 176] width 14 height 14
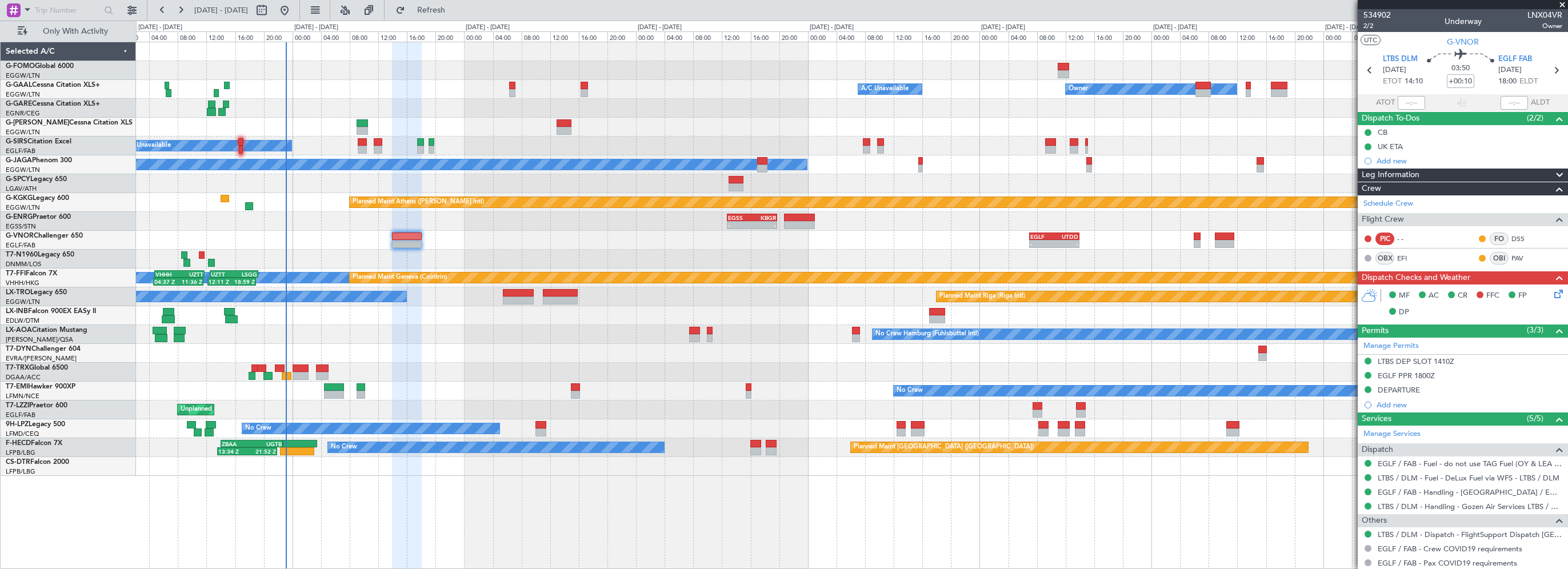
click at [1552, 295] on icon at bounding box center [1557, 292] width 9 height 9
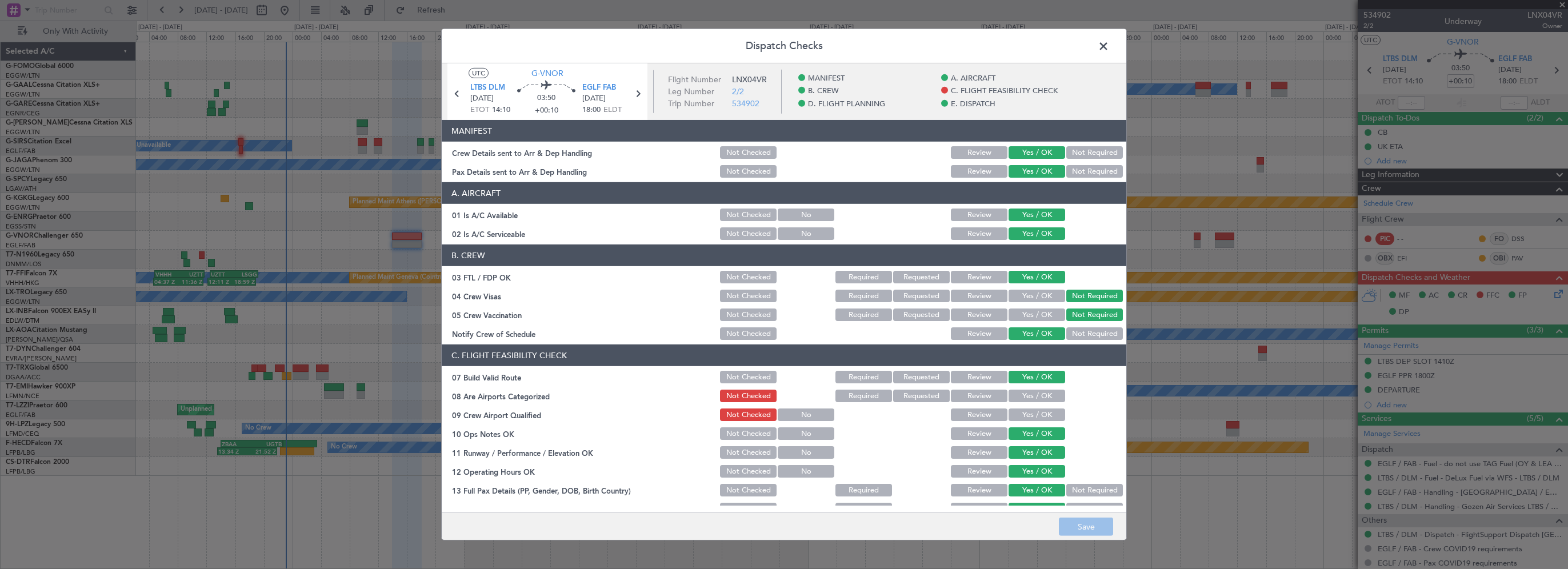
click at [1110, 43] on span at bounding box center [1110, 49] width 0 height 23
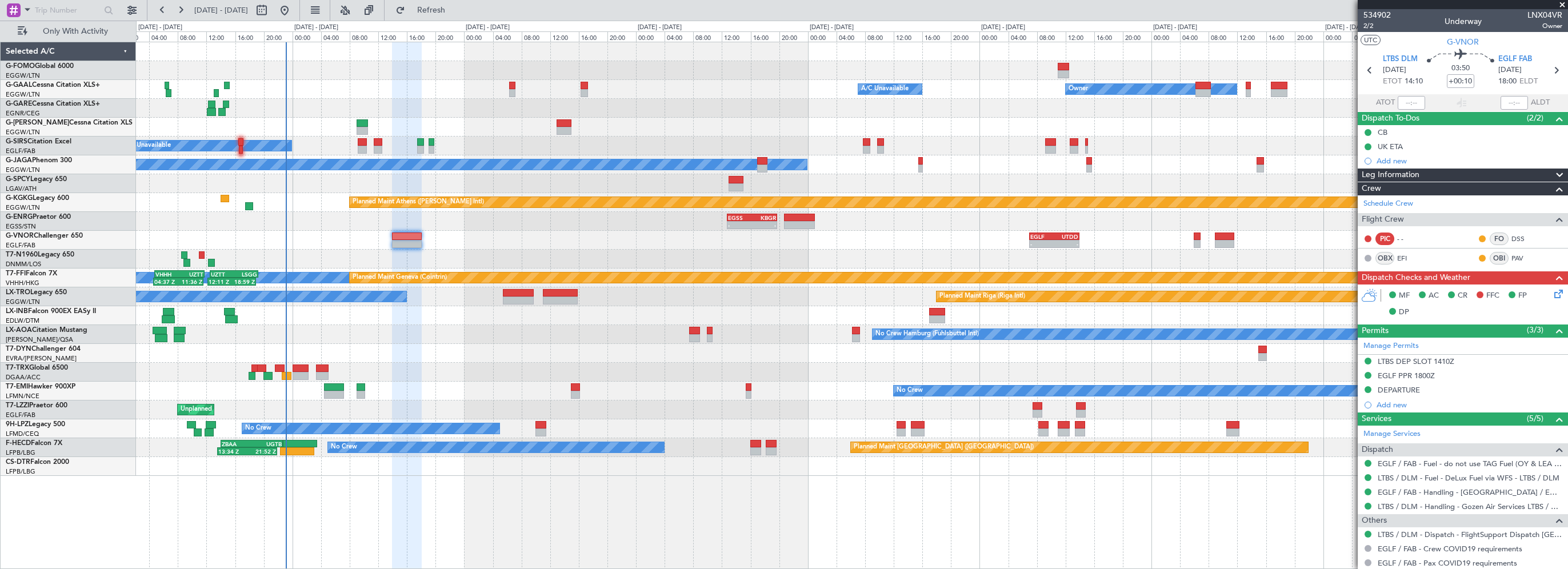
click at [488, 367] on div at bounding box center [851, 372] width 1432 height 19
click at [448, 11] on span "Refresh" at bounding box center [431, 10] width 48 height 8
drag, startPoint x: 471, startPoint y: 11, endPoint x: 480, endPoint y: 6, distance: 10.3
click at [455, 11] on span "Refresh" at bounding box center [431, 10] width 48 height 8
